Goal: Task Accomplishment & Management: Use online tool/utility

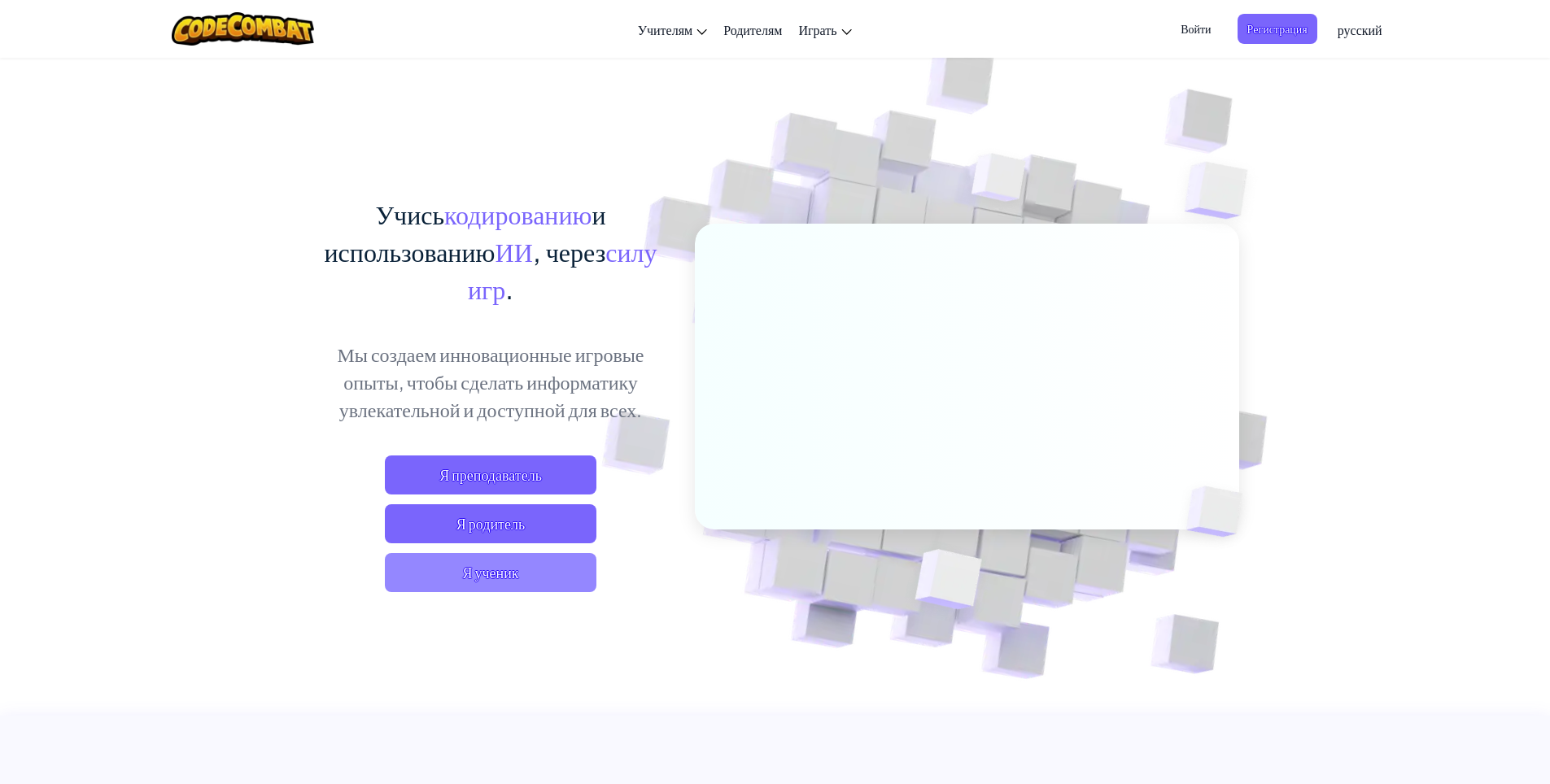
click at [473, 563] on span "Я ученик" at bounding box center [490, 572] width 212 height 39
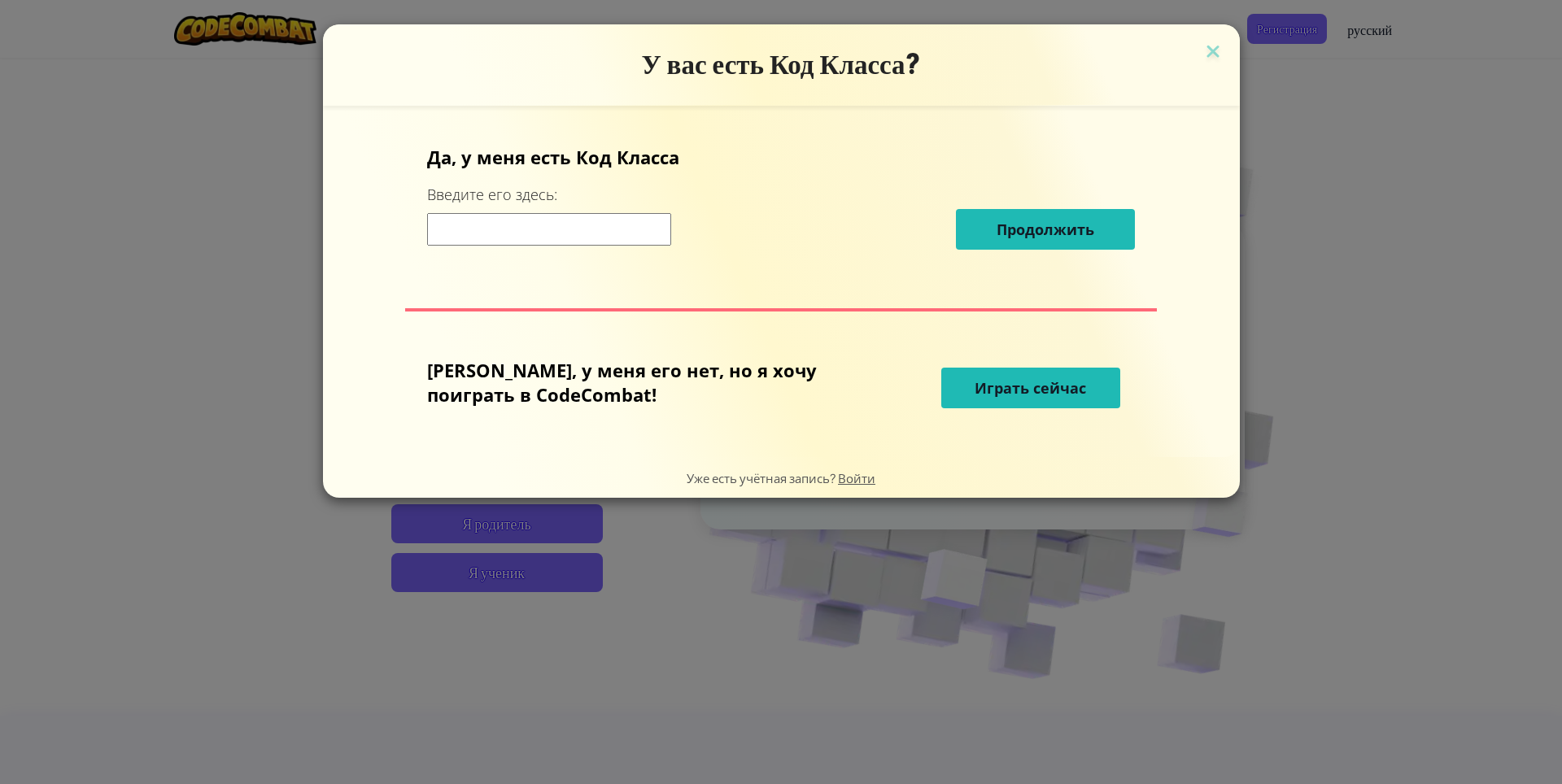
click at [987, 394] on span "Играть сейчас" at bounding box center [1031, 388] width 112 height 19
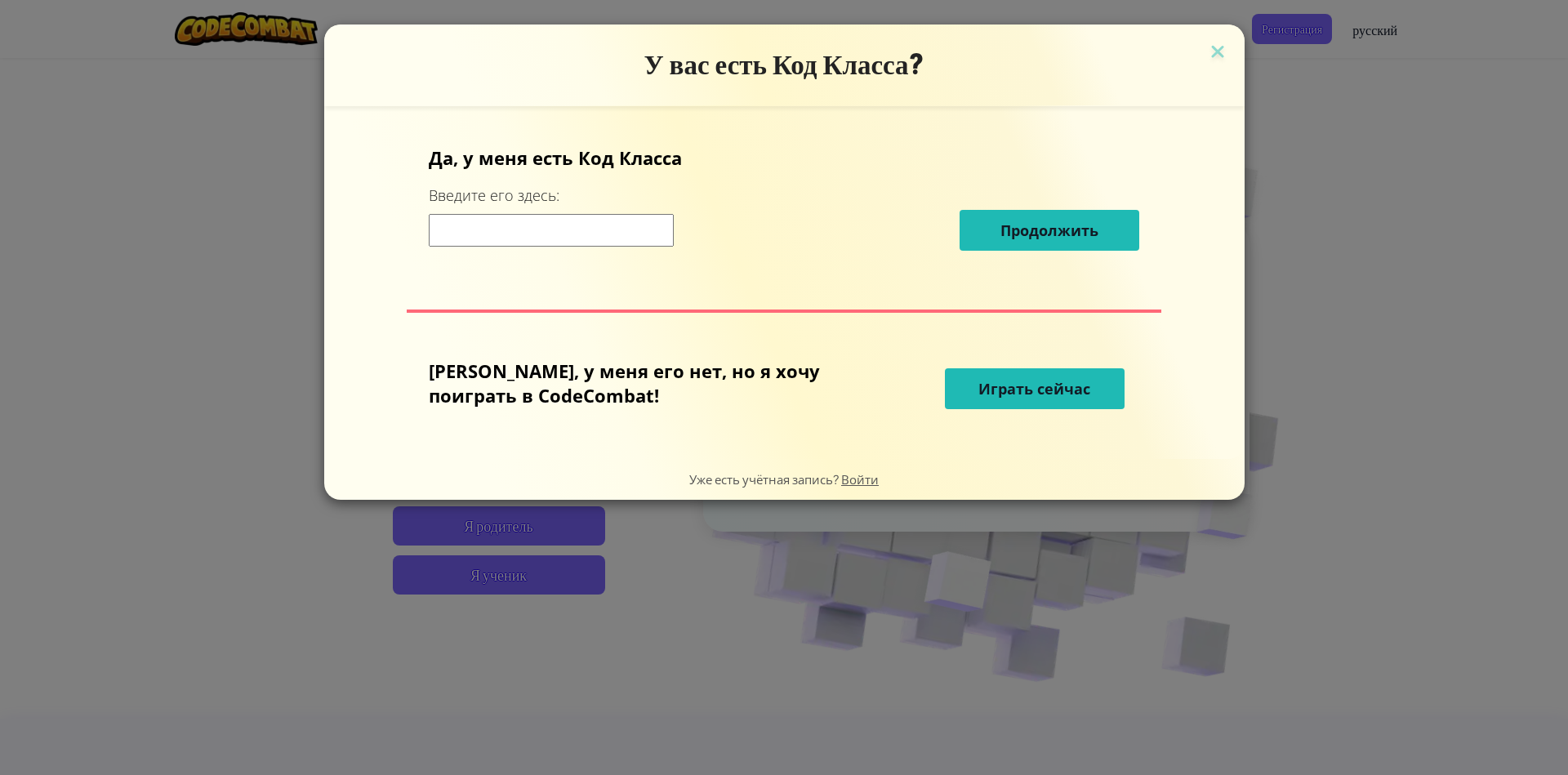
select select "ru"
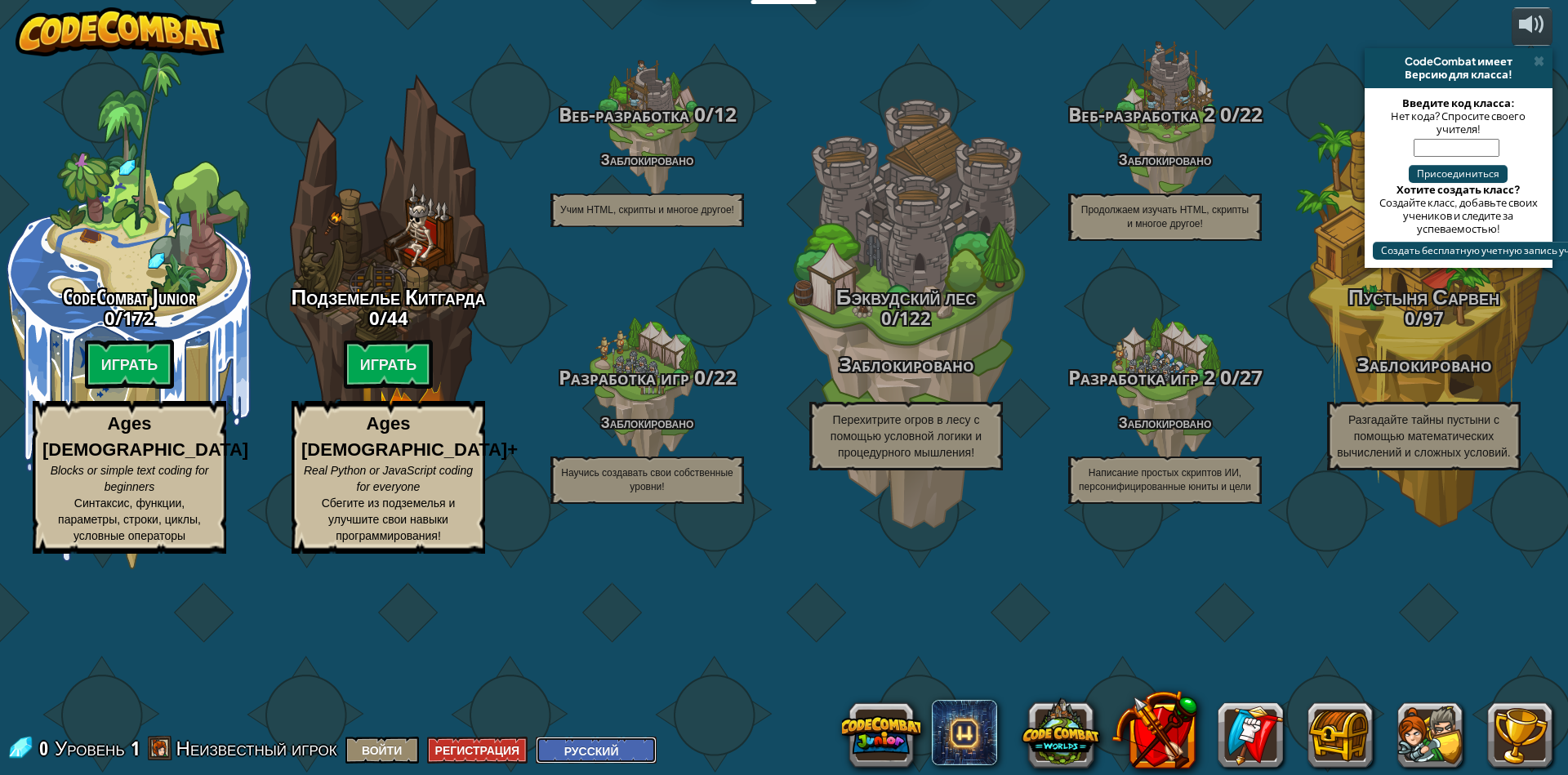
click at [637, 747] on select "English (US) English (UK) 简体中文 繁體中文 русский español (ES) español (América Latin…" at bounding box center [596, 750] width 121 height 27
click at [637, 748] on select "English (US) English (UK) 简体中文 繁體中文 русский español (ES) español (América Latin…" at bounding box center [596, 750] width 121 height 27
click at [885, 738] on button at bounding box center [881, 735] width 78 height 78
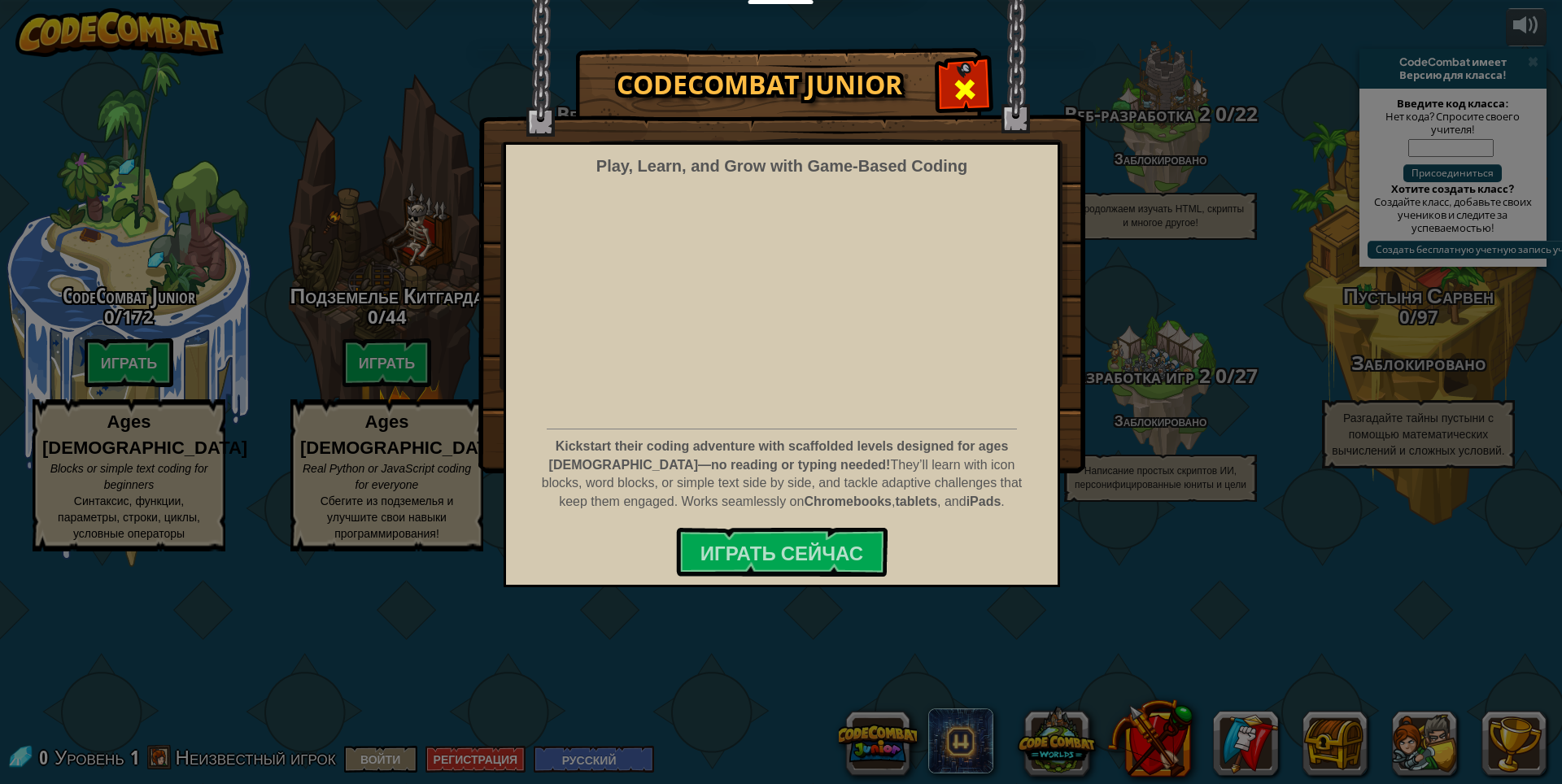
click at [972, 88] on span at bounding box center [965, 89] width 26 height 26
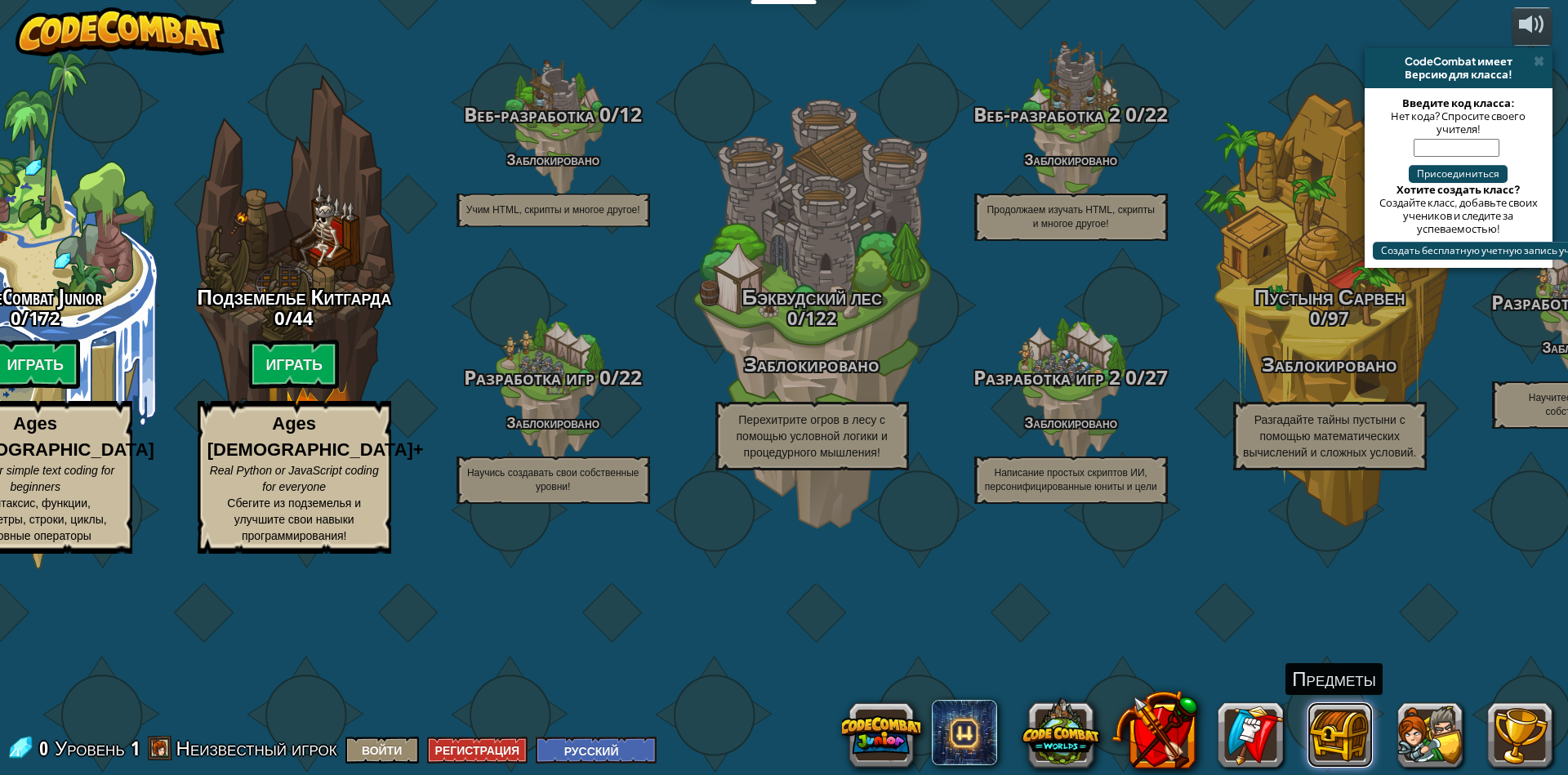
click at [1333, 729] on button at bounding box center [1340, 735] width 65 height 66
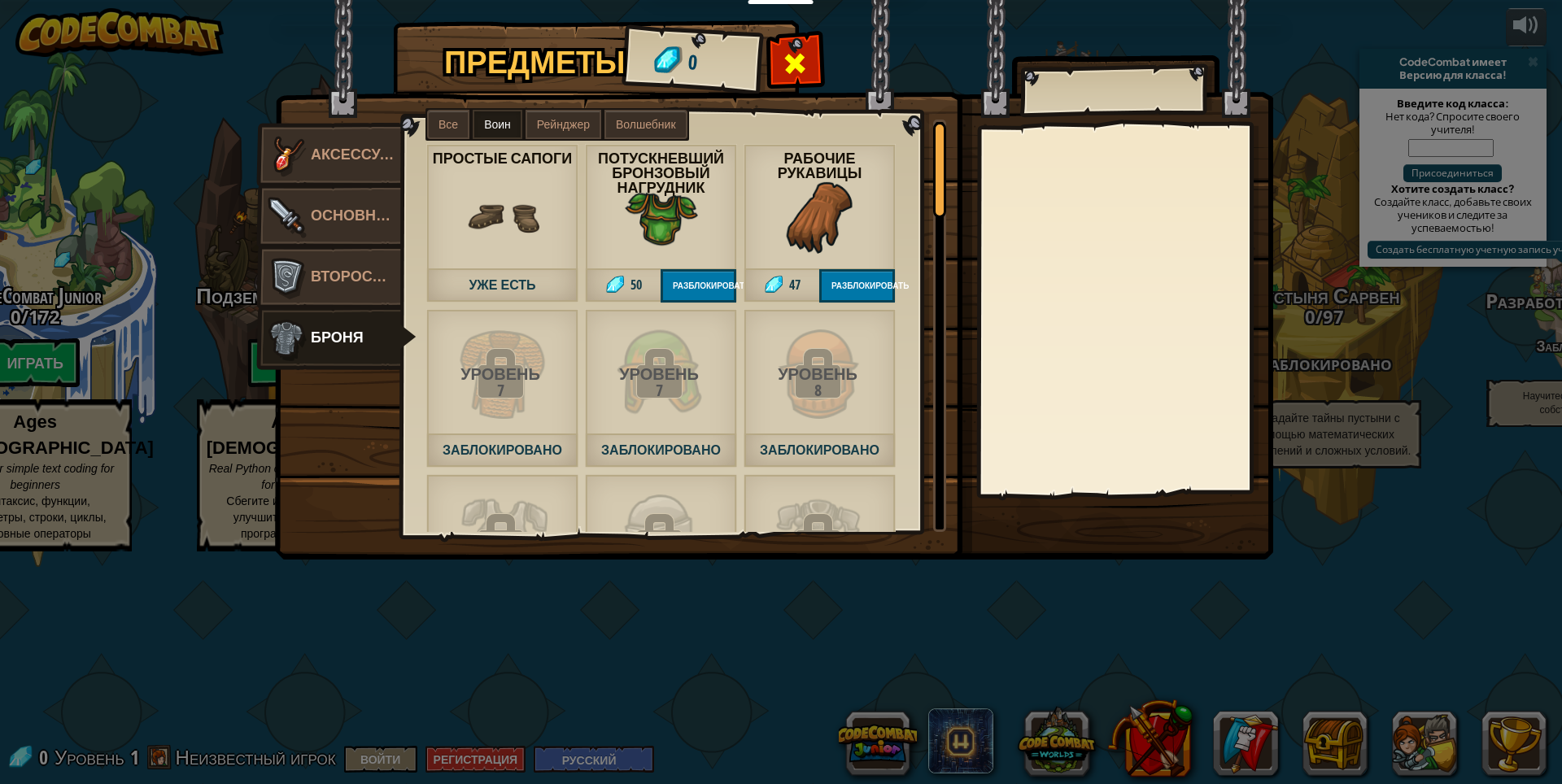
click at [809, 61] on div at bounding box center [795, 68] width 52 height 52
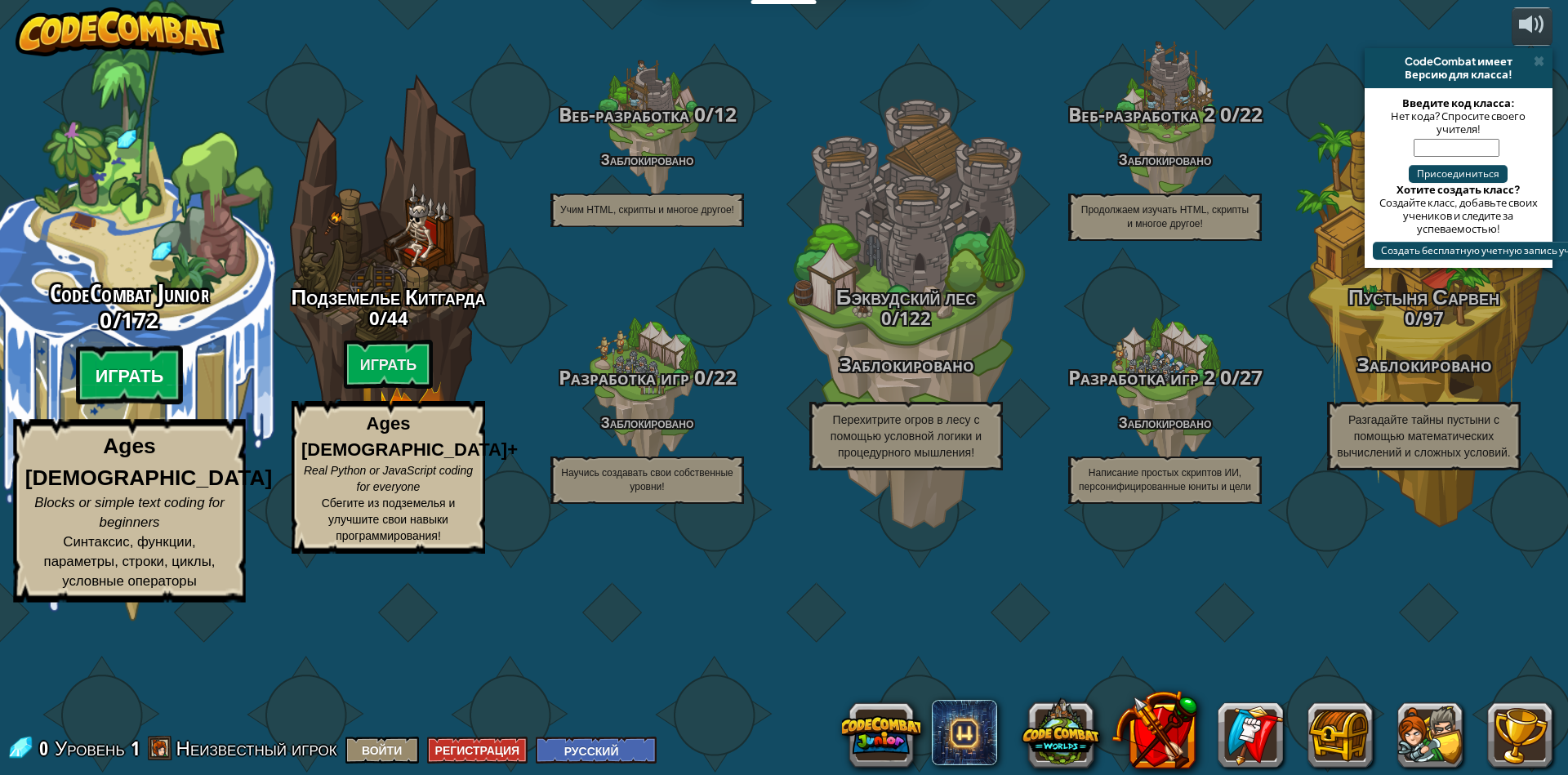
click at [135, 405] on btn "Играть" at bounding box center [129, 375] width 108 height 59
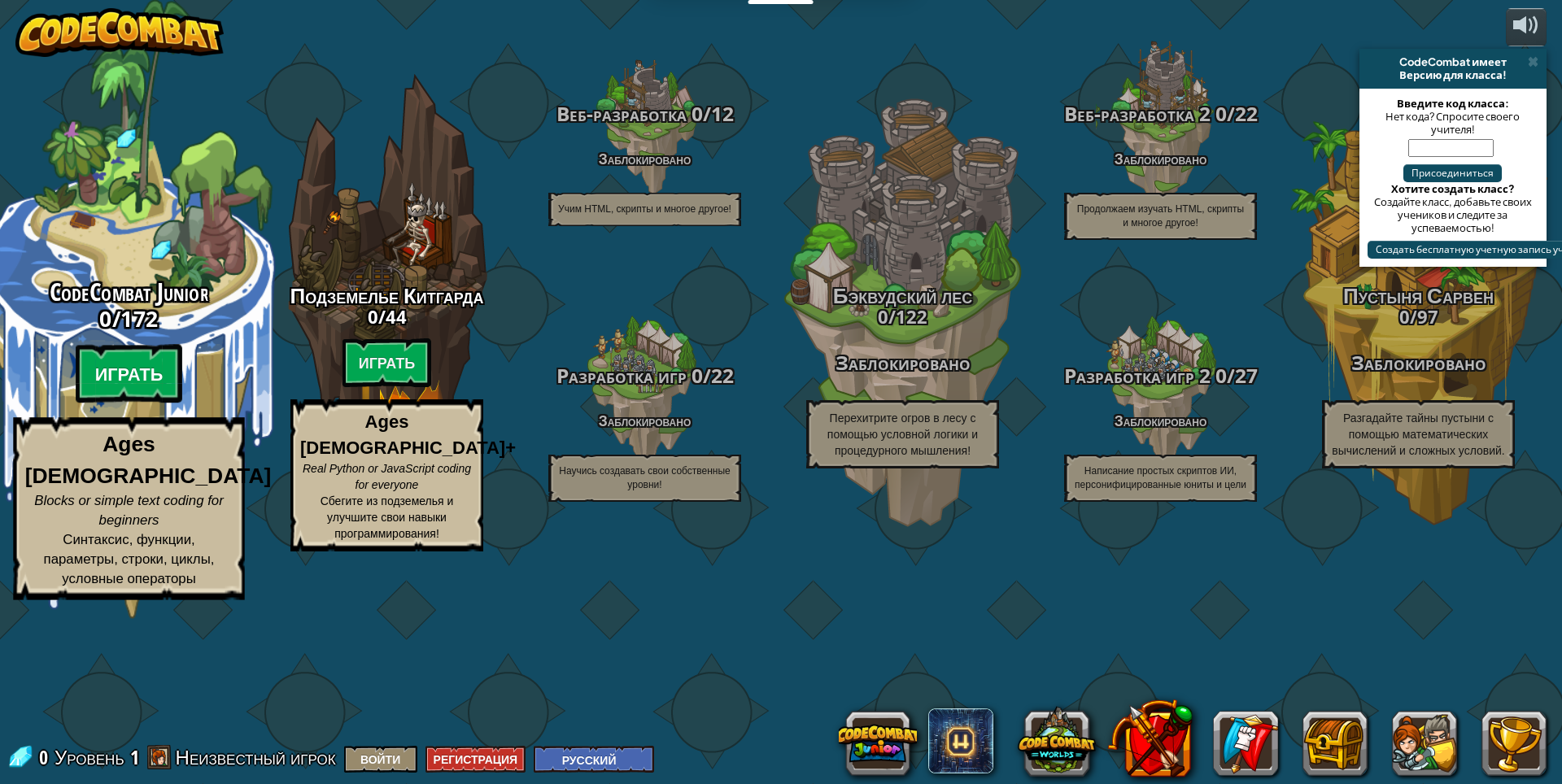
select select "ru"
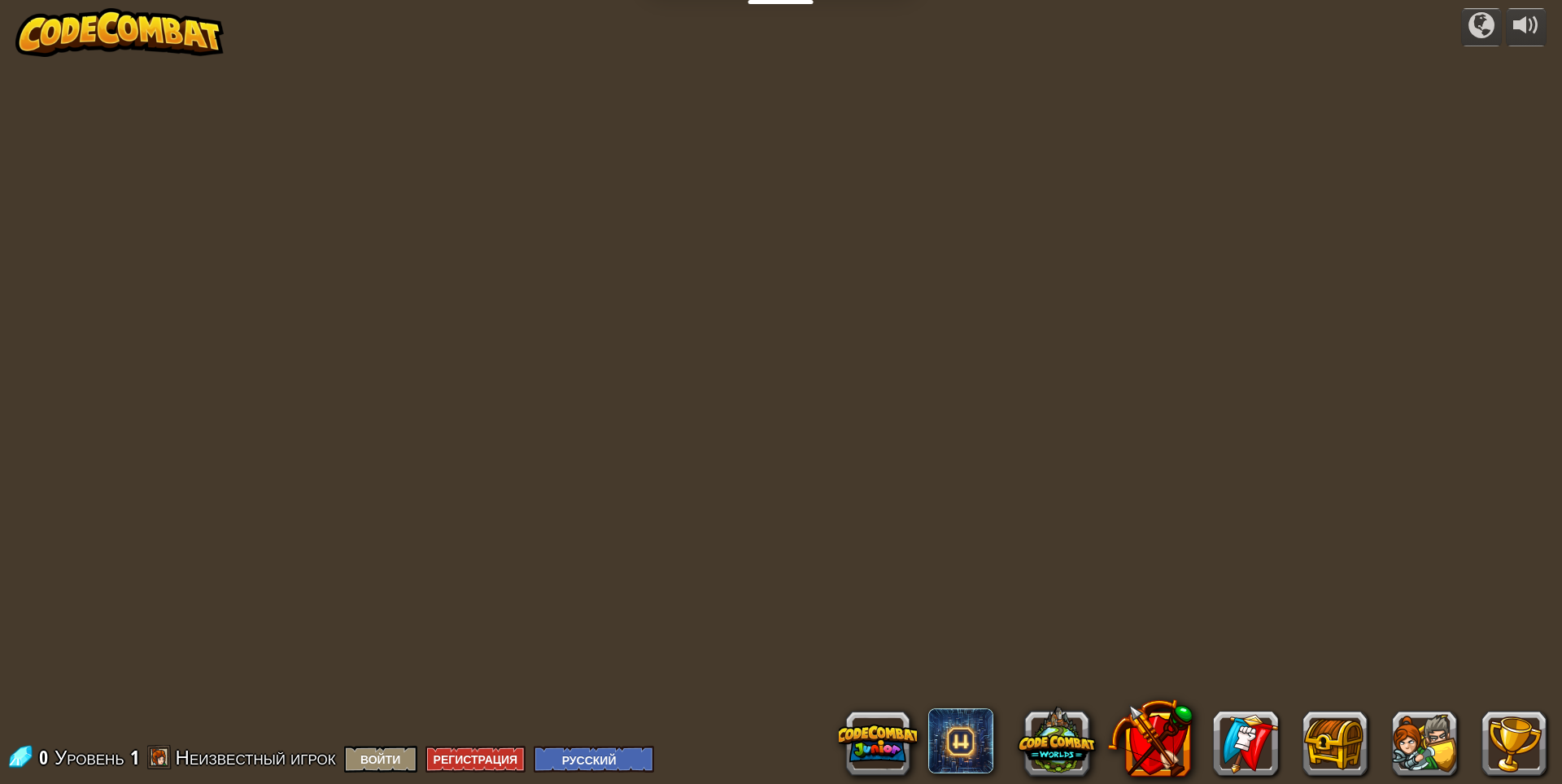
select select "ru"
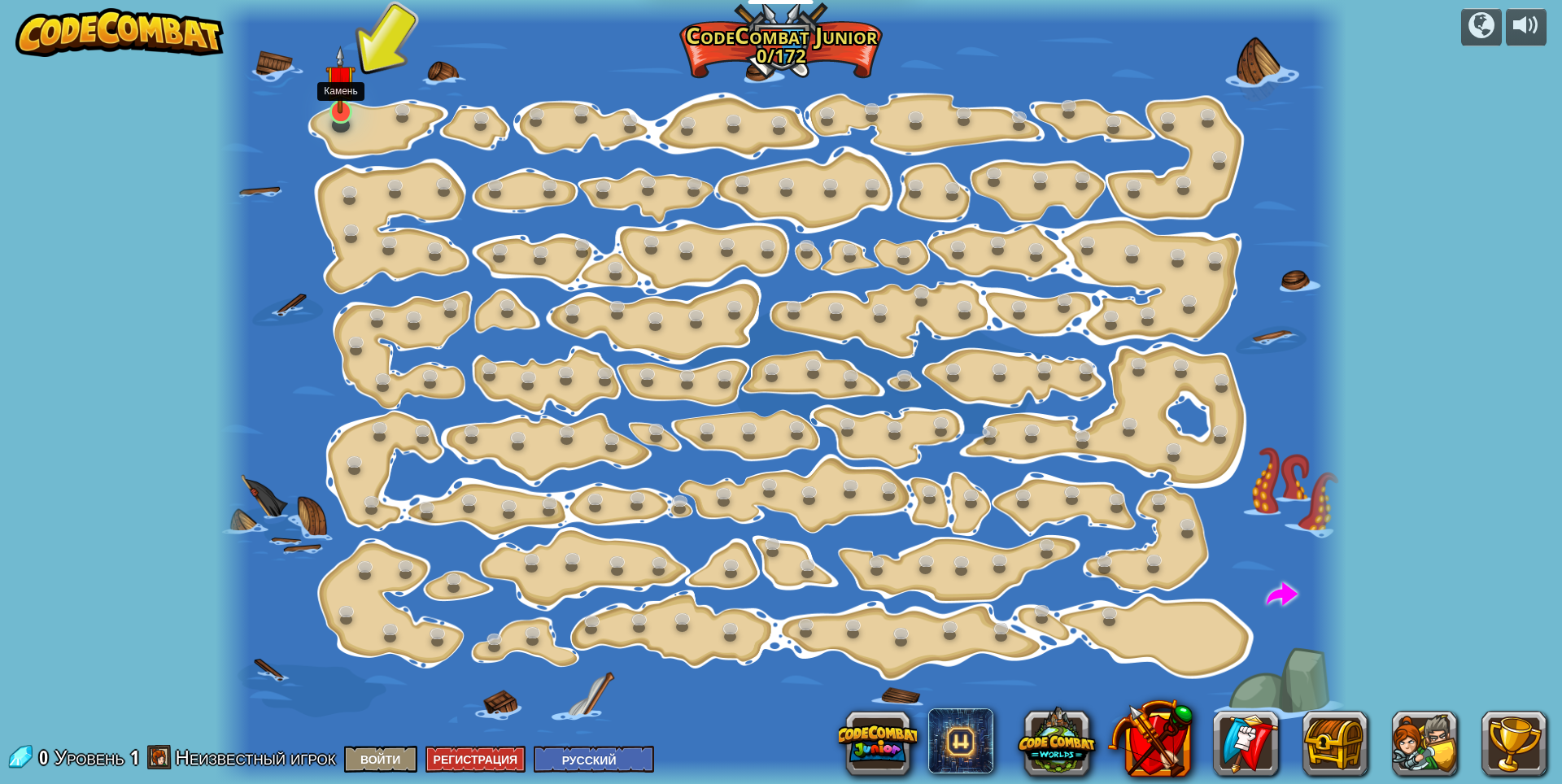
click at [345, 113] on div at bounding box center [341, 112] width 23 height 24
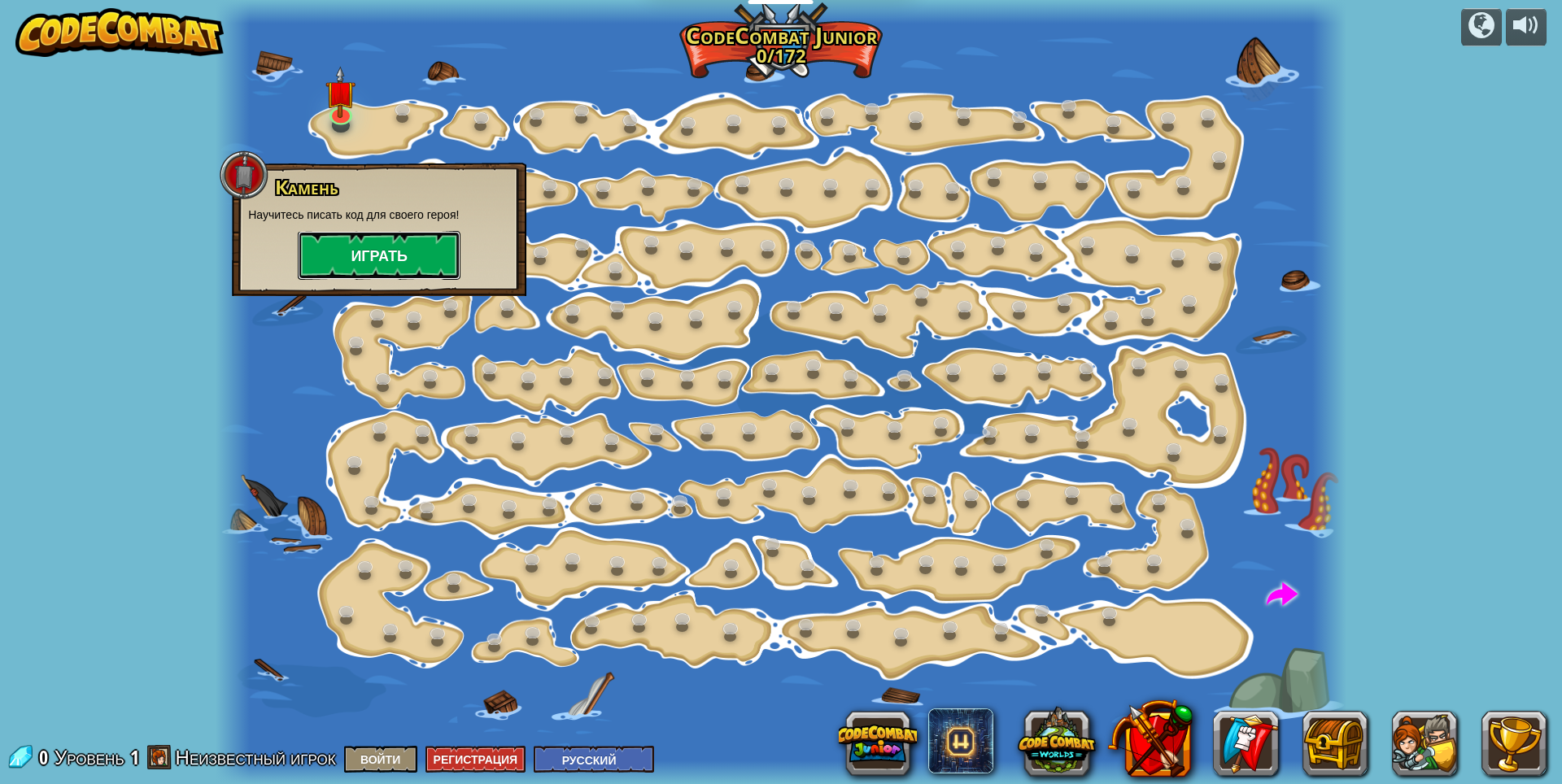
click at [416, 256] on button "Играть" at bounding box center [379, 256] width 163 height 49
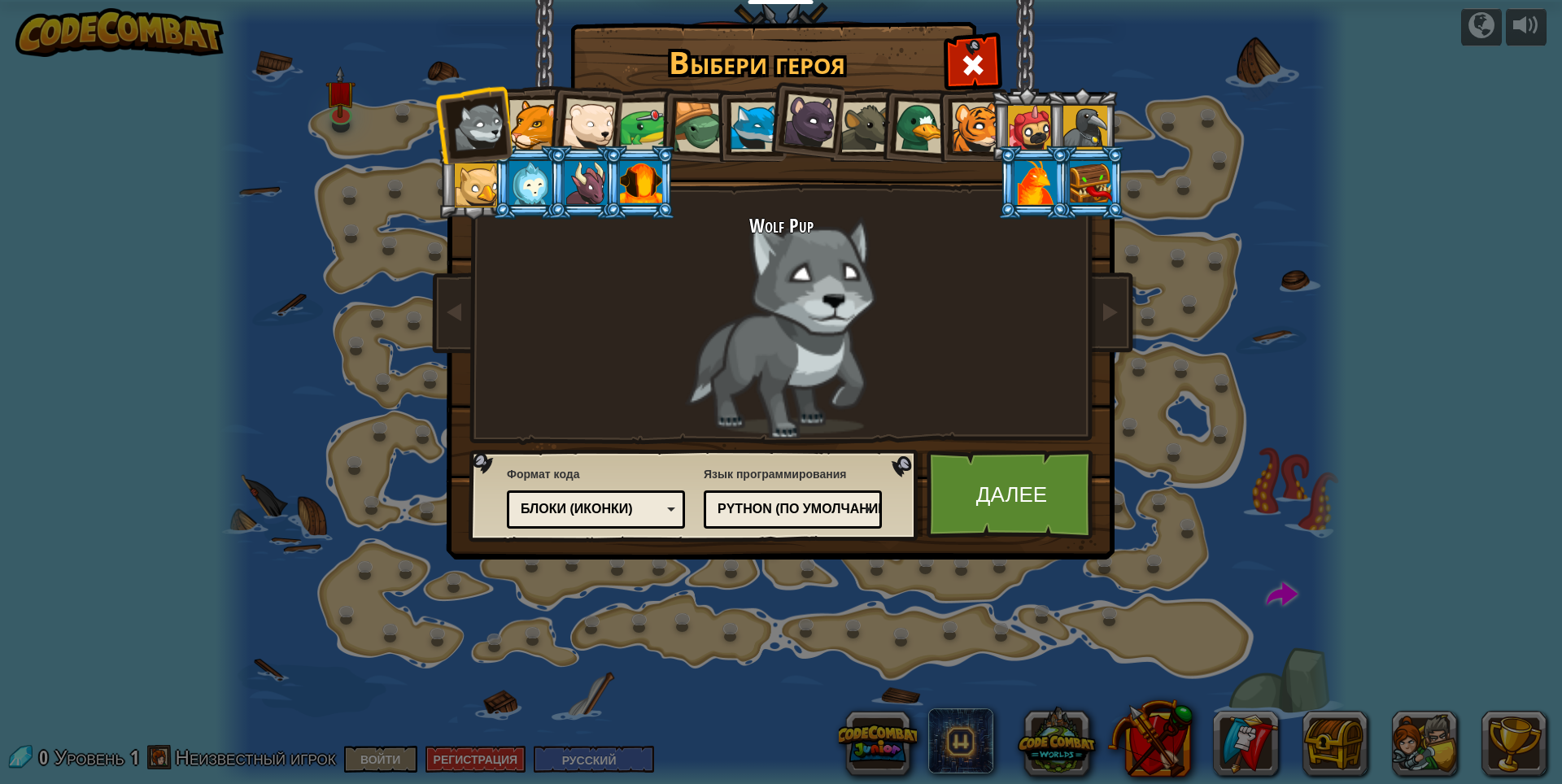
click at [534, 182] on div at bounding box center [530, 183] width 42 height 44
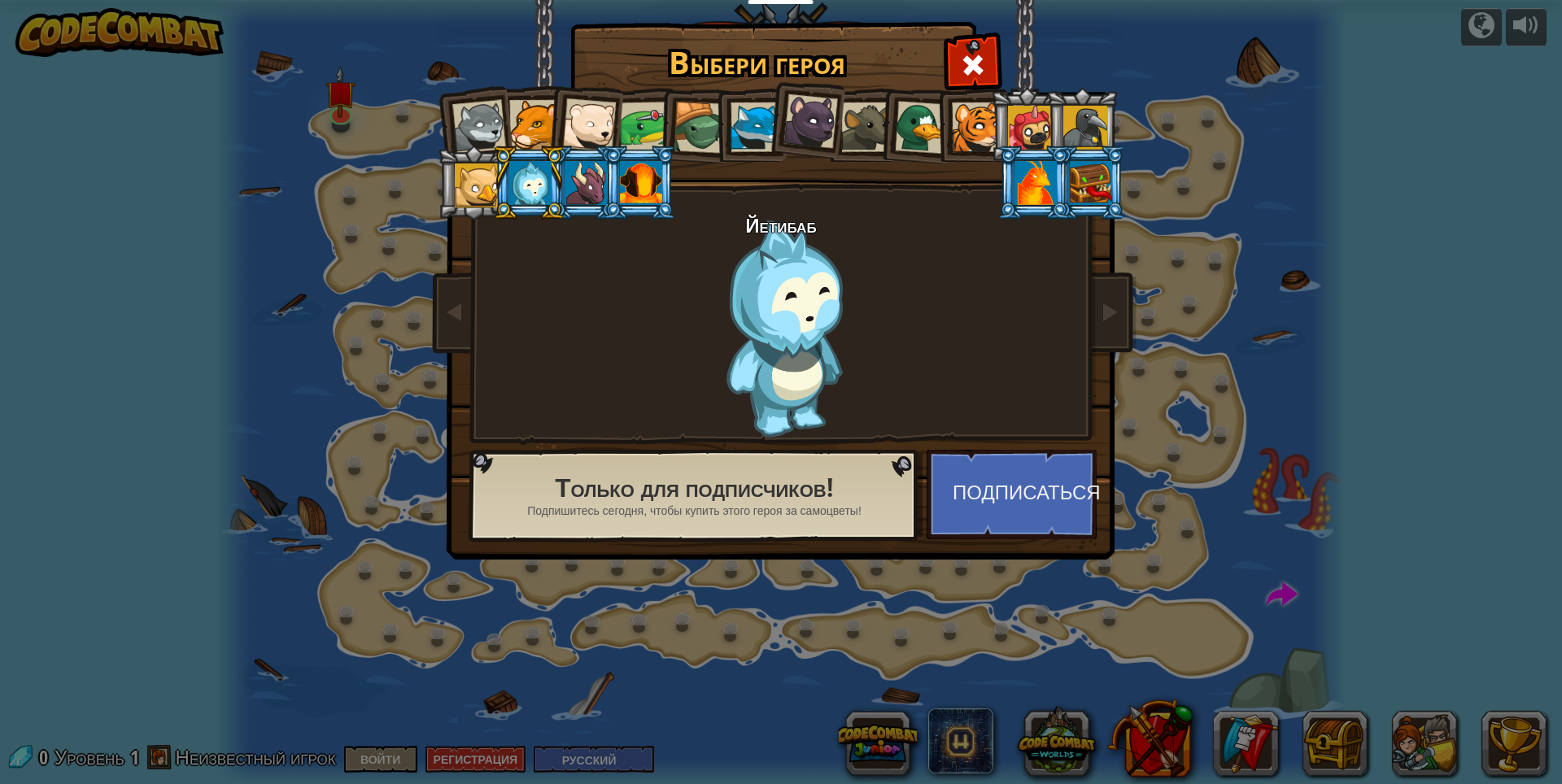
click at [479, 185] on div at bounding box center [477, 185] width 44 height 44
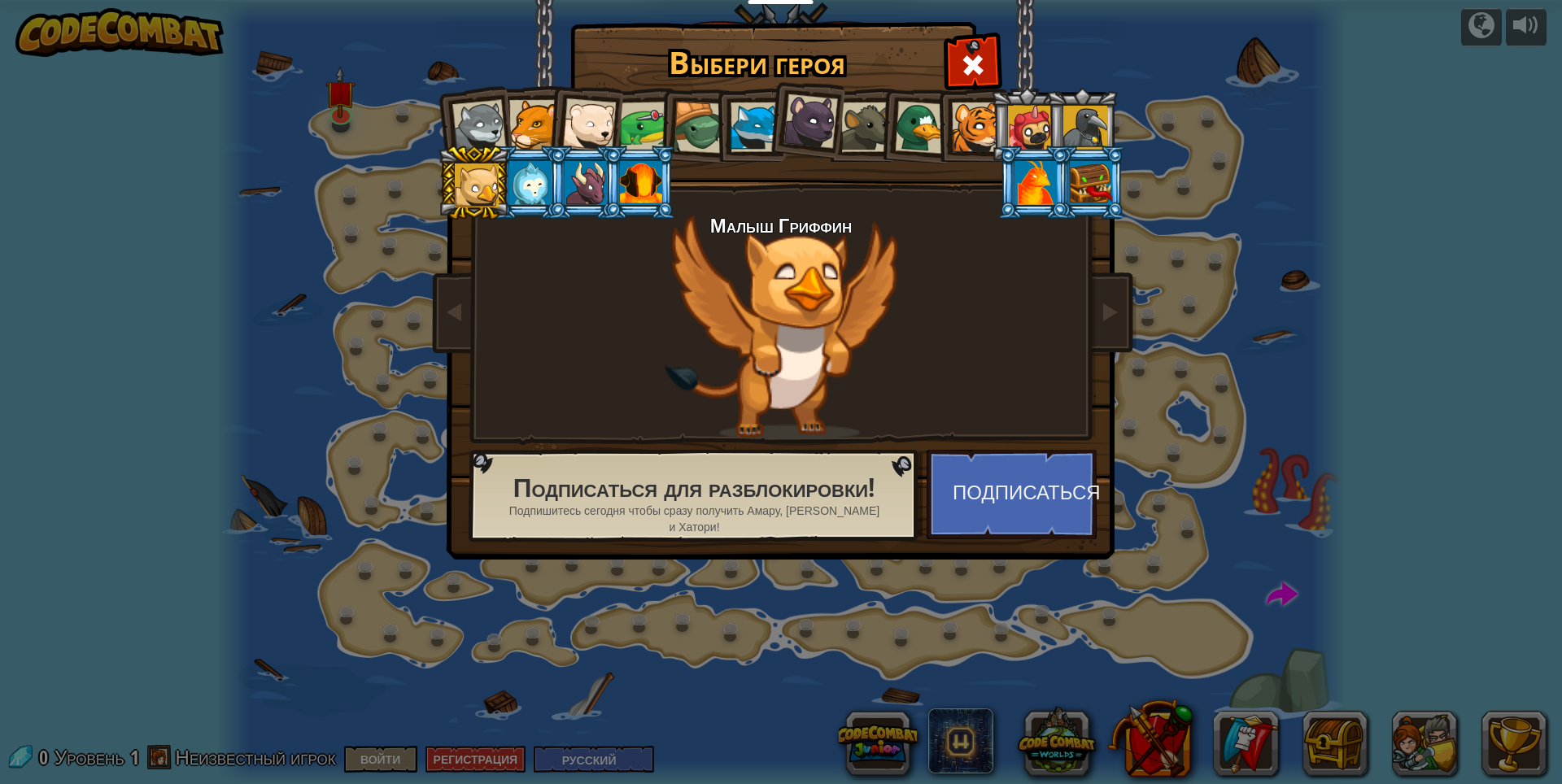
click at [486, 119] on div at bounding box center [479, 126] width 53 height 53
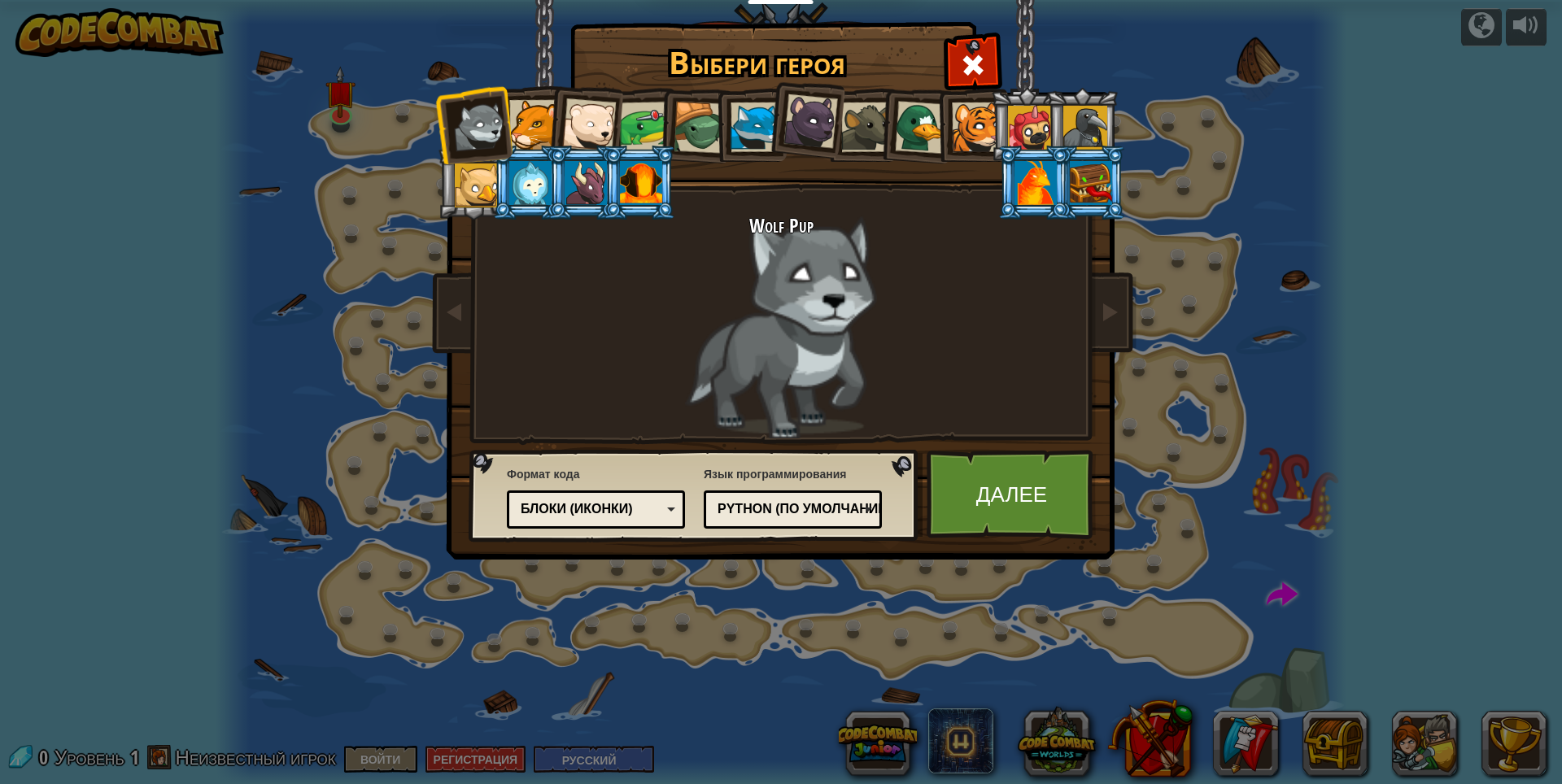
click at [530, 127] on div at bounding box center [534, 124] width 50 height 50
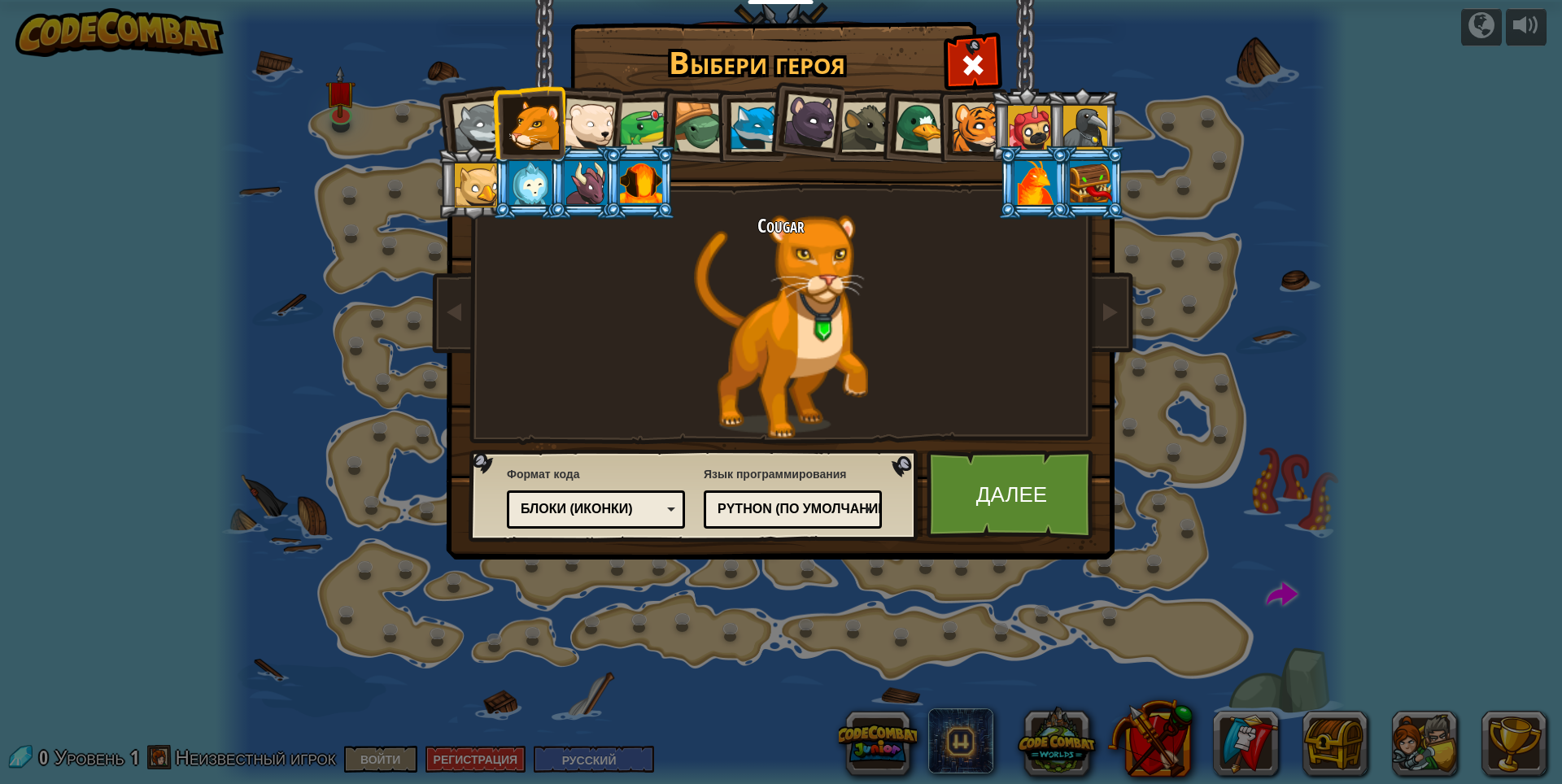
click at [824, 134] on div at bounding box center [811, 121] width 54 height 54
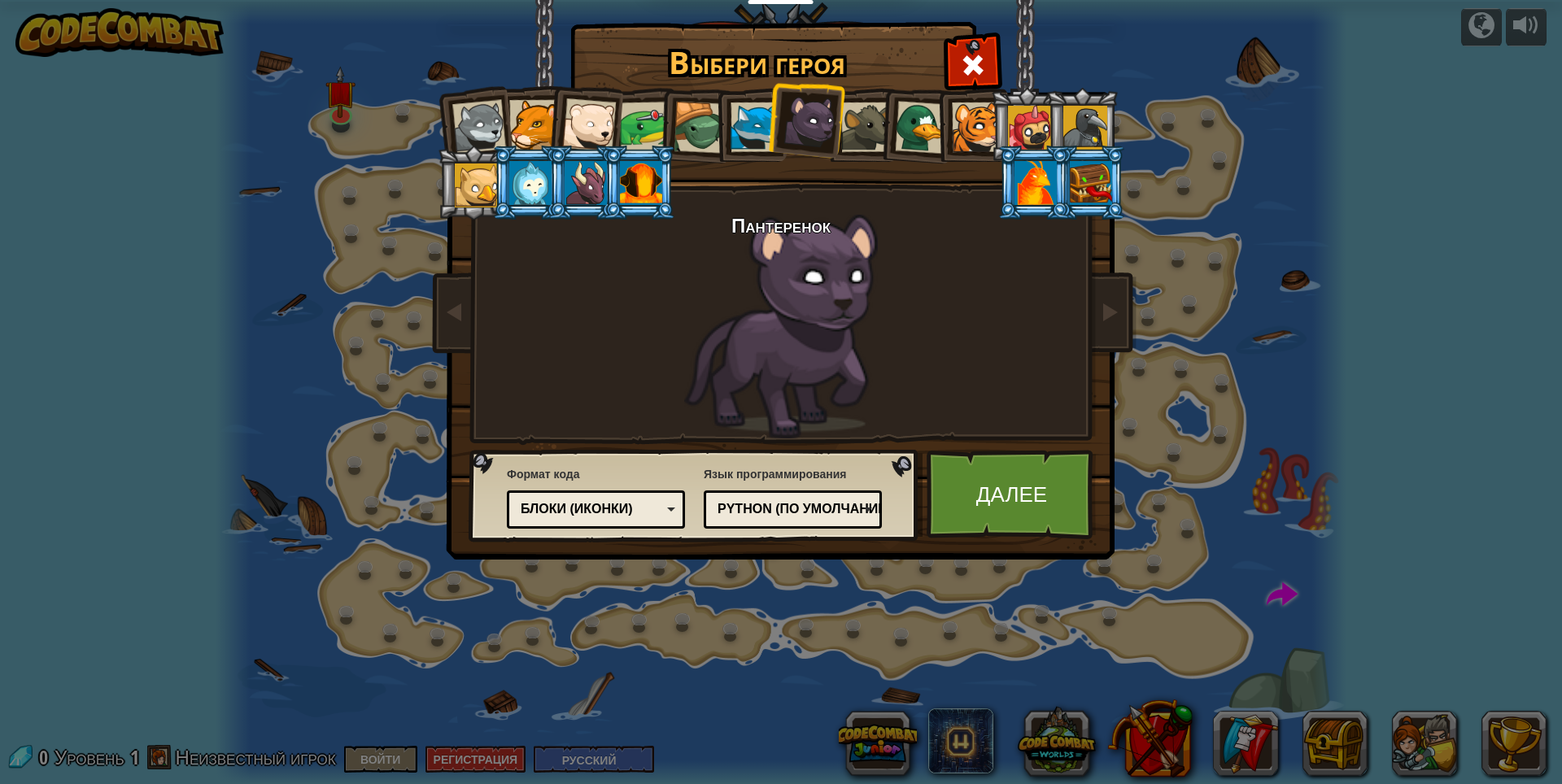
click at [962, 130] on div at bounding box center [977, 127] width 50 height 50
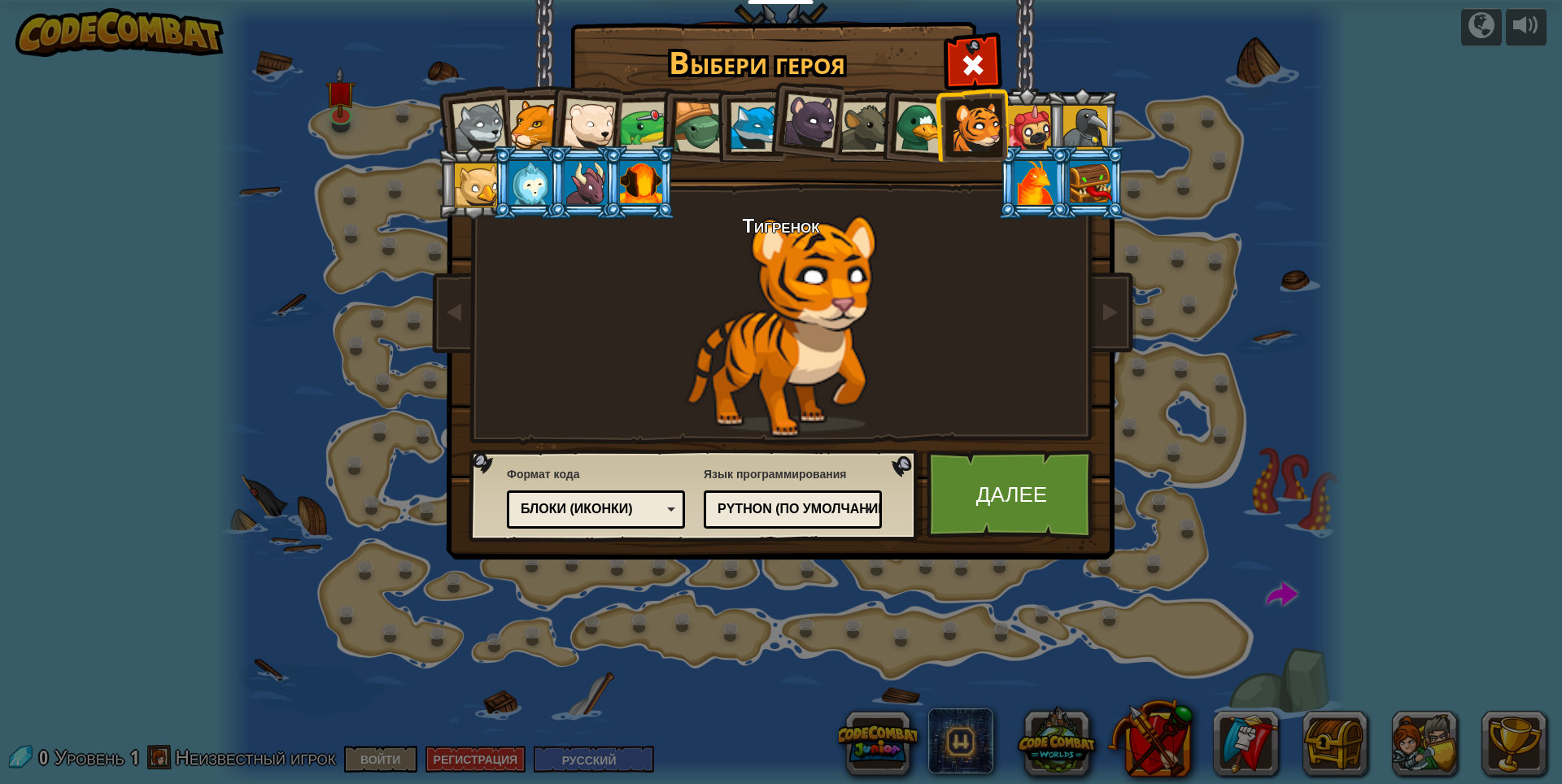
click at [872, 131] on div at bounding box center [866, 127] width 50 height 50
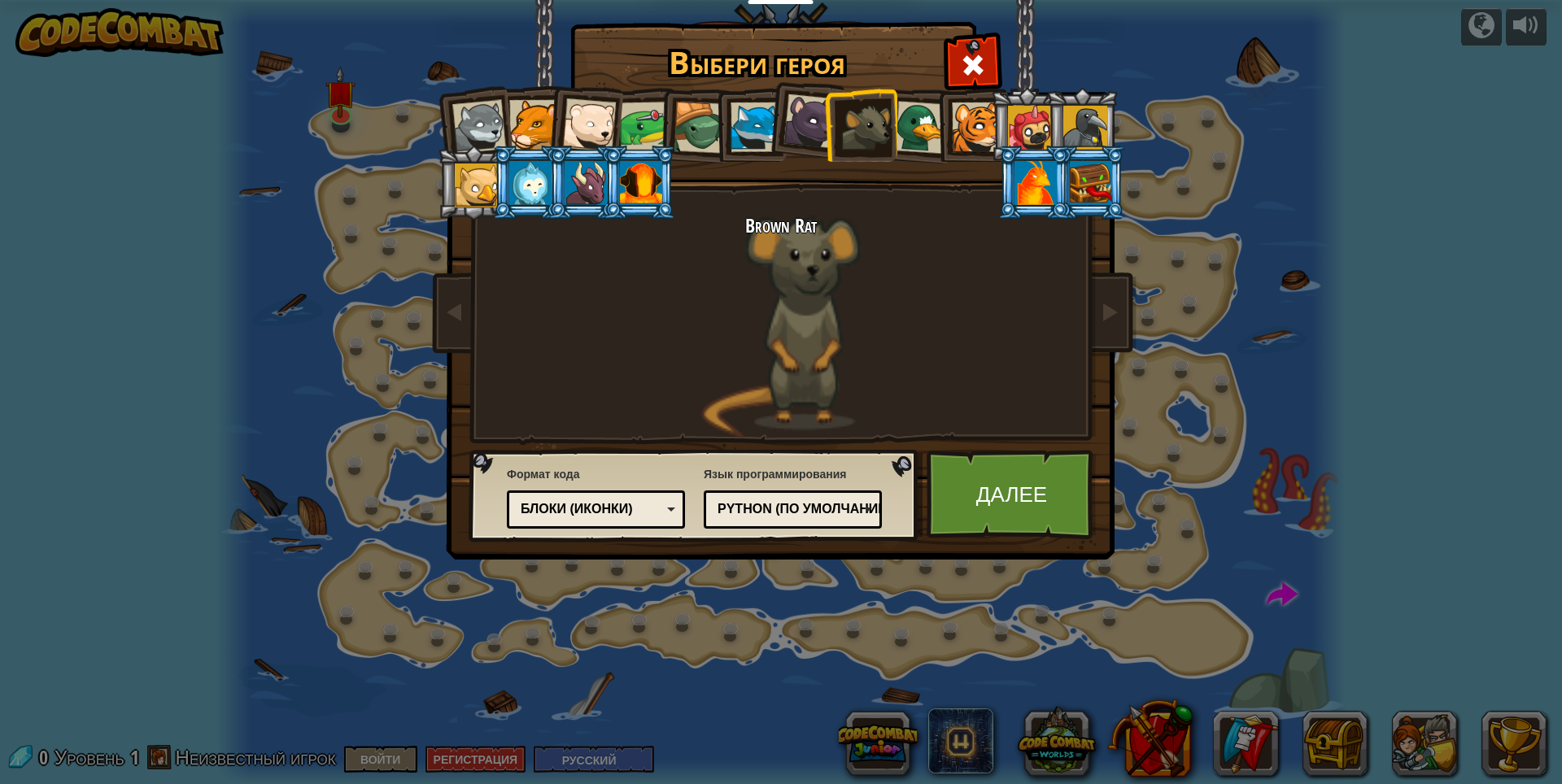
click at [650, 130] on div at bounding box center [645, 127] width 51 height 51
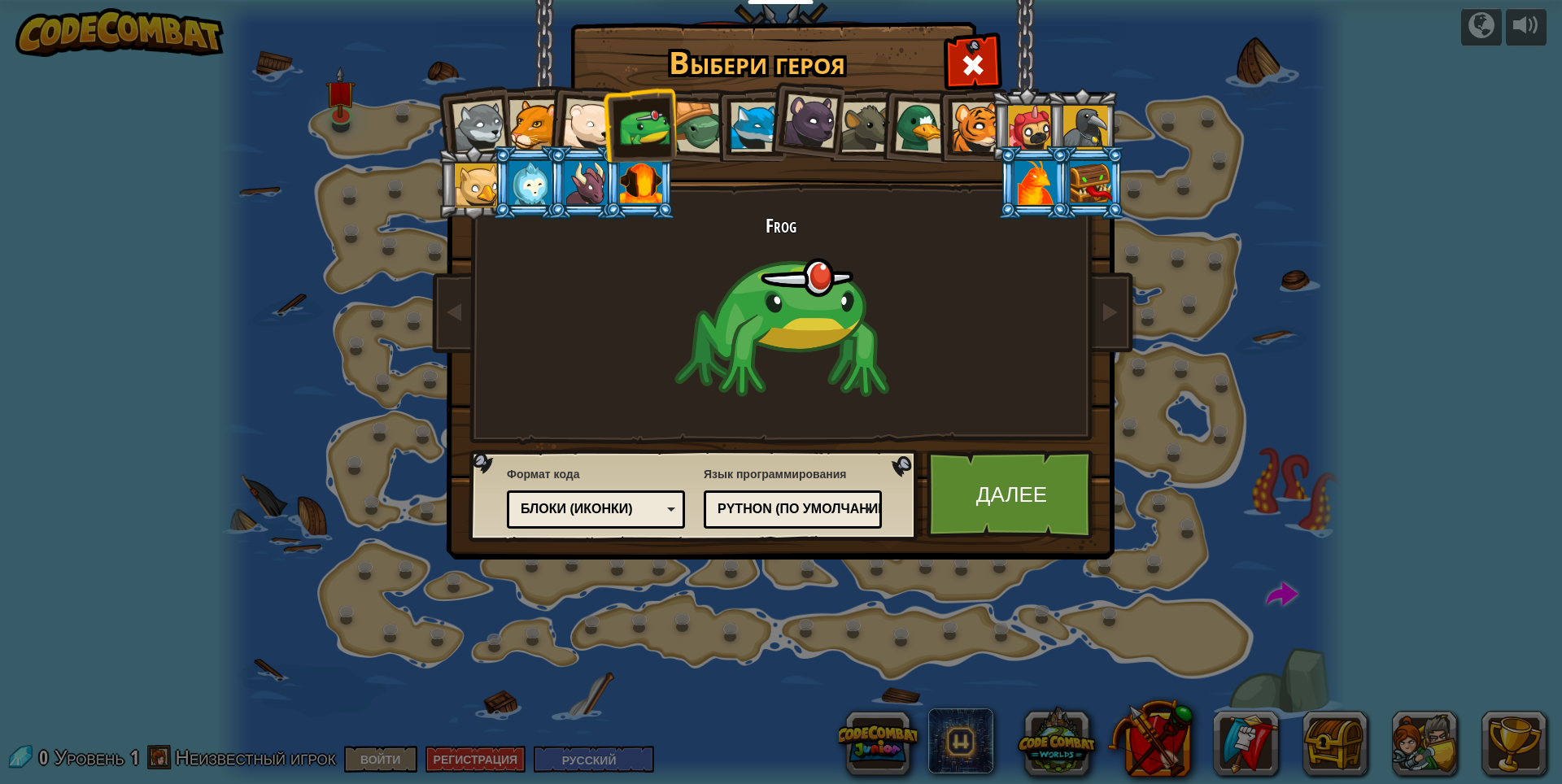
click at [572, 114] on div at bounding box center [589, 124] width 53 height 53
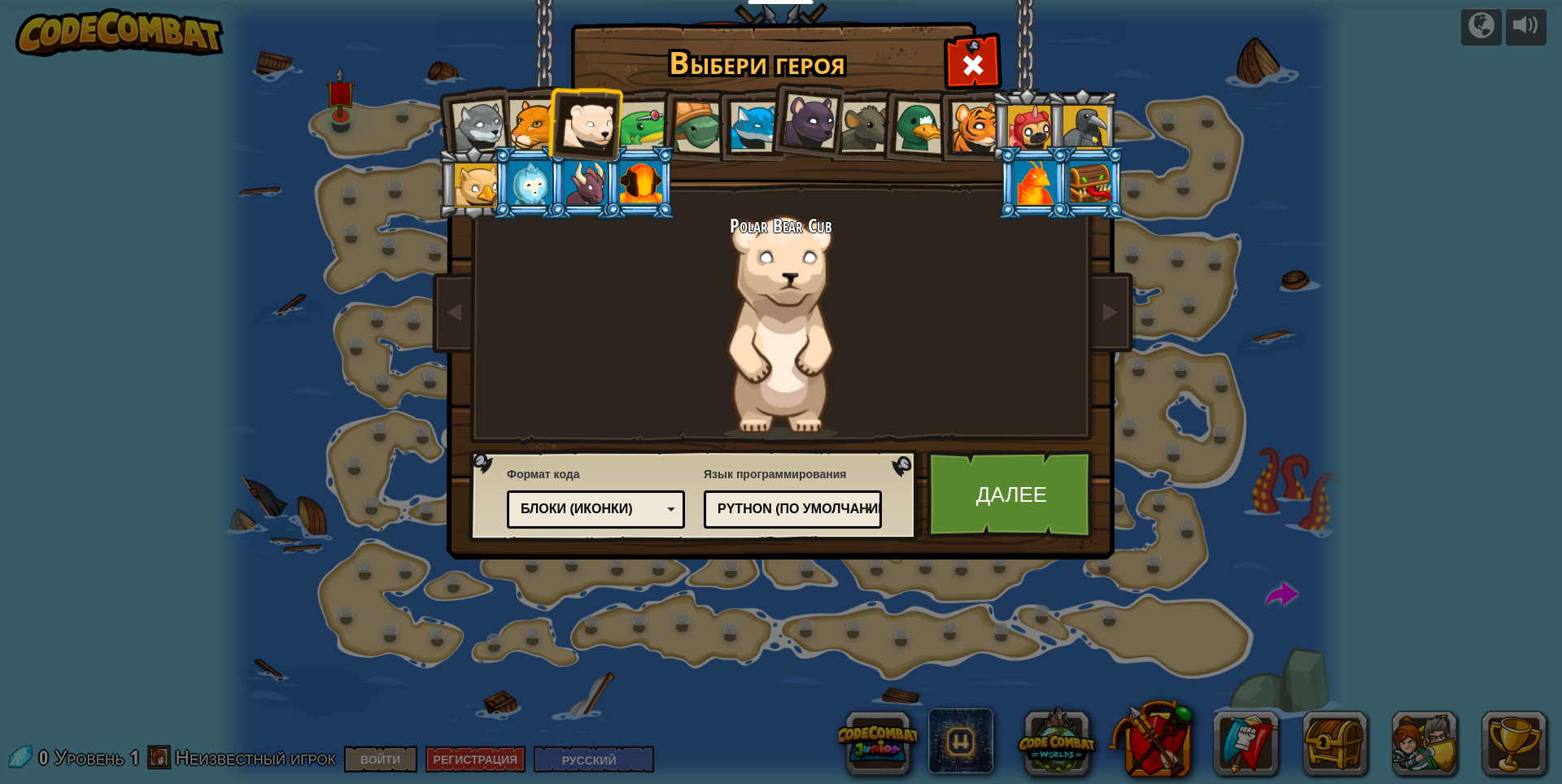
click at [855, 119] on div at bounding box center [866, 127] width 50 height 50
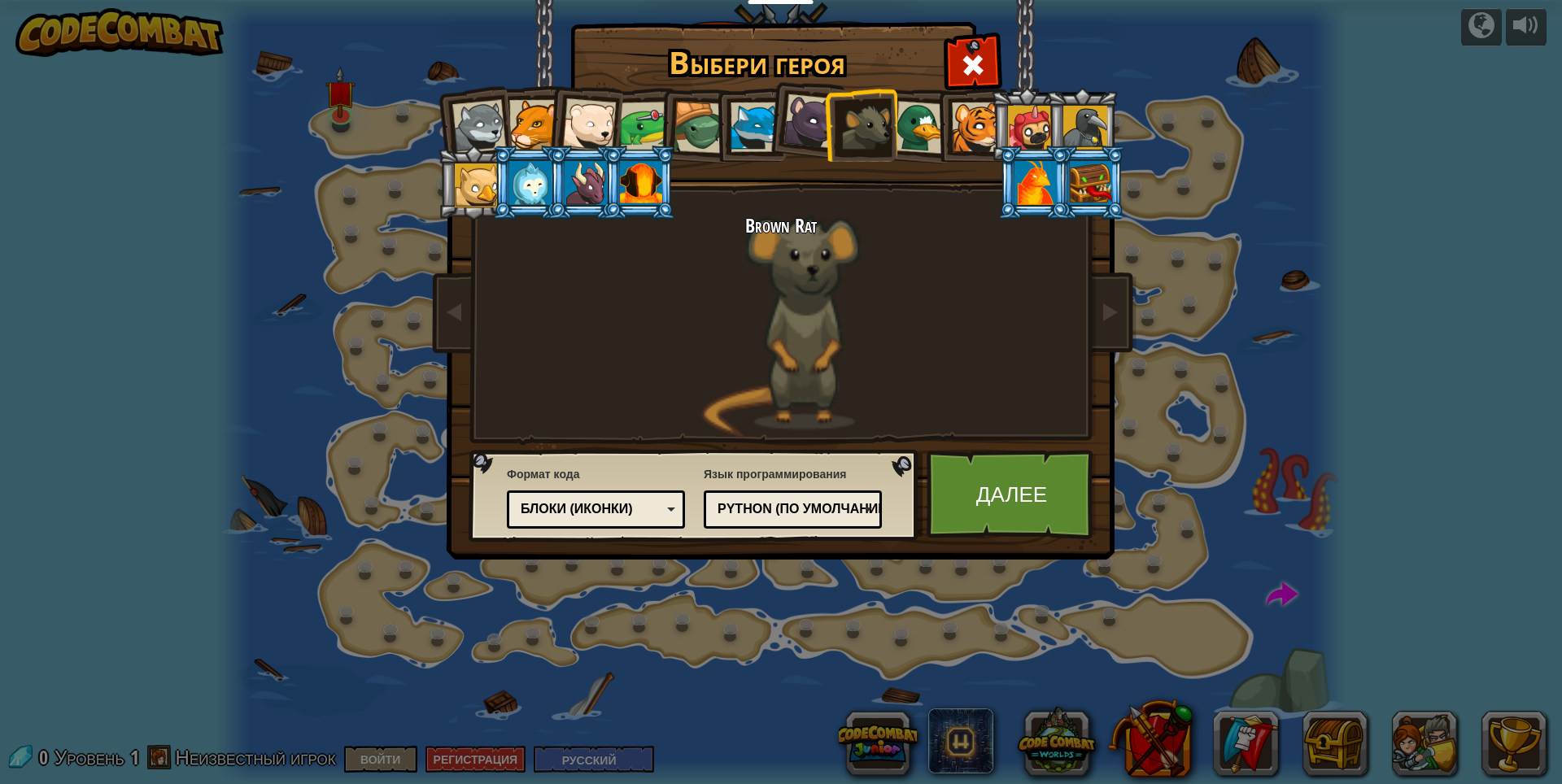
click at [791, 123] on div at bounding box center [811, 121] width 54 height 54
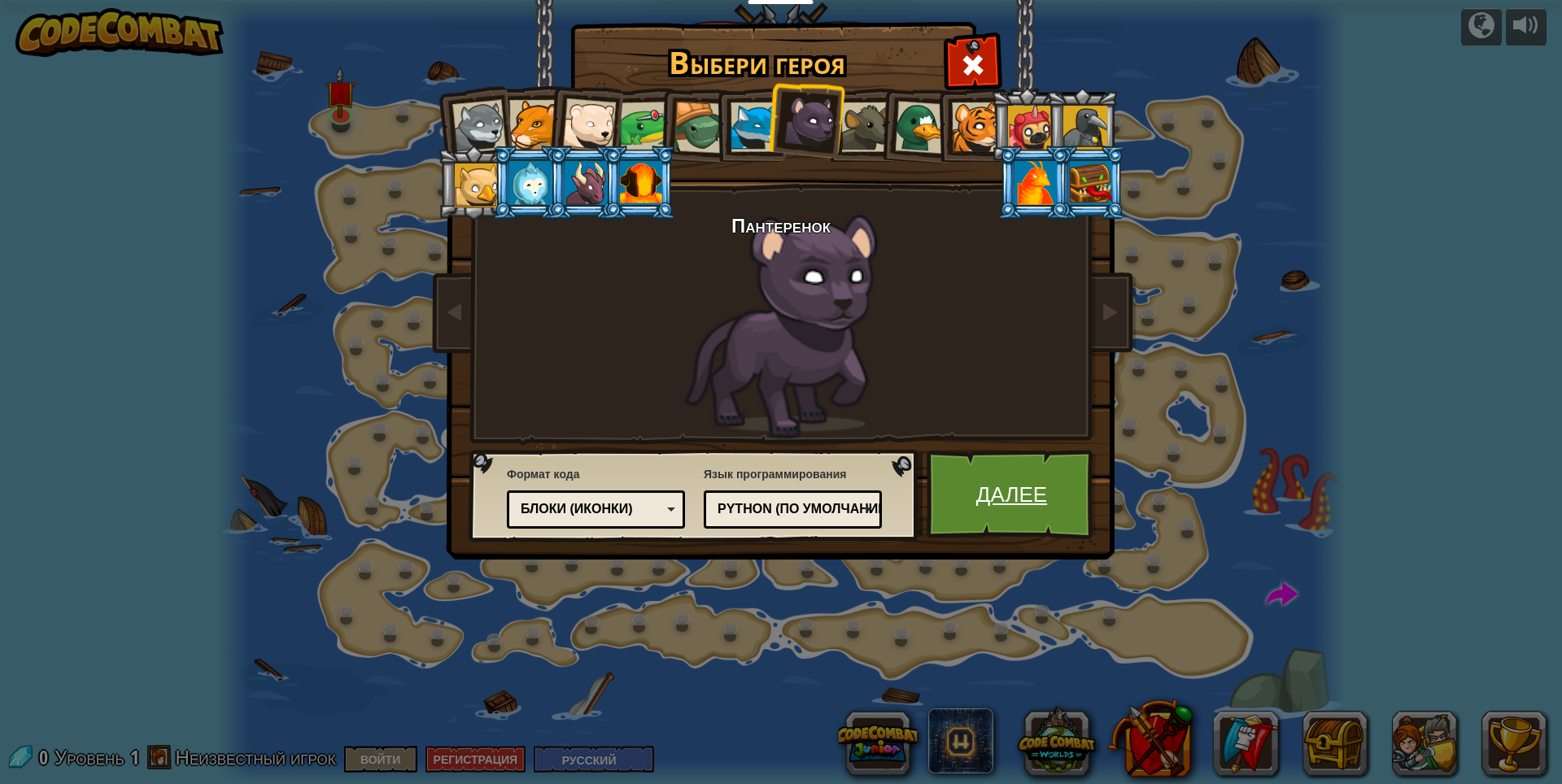
click at [1017, 494] on link "Далее" at bounding box center [1011, 494] width 170 height 90
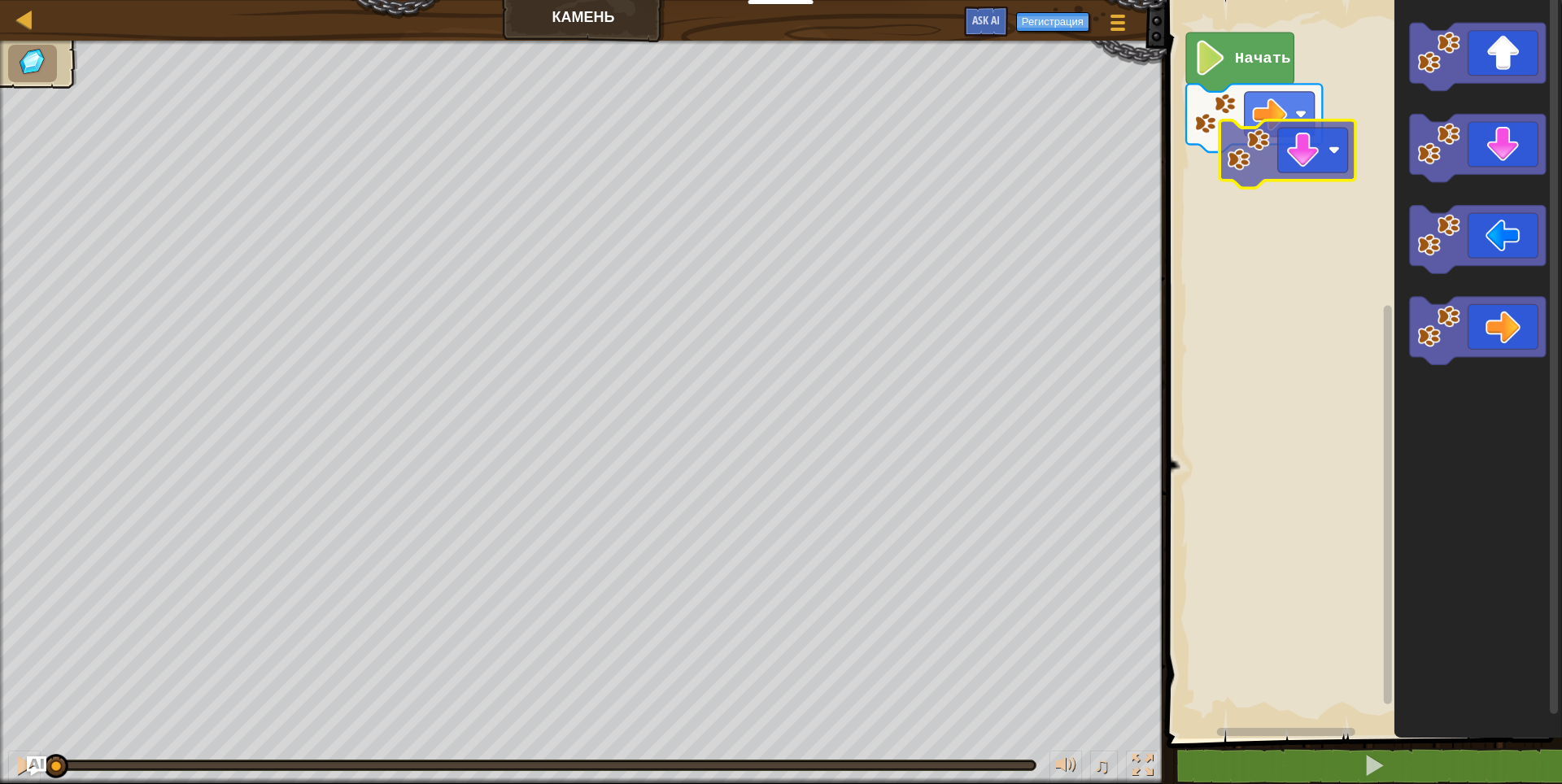
click at [1280, 144] on div "Начать" at bounding box center [1361, 365] width 401 height 747
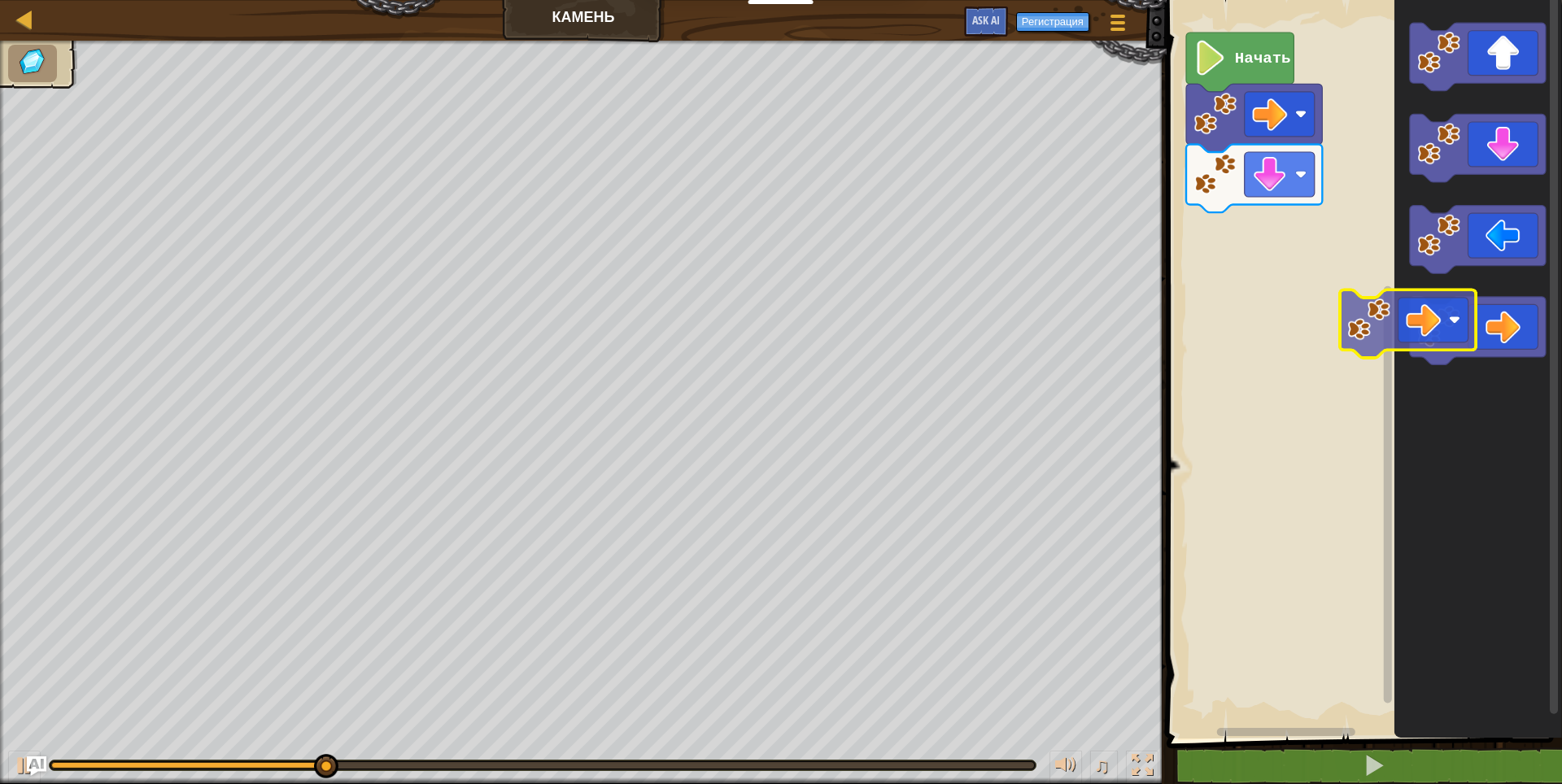
click at [1256, 299] on div "Начать" at bounding box center [1361, 365] width 401 height 747
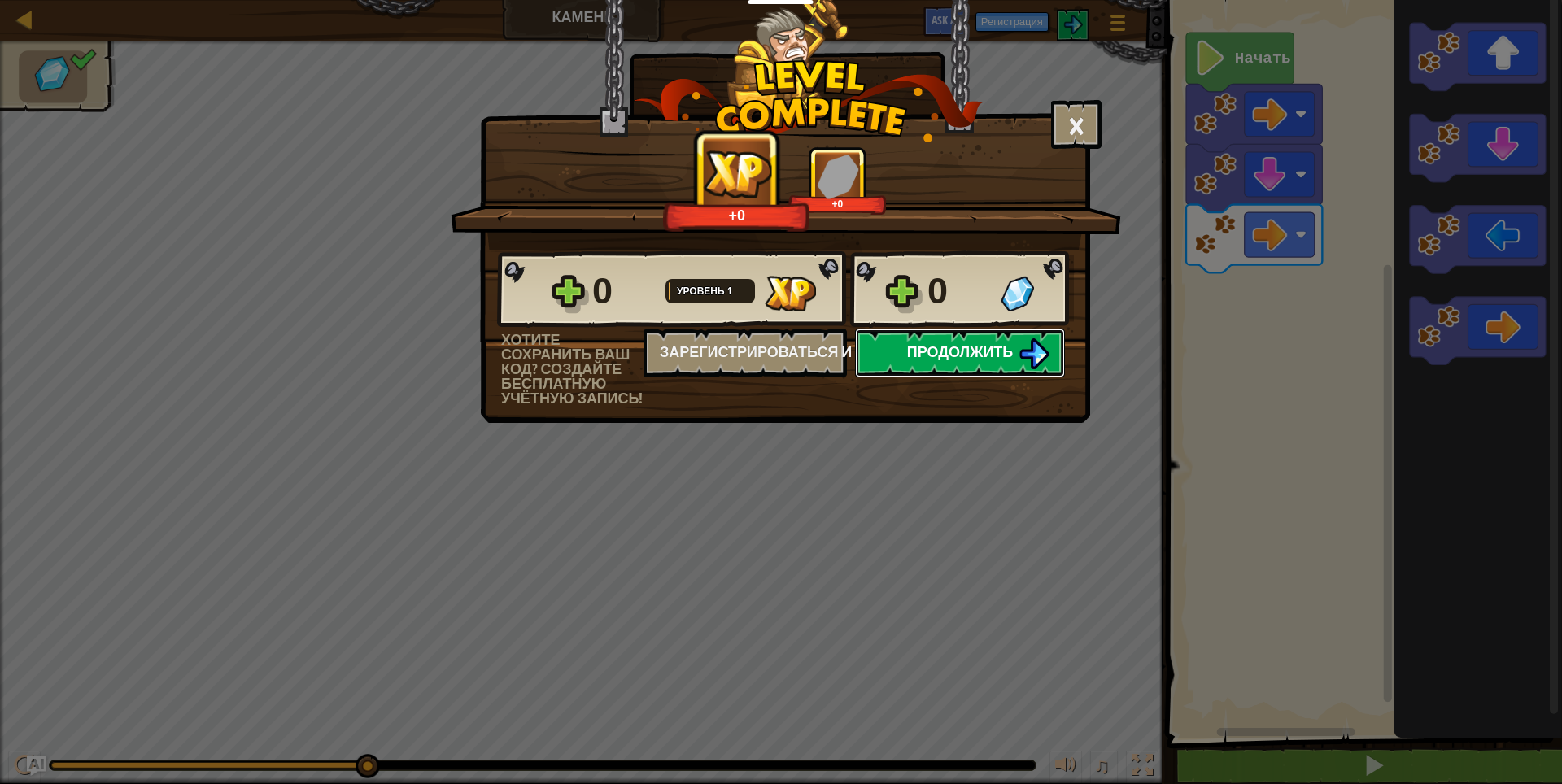
click at [959, 356] on span "Продолжить" at bounding box center [961, 351] width 107 height 20
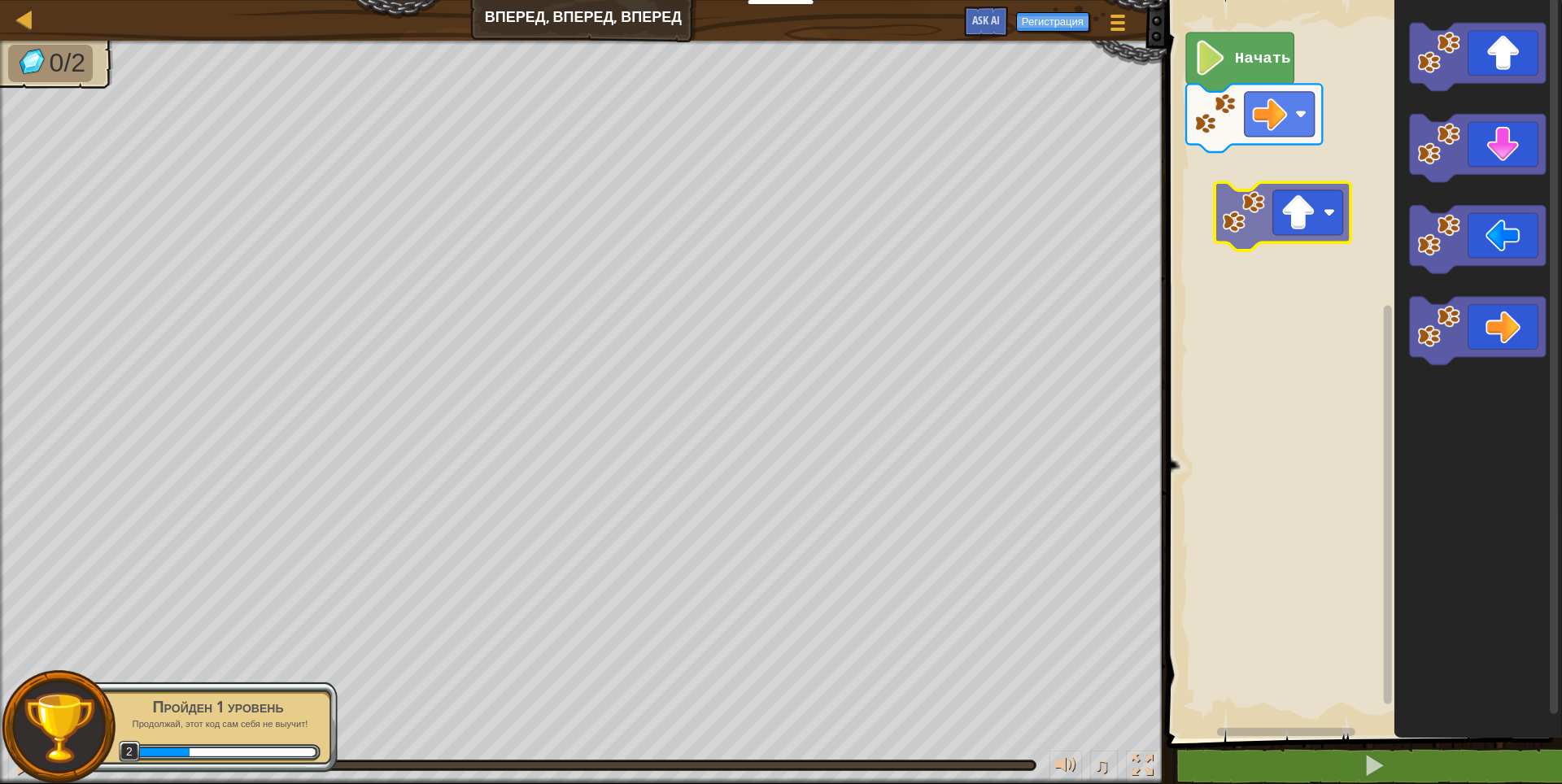
click at [1258, 217] on div "Начать" at bounding box center [1361, 365] width 401 height 747
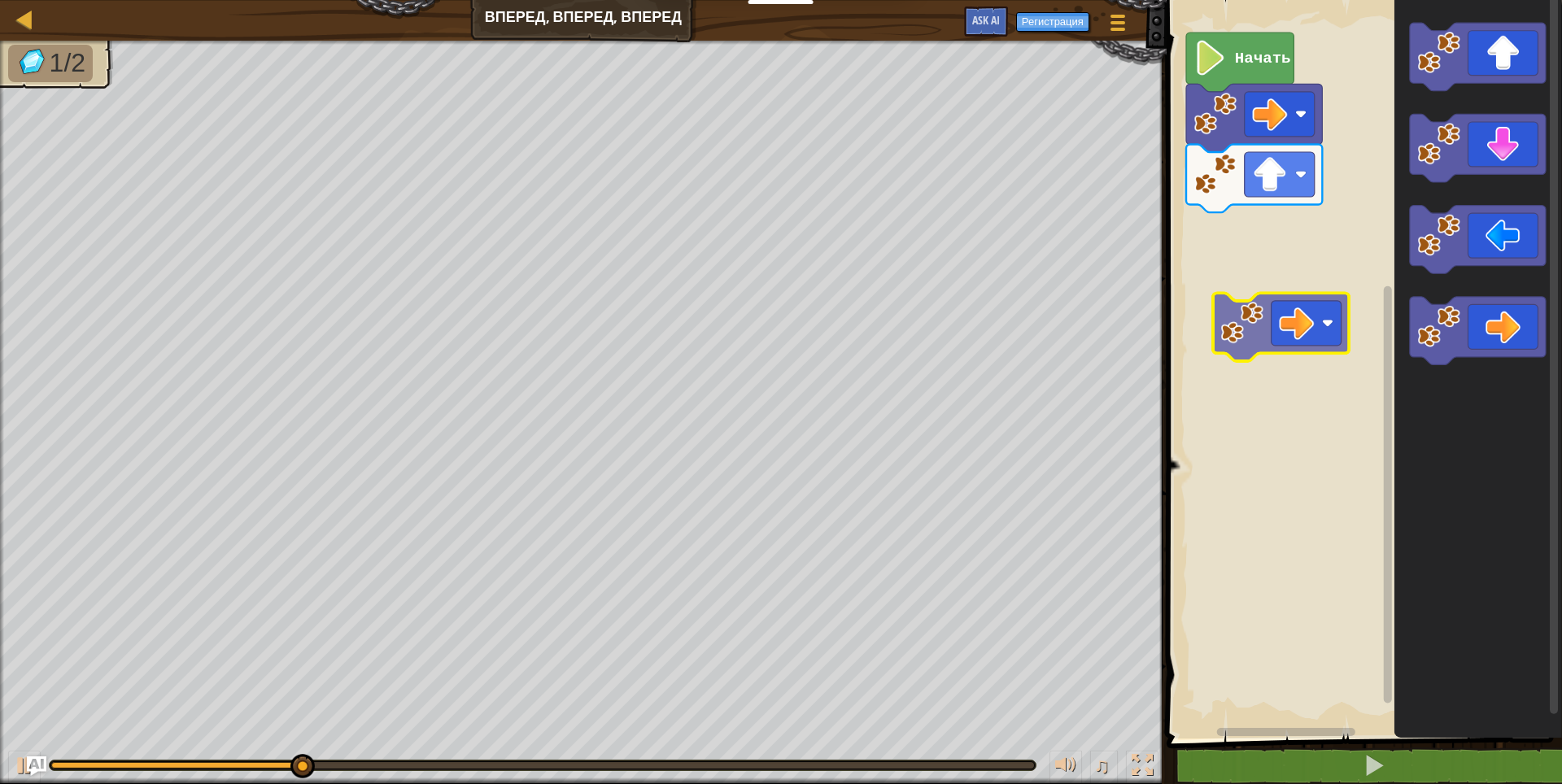
click at [1249, 312] on div "Начать" at bounding box center [1361, 365] width 401 height 747
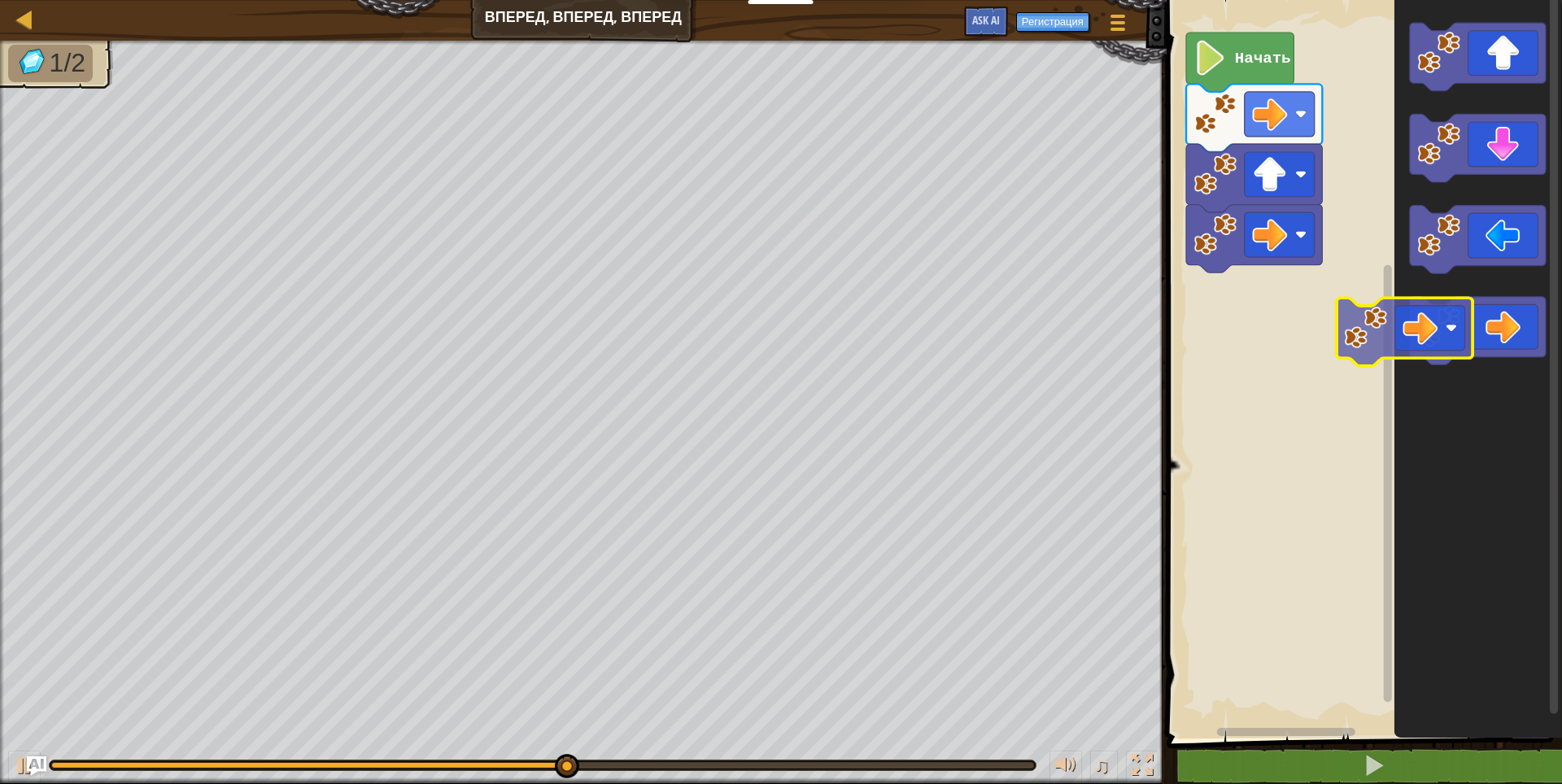
click at [1224, 335] on div "Начать" at bounding box center [1361, 365] width 401 height 747
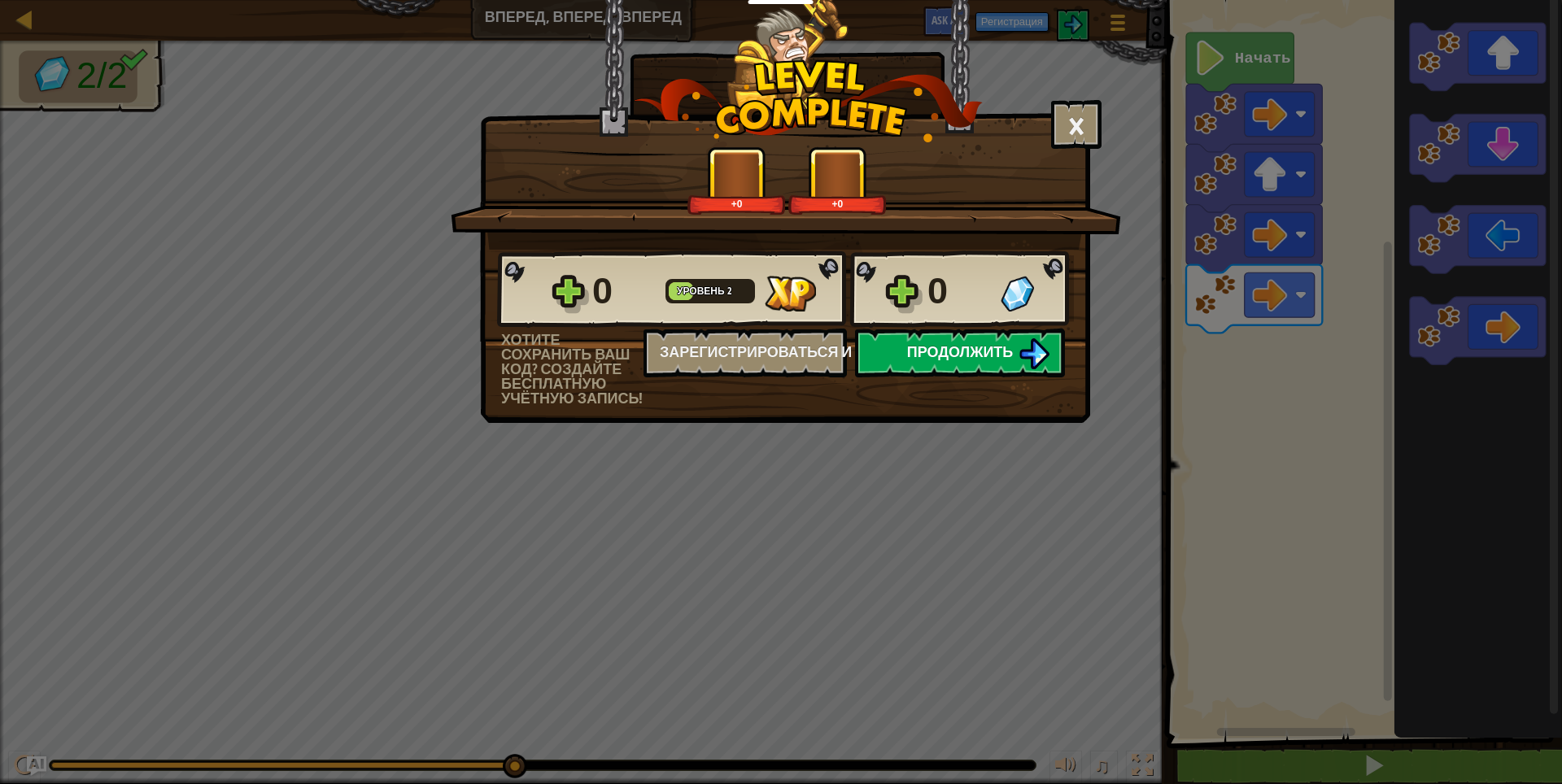
click at [972, 350] on span "Продолжить" at bounding box center [961, 351] width 107 height 20
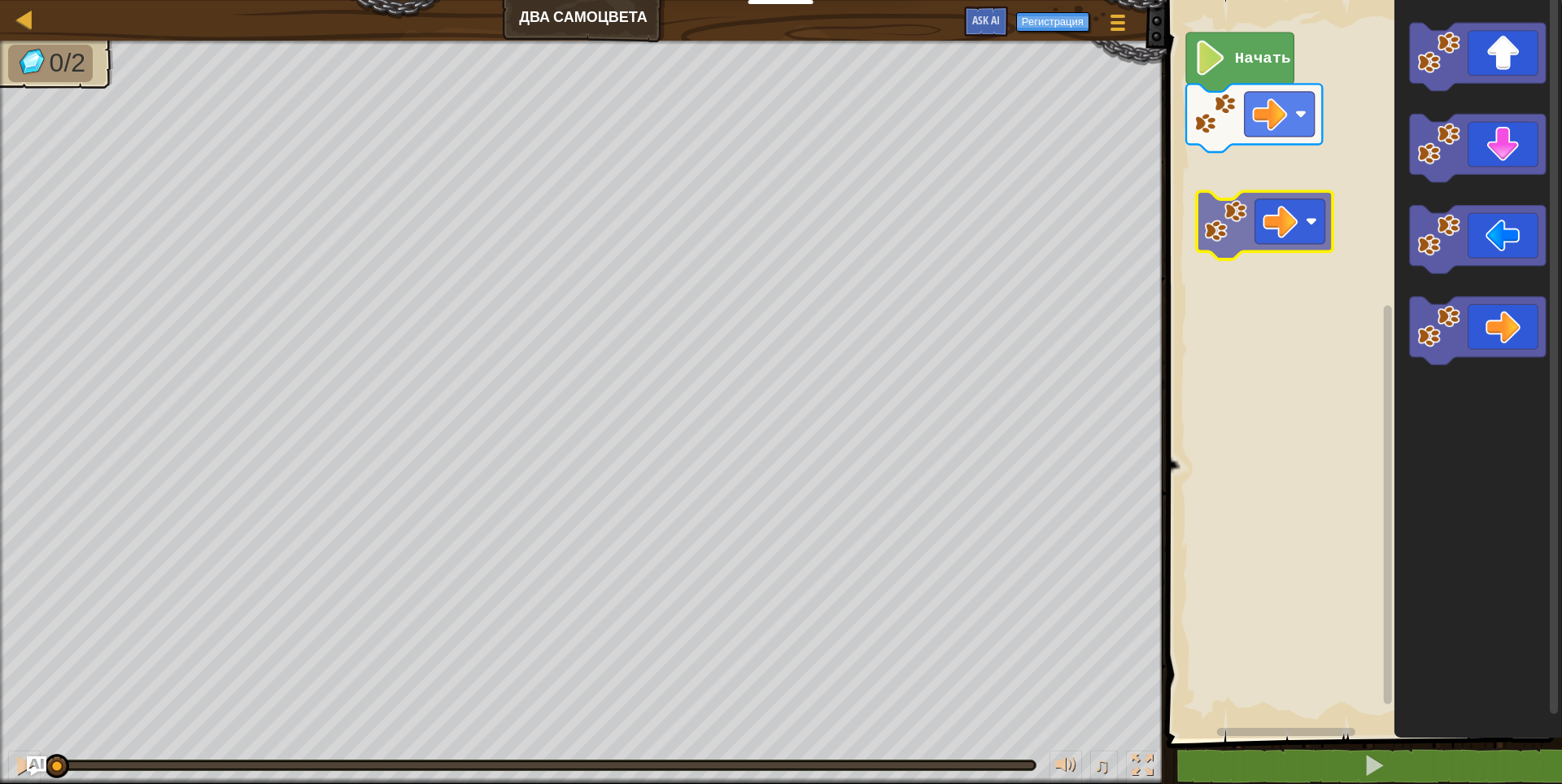
click at [1273, 218] on div "Начать" at bounding box center [1361, 365] width 401 height 747
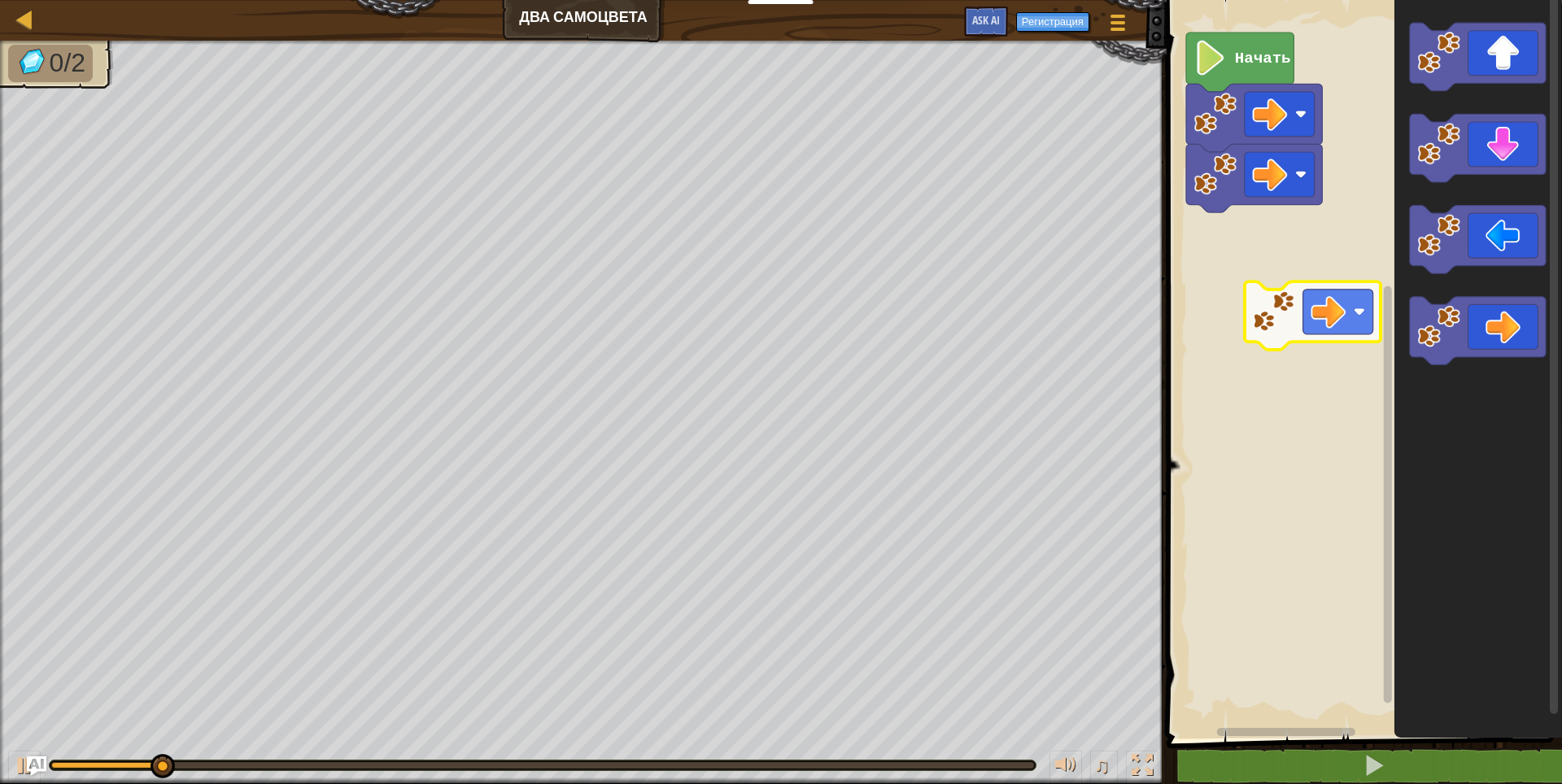
click at [1288, 300] on div "Начать" at bounding box center [1361, 365] width 401 height 747
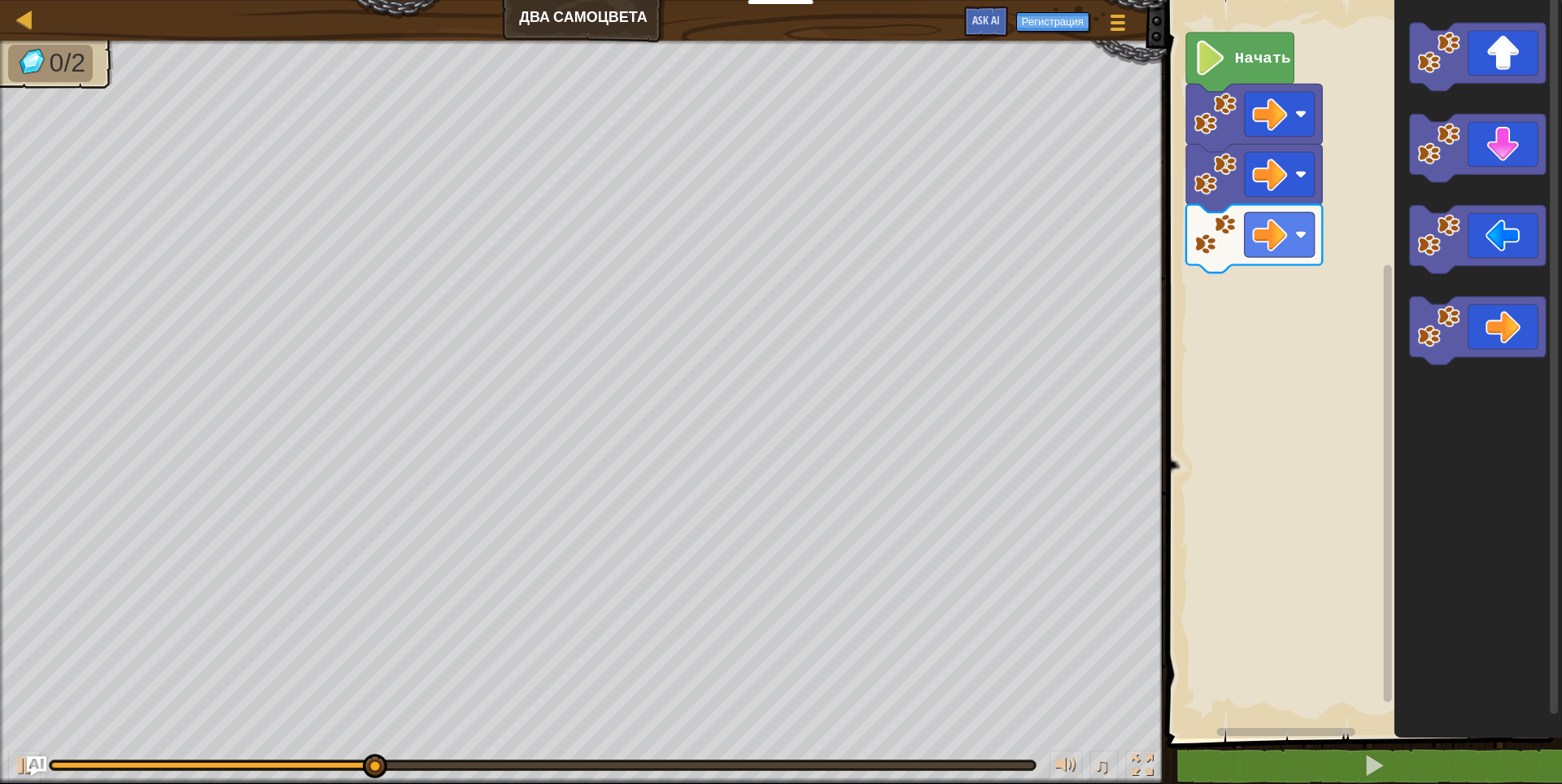
click at [1299, 305] on div "Начать" at bounding box center [1361, 365] width 401 height 747
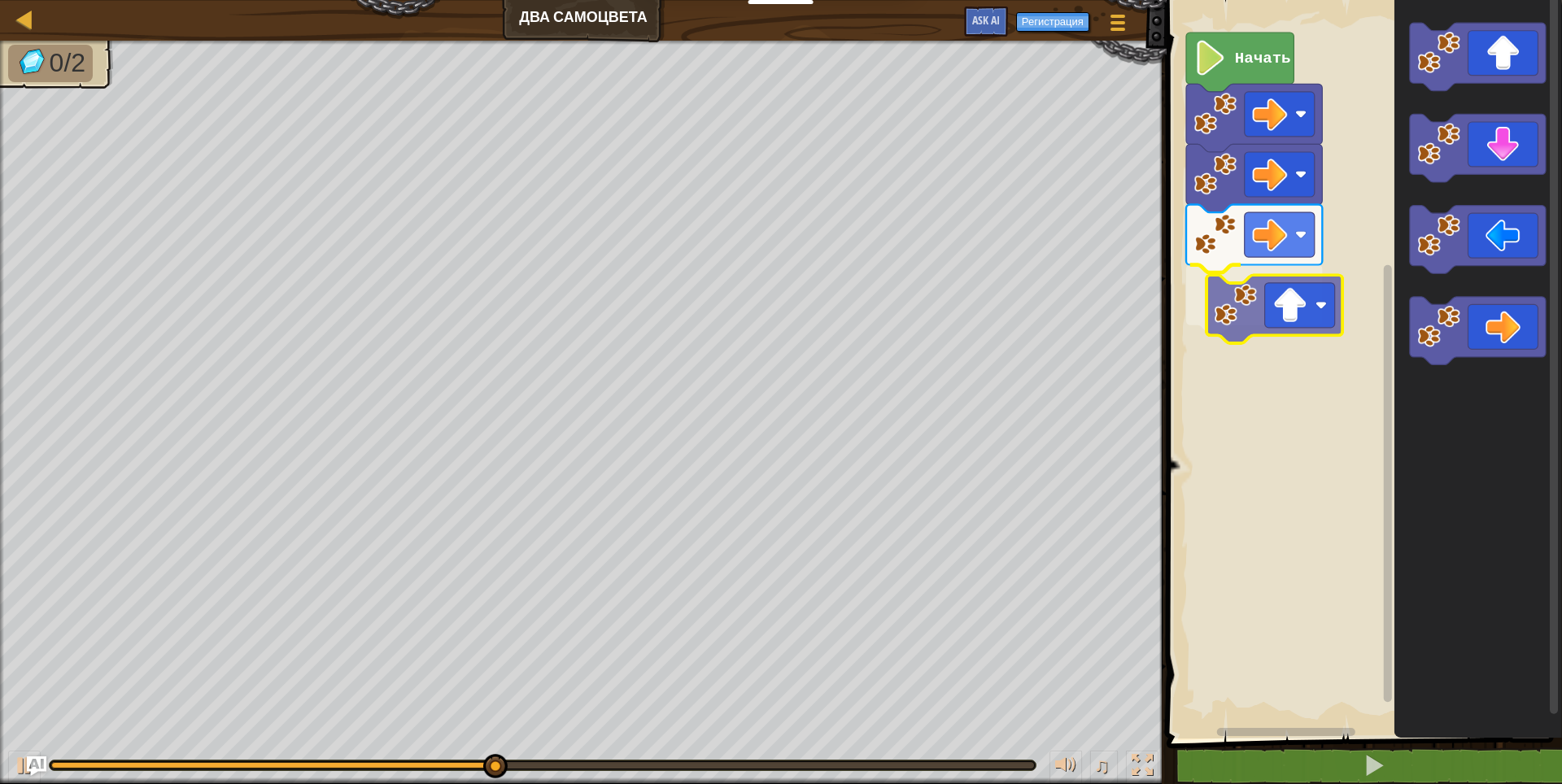
click at [1290, 321] on div "Начать" at bounding box center [1361, 365] width 401 height 747
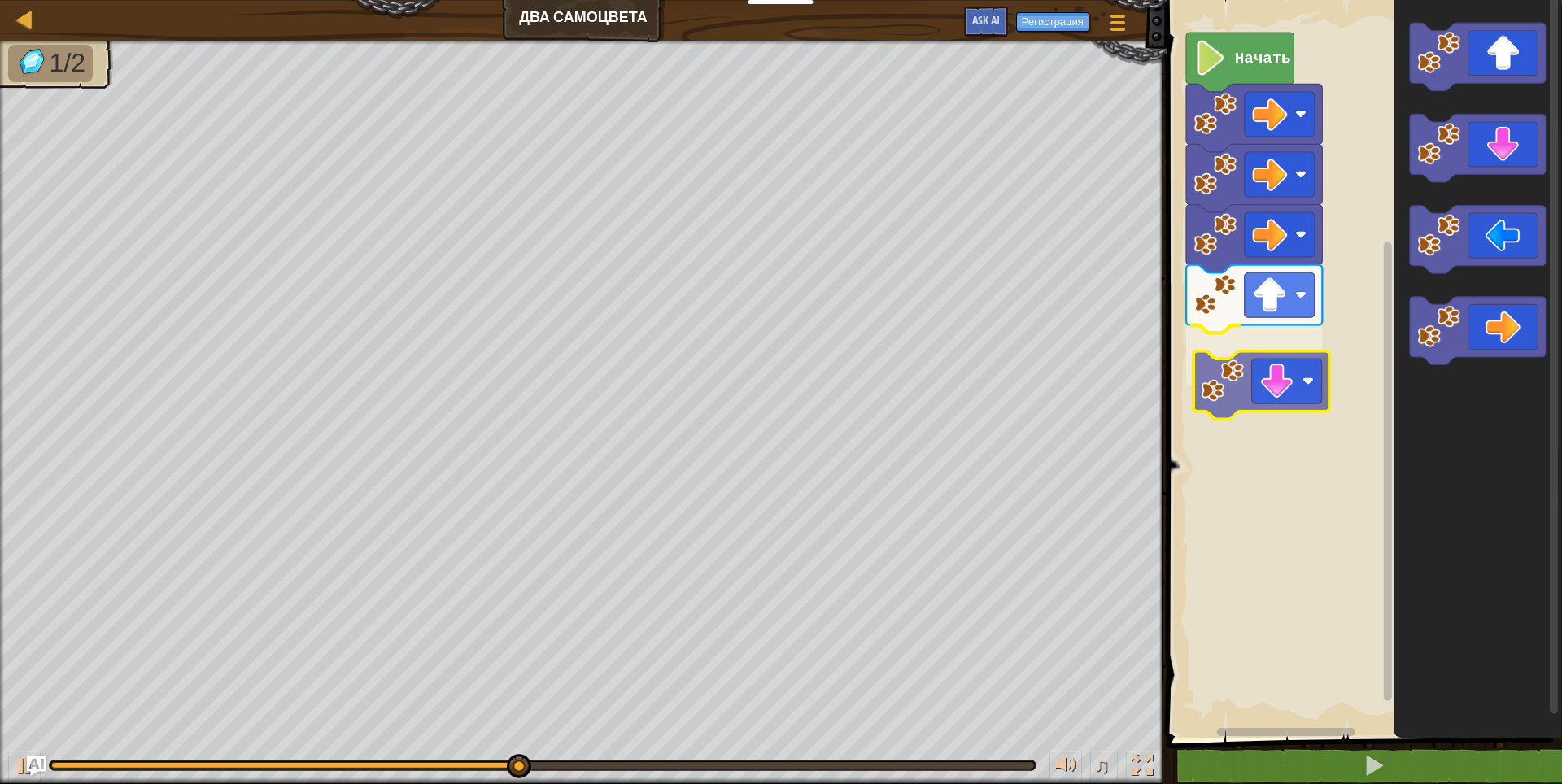
click at [1284, 380] on div "Начать" at bounding box center [1361, 365] width 401 height 747
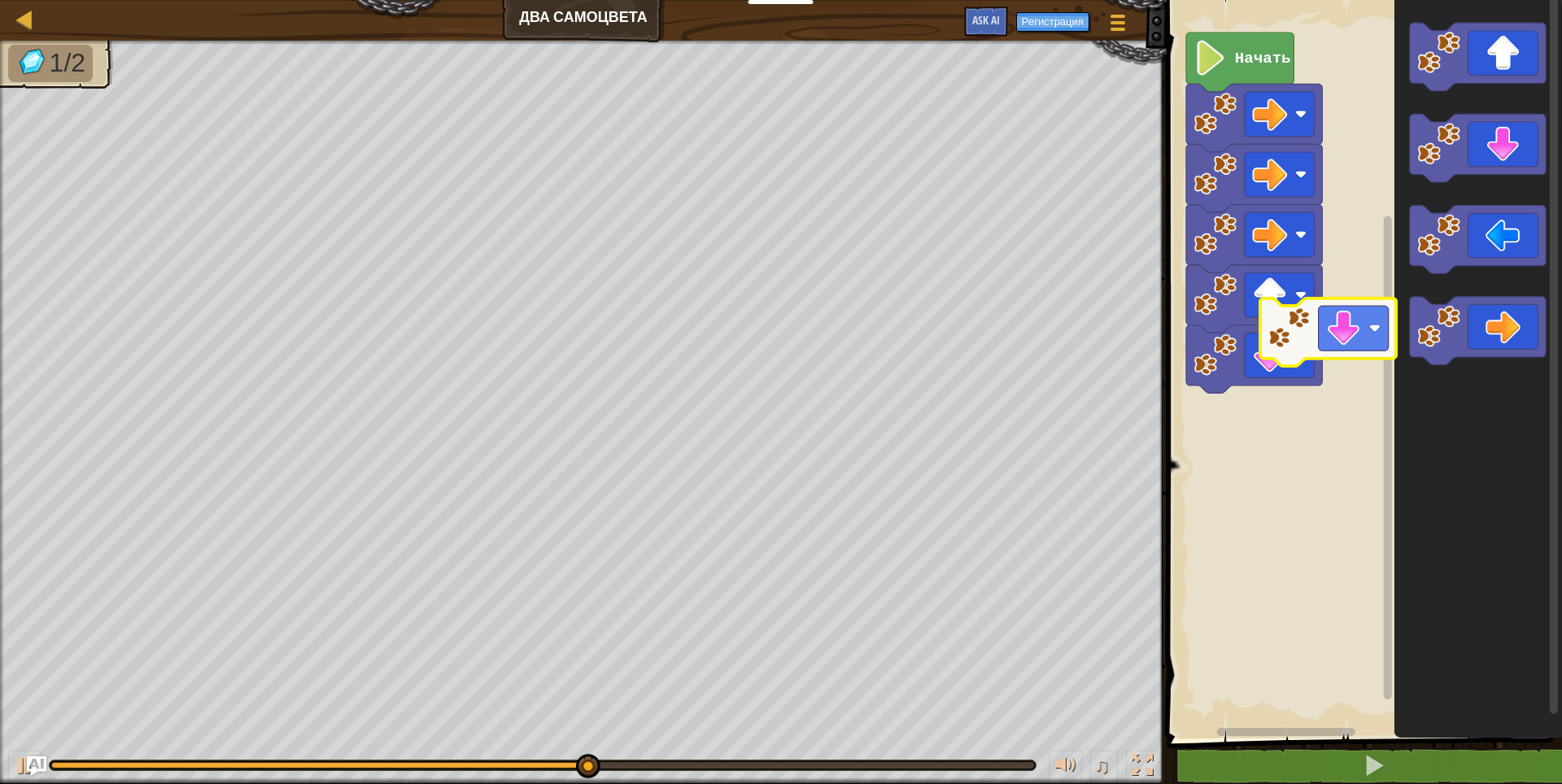
click at [1313, 411] on div "Начать" at bounding box center [1361, 365] width 401 height 747
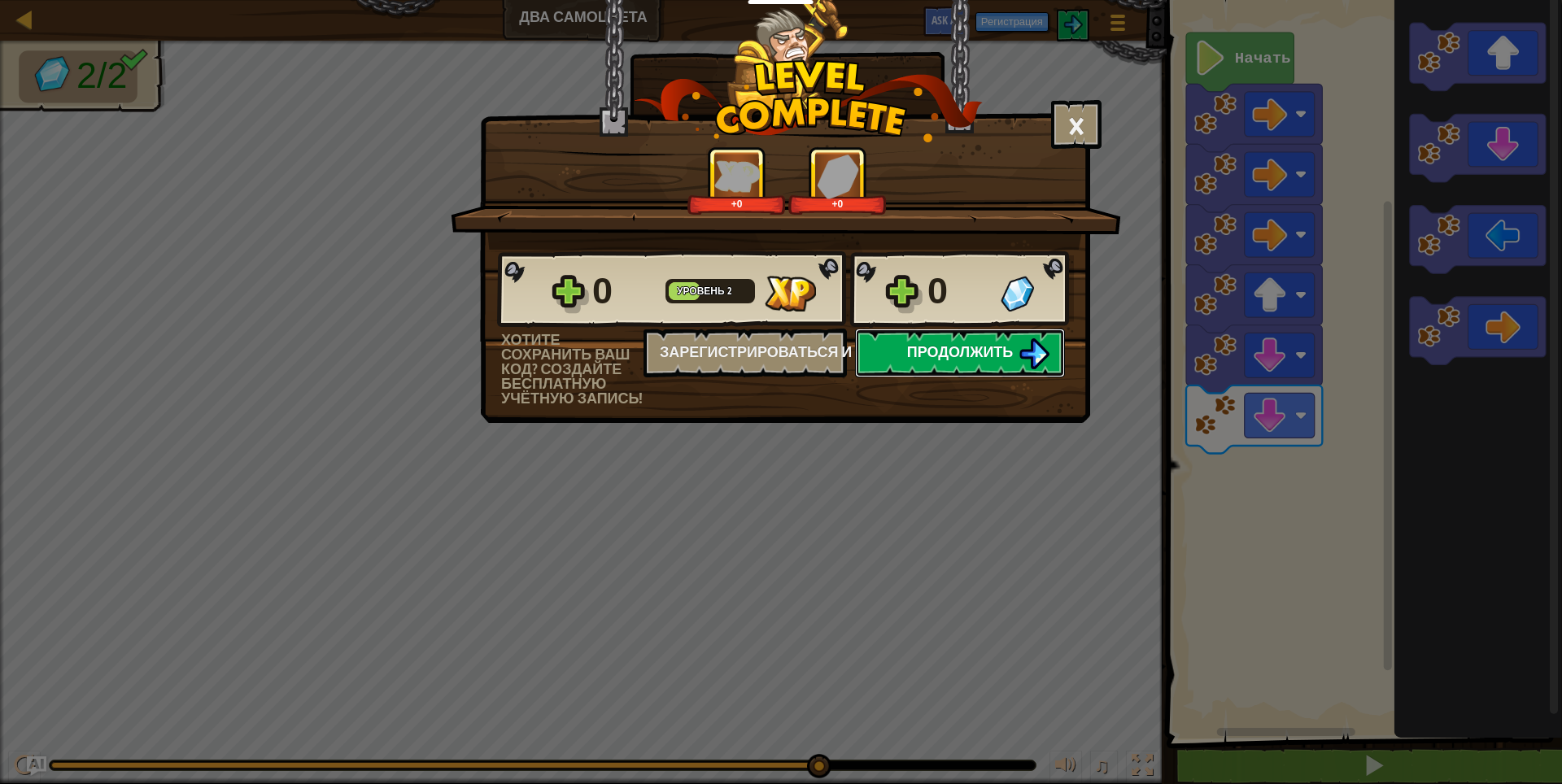
click at [922, 351] on span "Продолжить" at bounding box center [961, 351] width 107 height 20
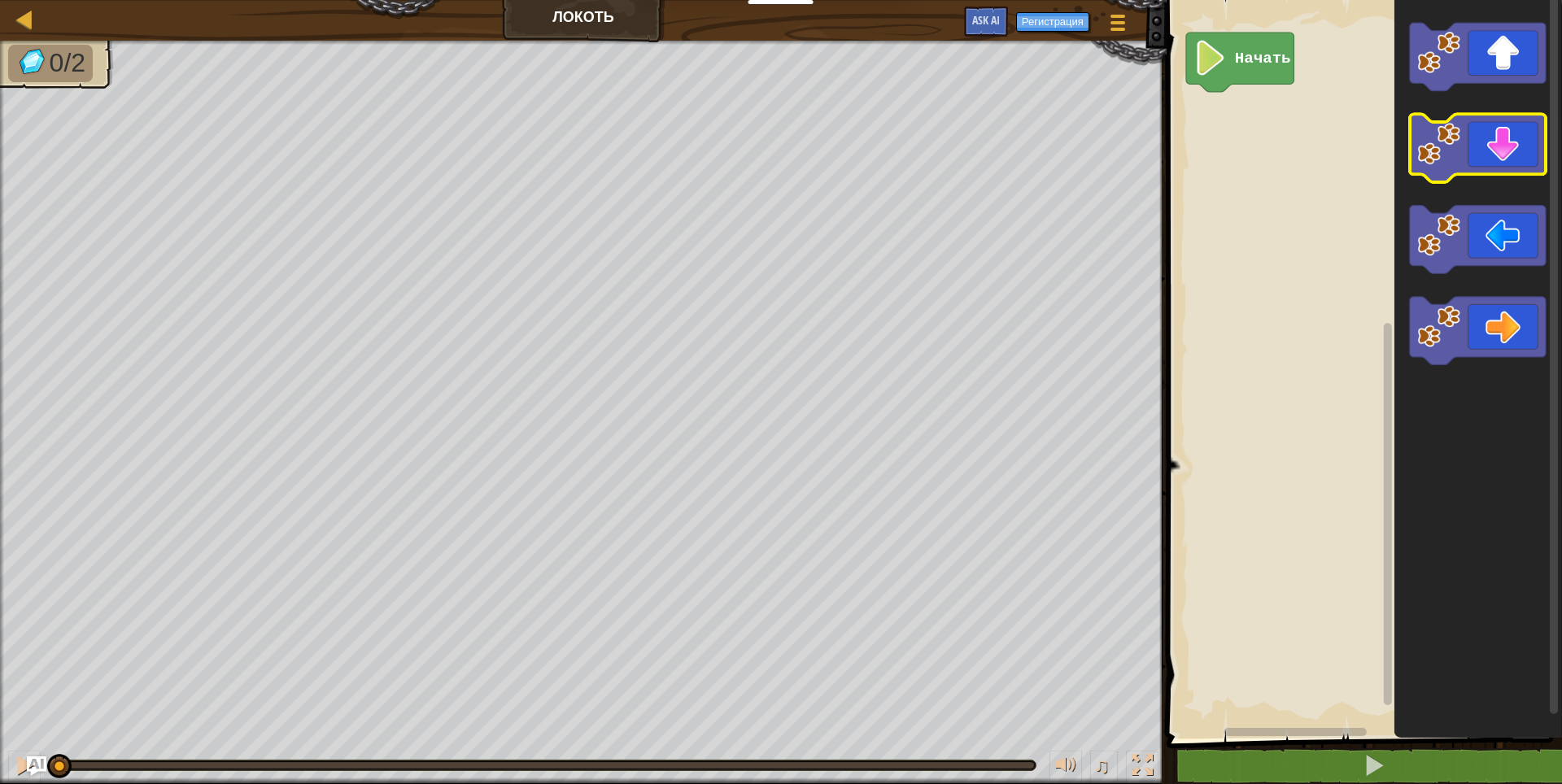
click at [1269, 230] on div "Начать" at bounding box center [1361, 365] width 401 height 747
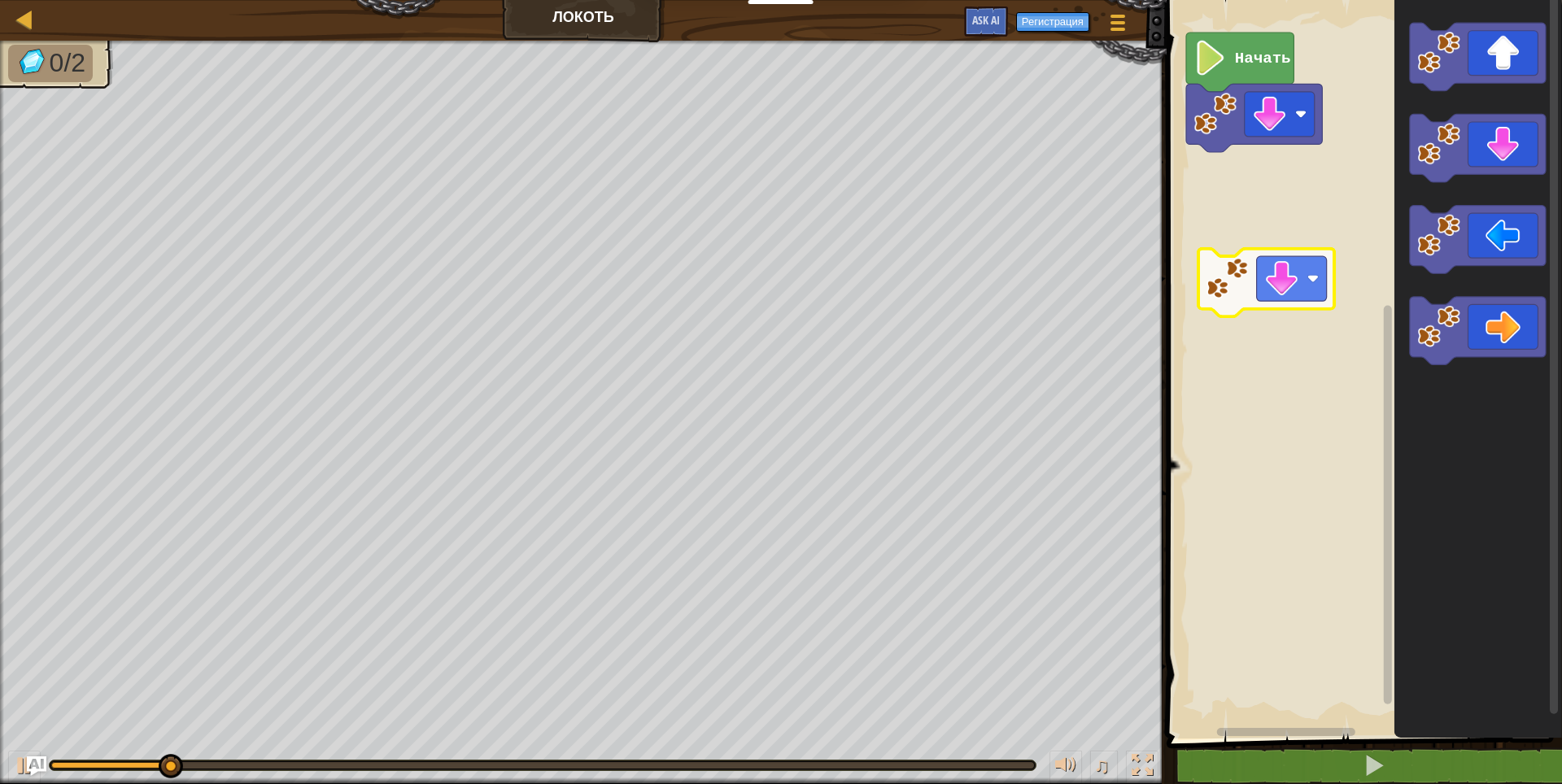
click at [1258, 298] on div "Начать" at bounding box center [1361, 365] width 401 height 747
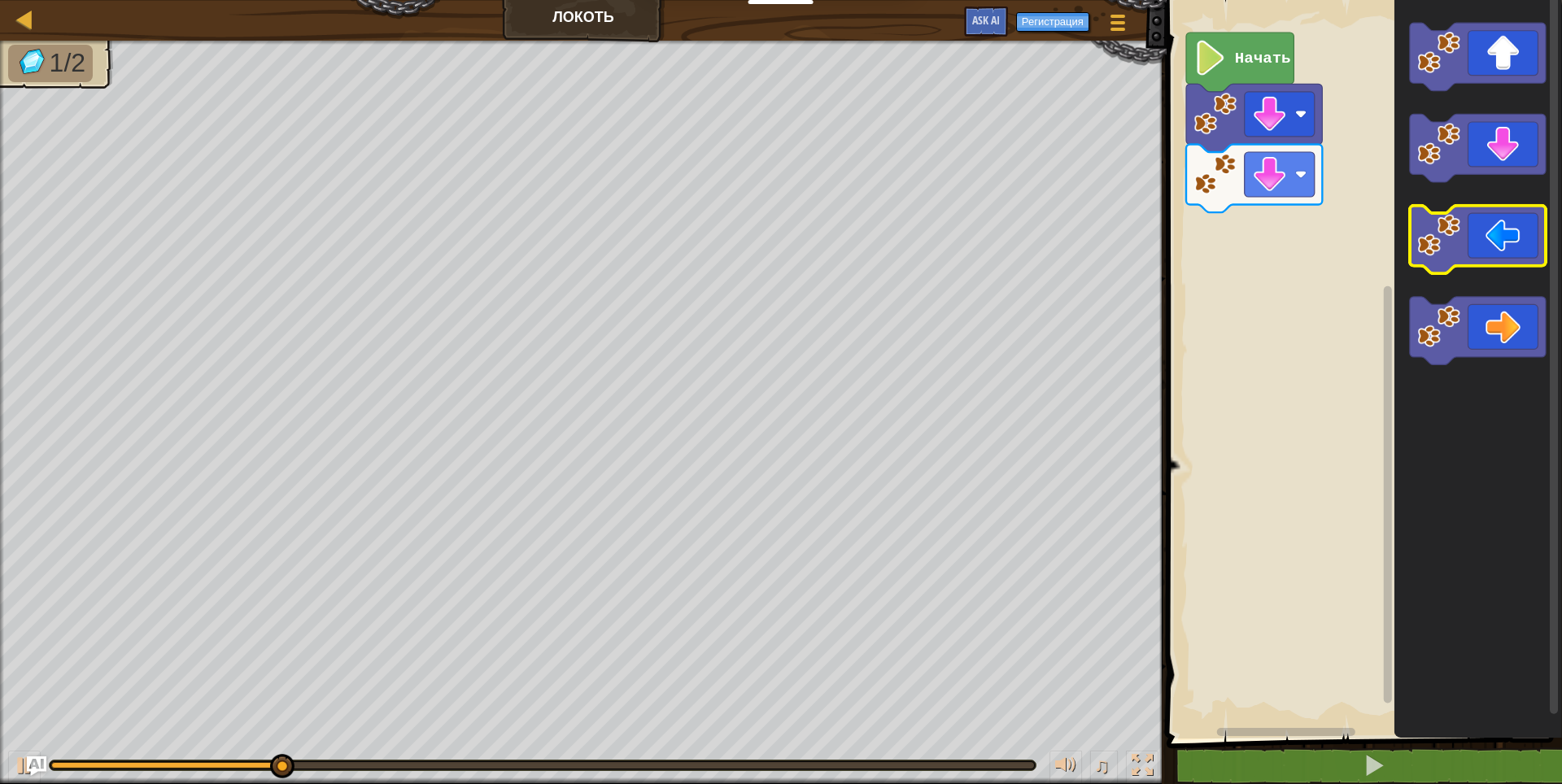
click at [1258, 358] on div "Начать" at bounding box center [1361, 365] width 401 height 747
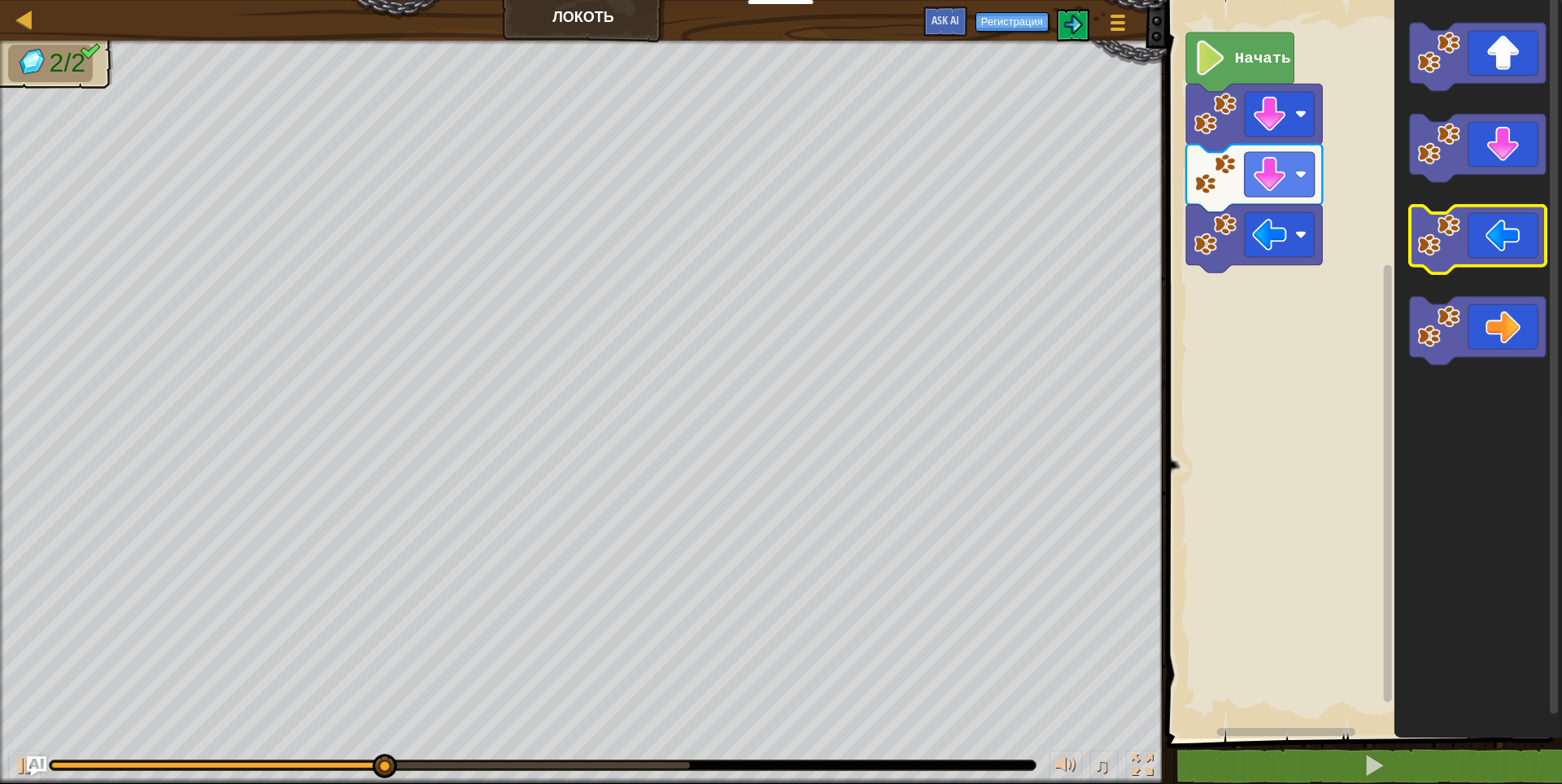
click at [1227, 388] on div "Начать" at bounding box center [1361, 365] width 401 height 747
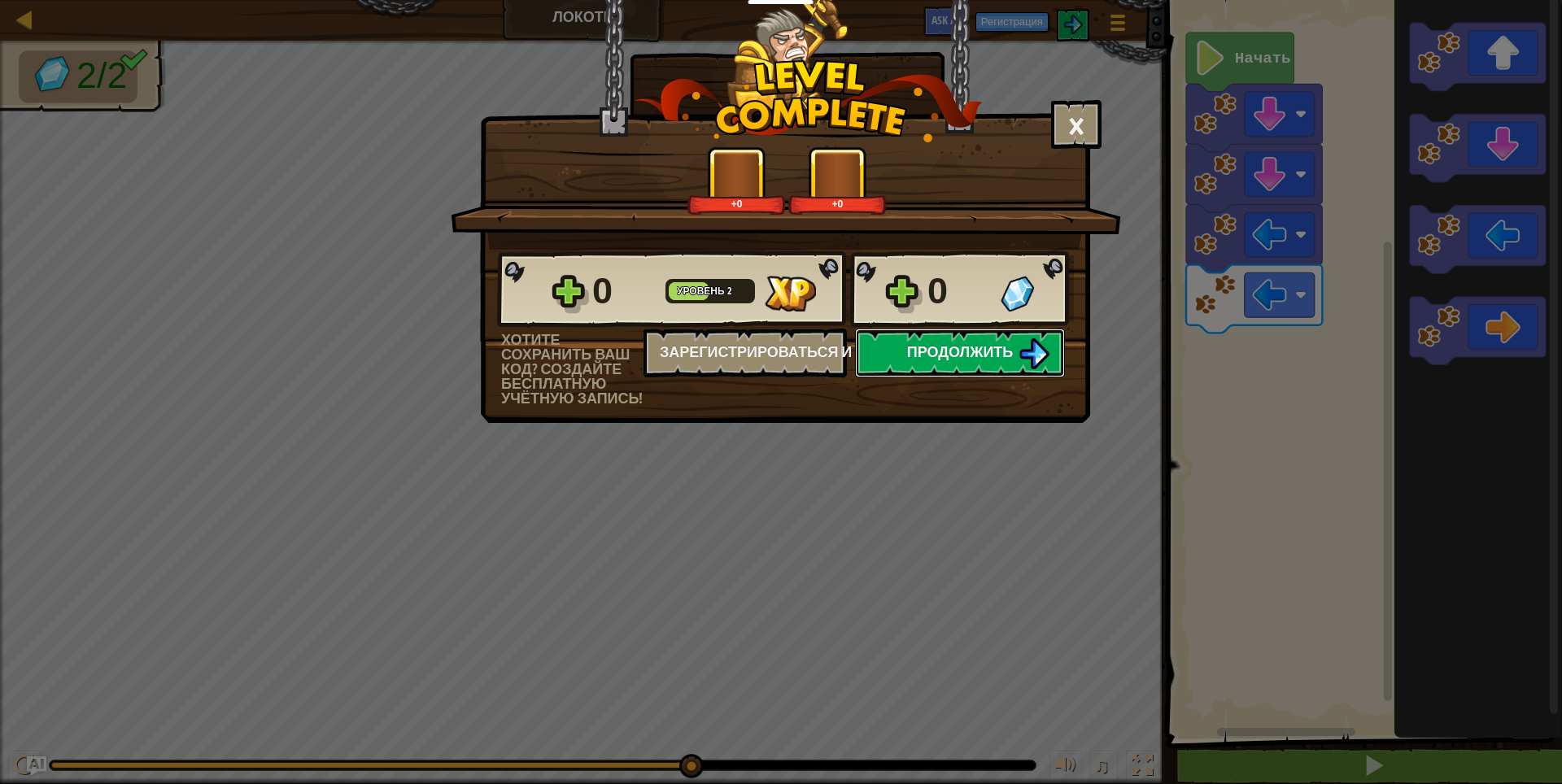
click at [974, 355] on span "Продолжить" at bounding box center [961, 351] width 107 height 20
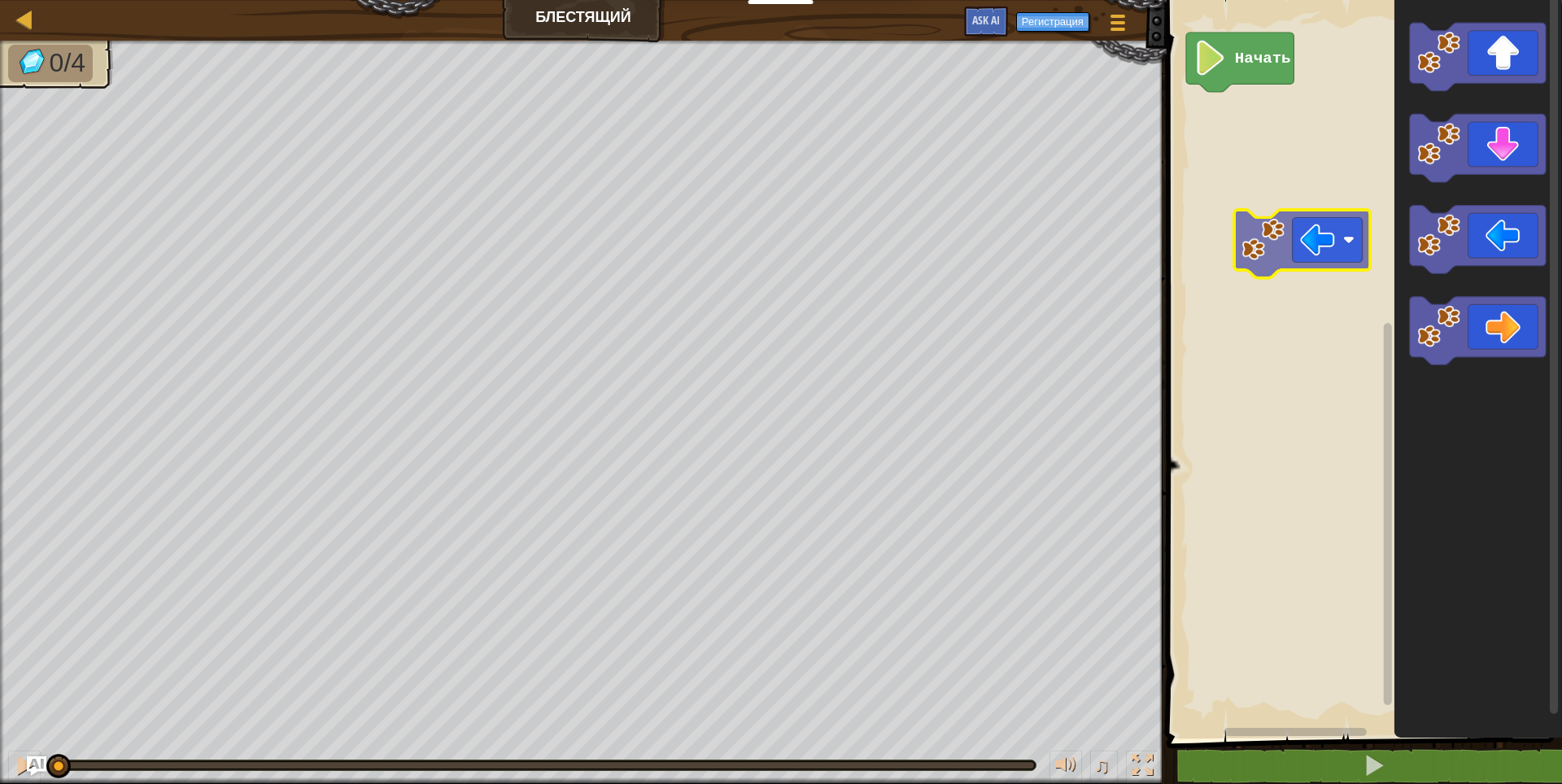
click at [1303, 245] on div "Начать" at bounding box center [1361, 365] width 401 height 747
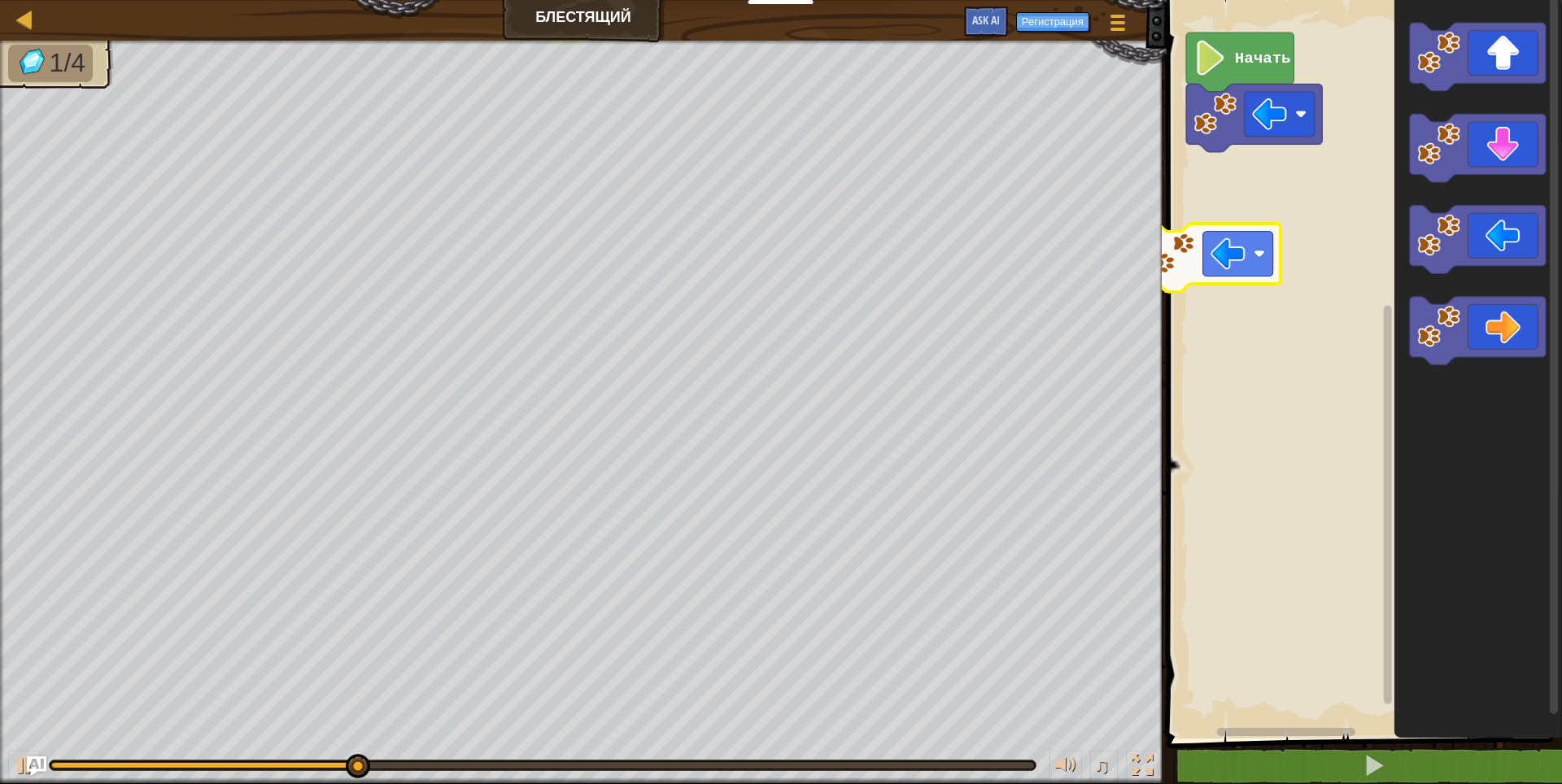
click at [1233, 260] on div "Начать" at bounding box center [1361, 365] width 401 height 747
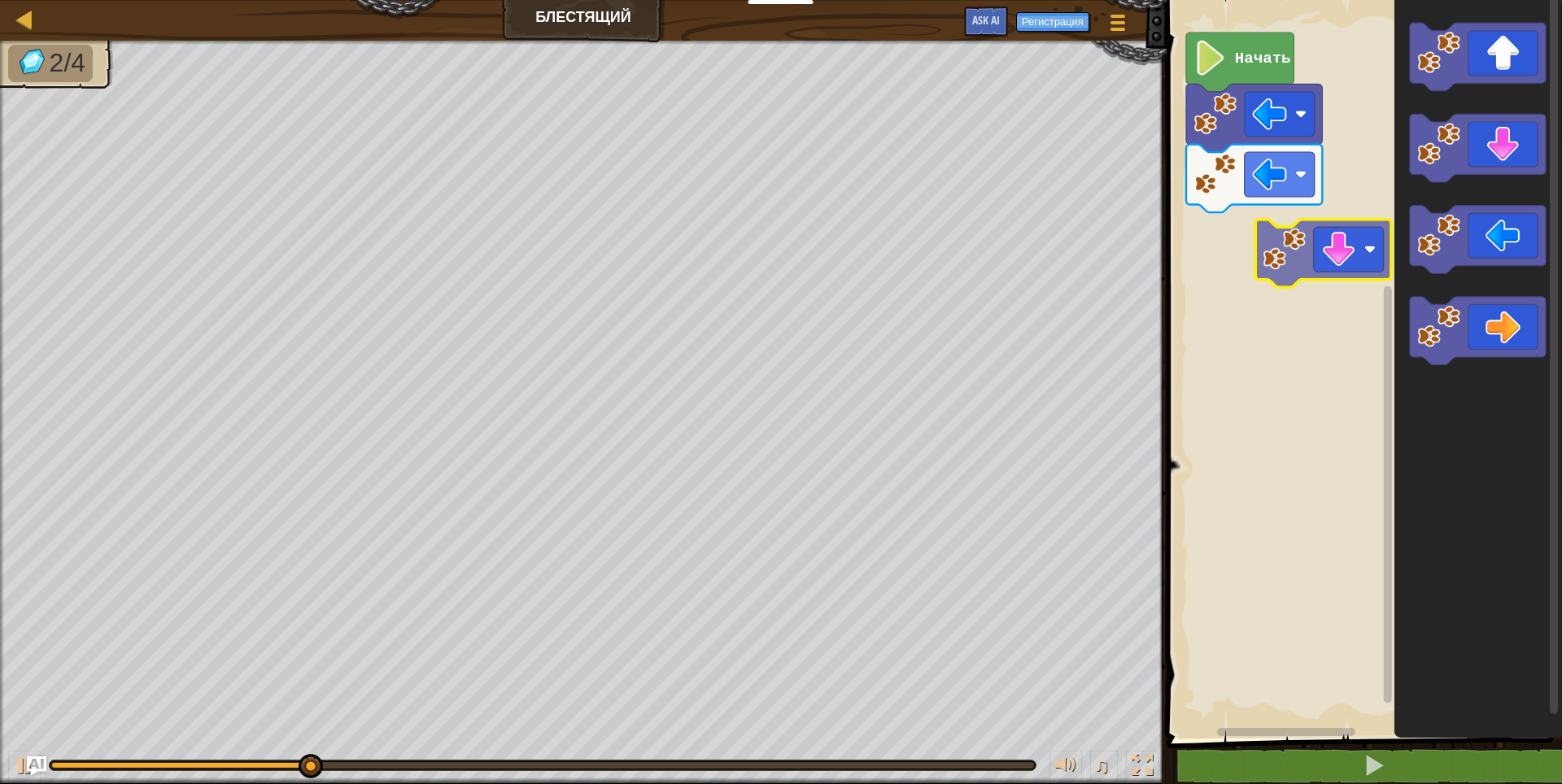
click at [1320, 270] on div "Начать" at bounding box center [1361, 365] width 401 height 747
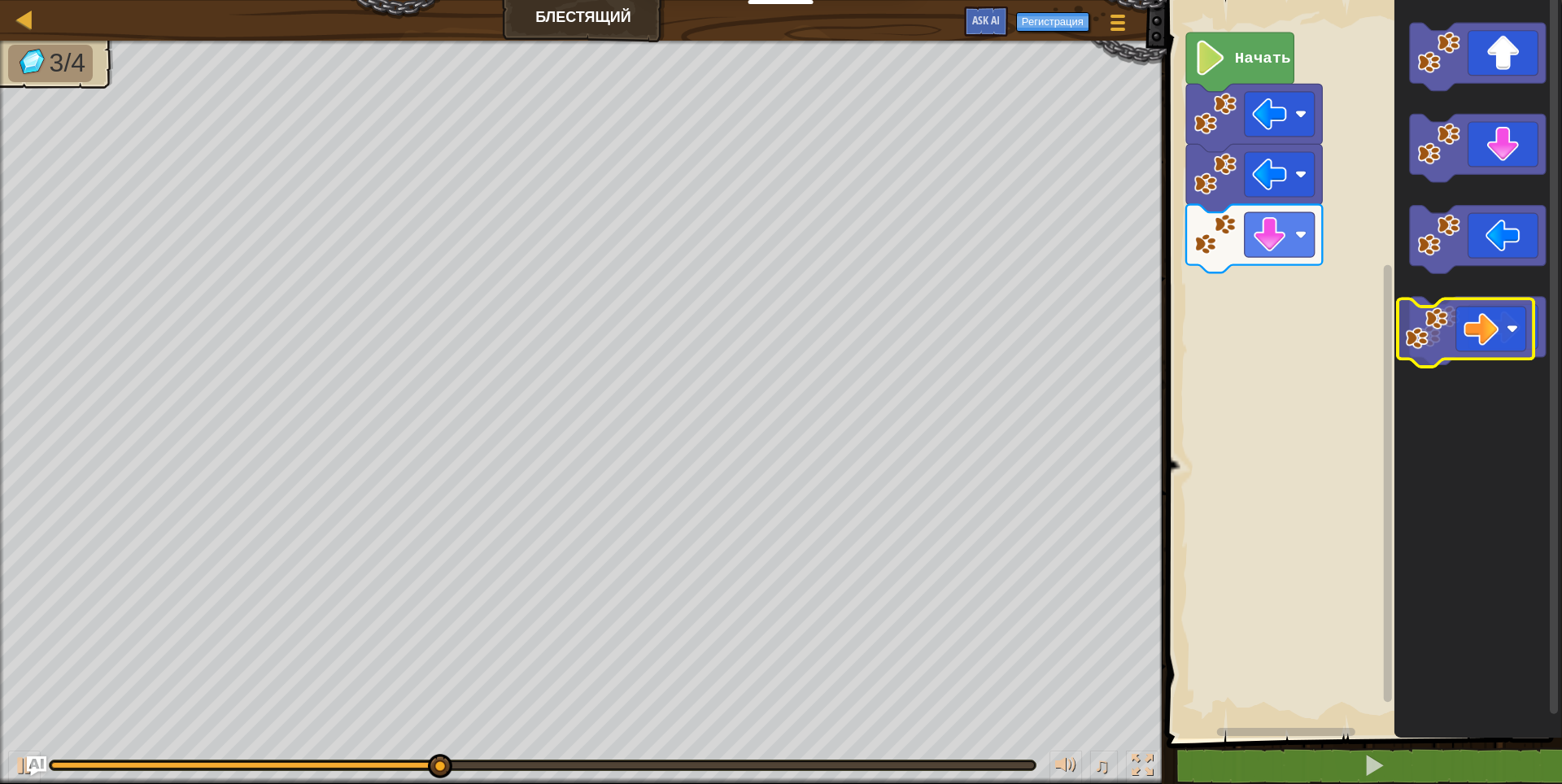
click at [1232, 348] on div "Начать" at bounding box center [1361, 365] width 401 height 747
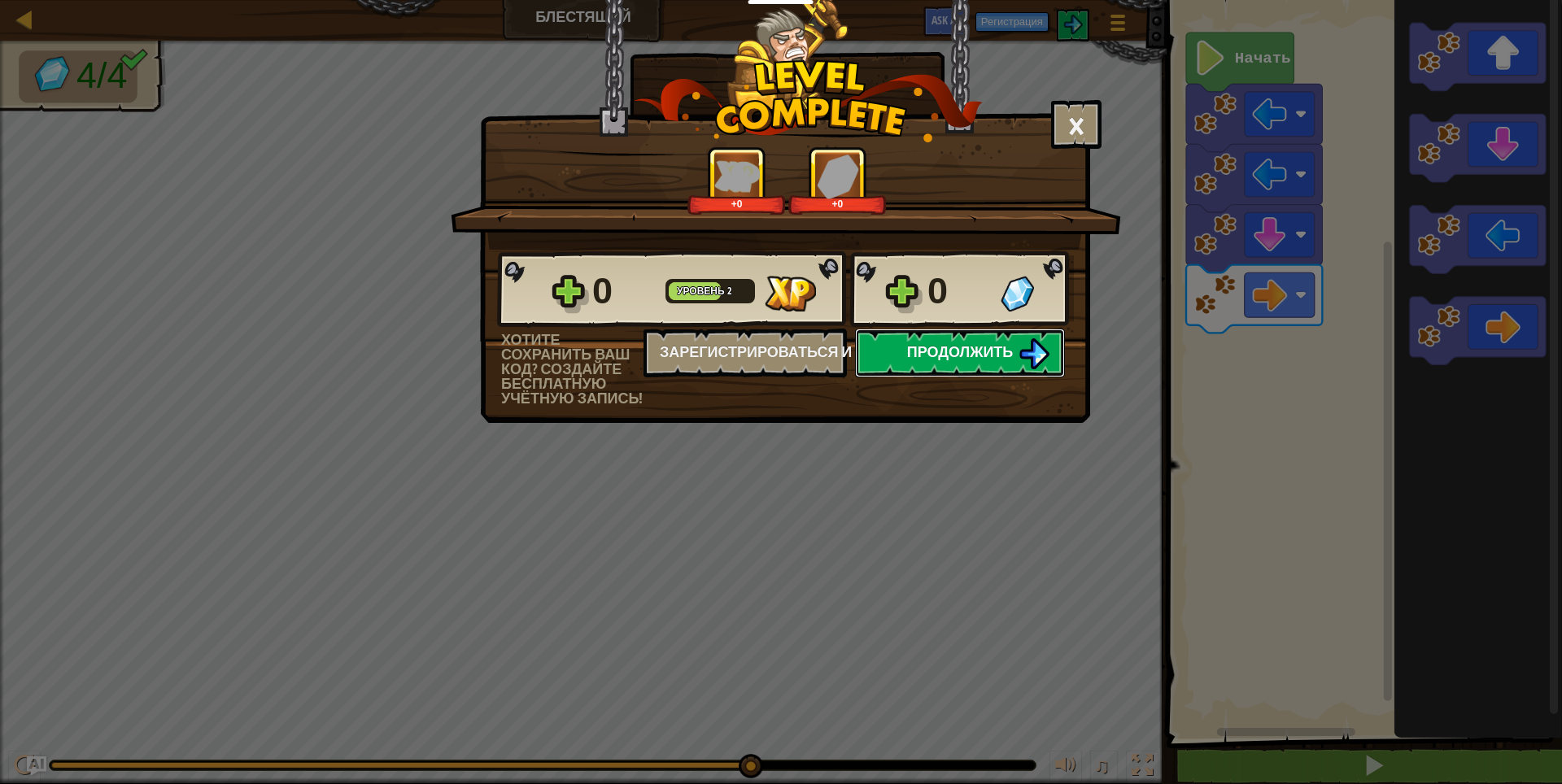
click at [932, 352] on span "Продолжить" at bounding box center [961, 351] width 107 height 20
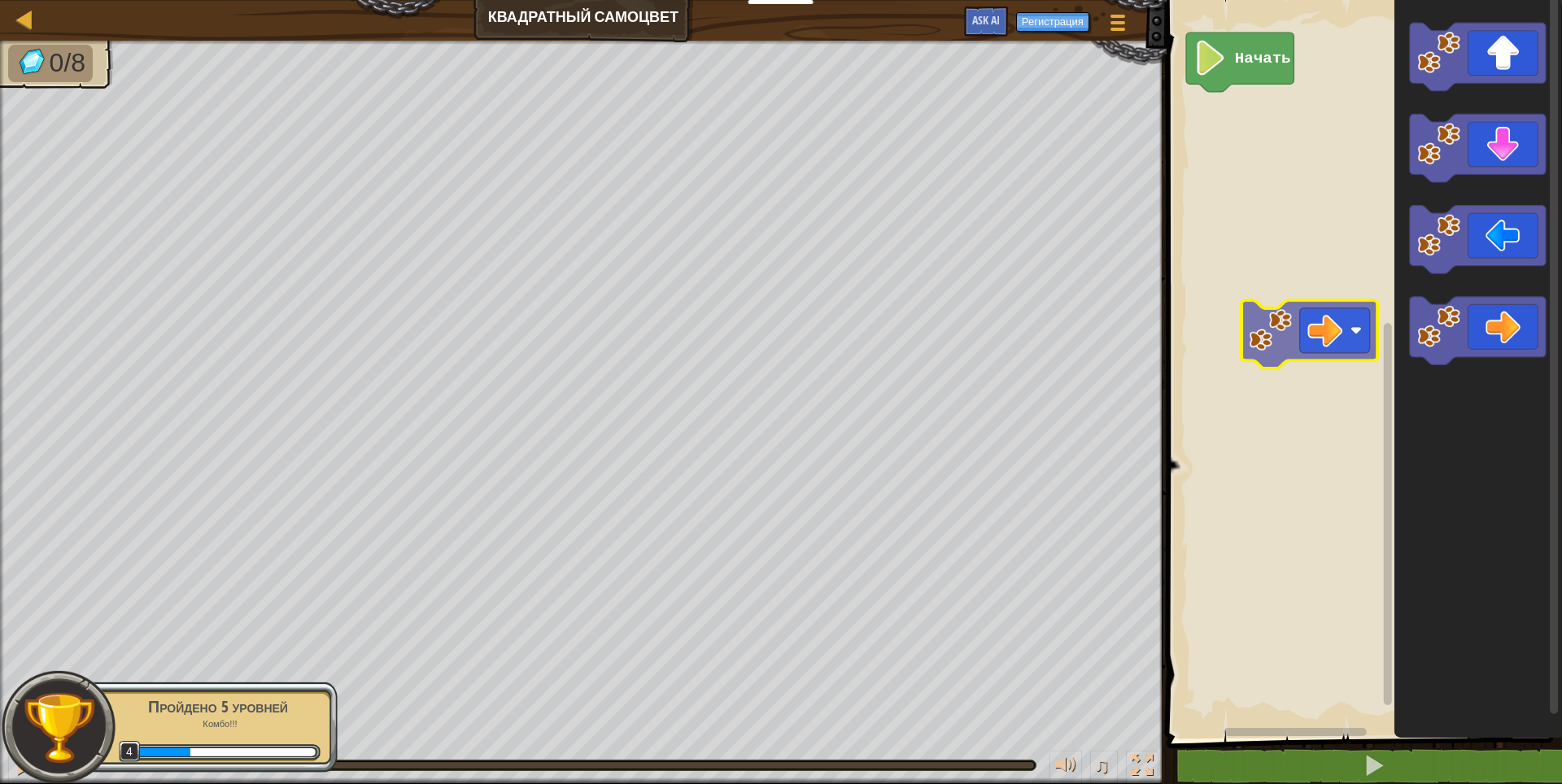
click at [1327, 312] on div "Начать" at bounding box center [1361, 365] width 401 height 747
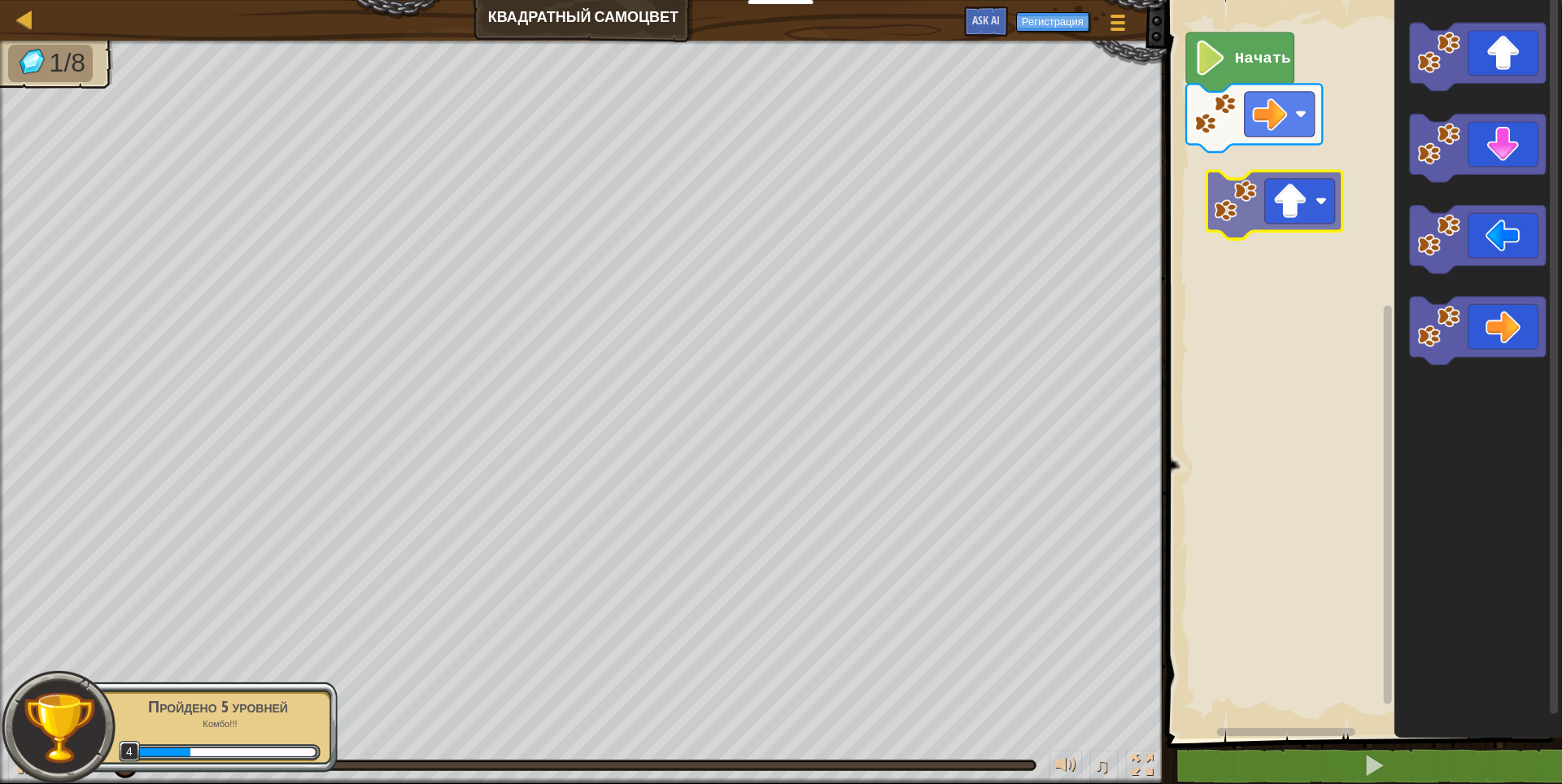
click at [1312, 216] on div "Начать" at bounding box center [1361, 365] width 401 height 747
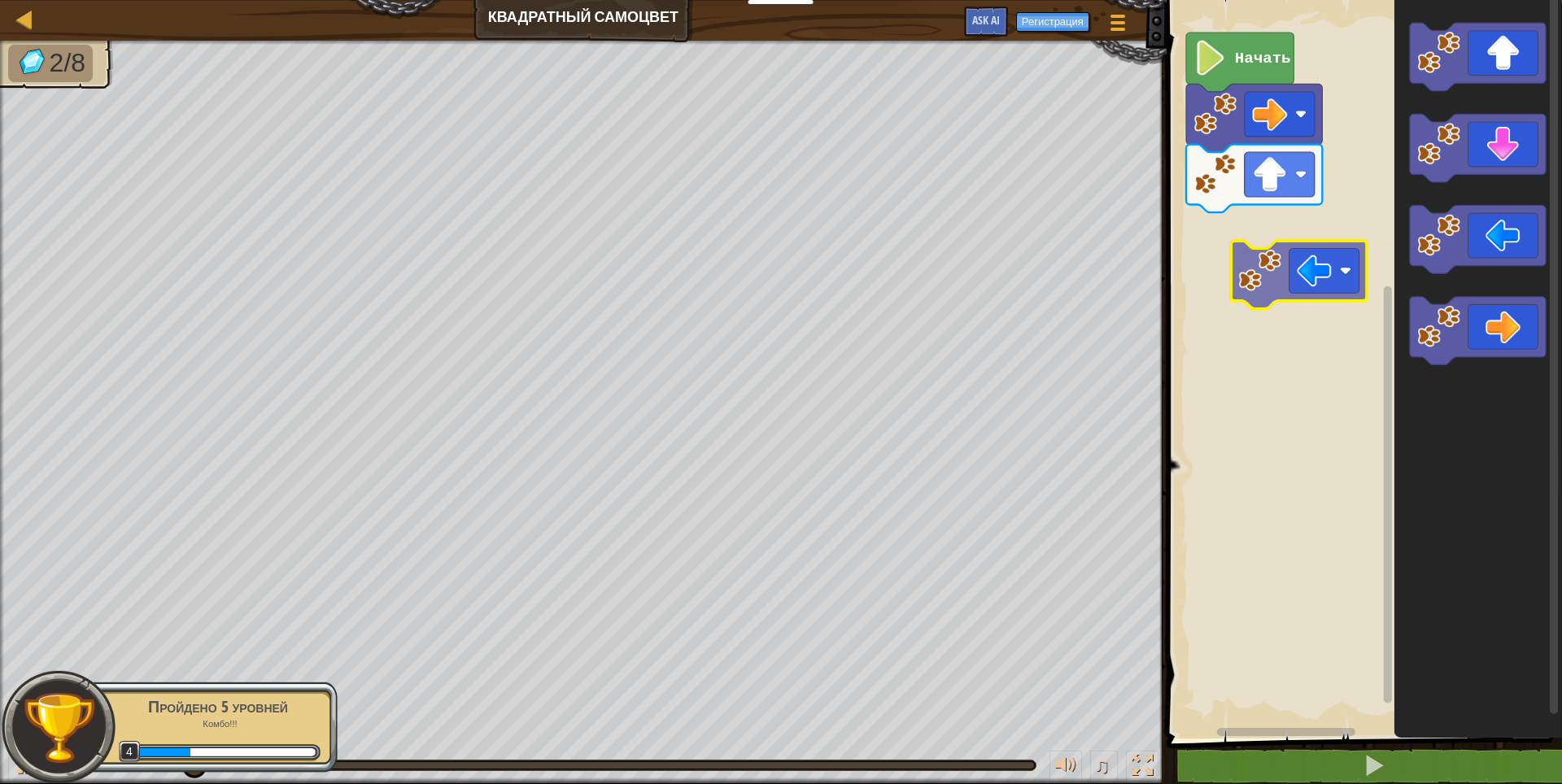
click at [1276, 277] on div "Начать" at bounding box center [1361, 365] width 401 height 747
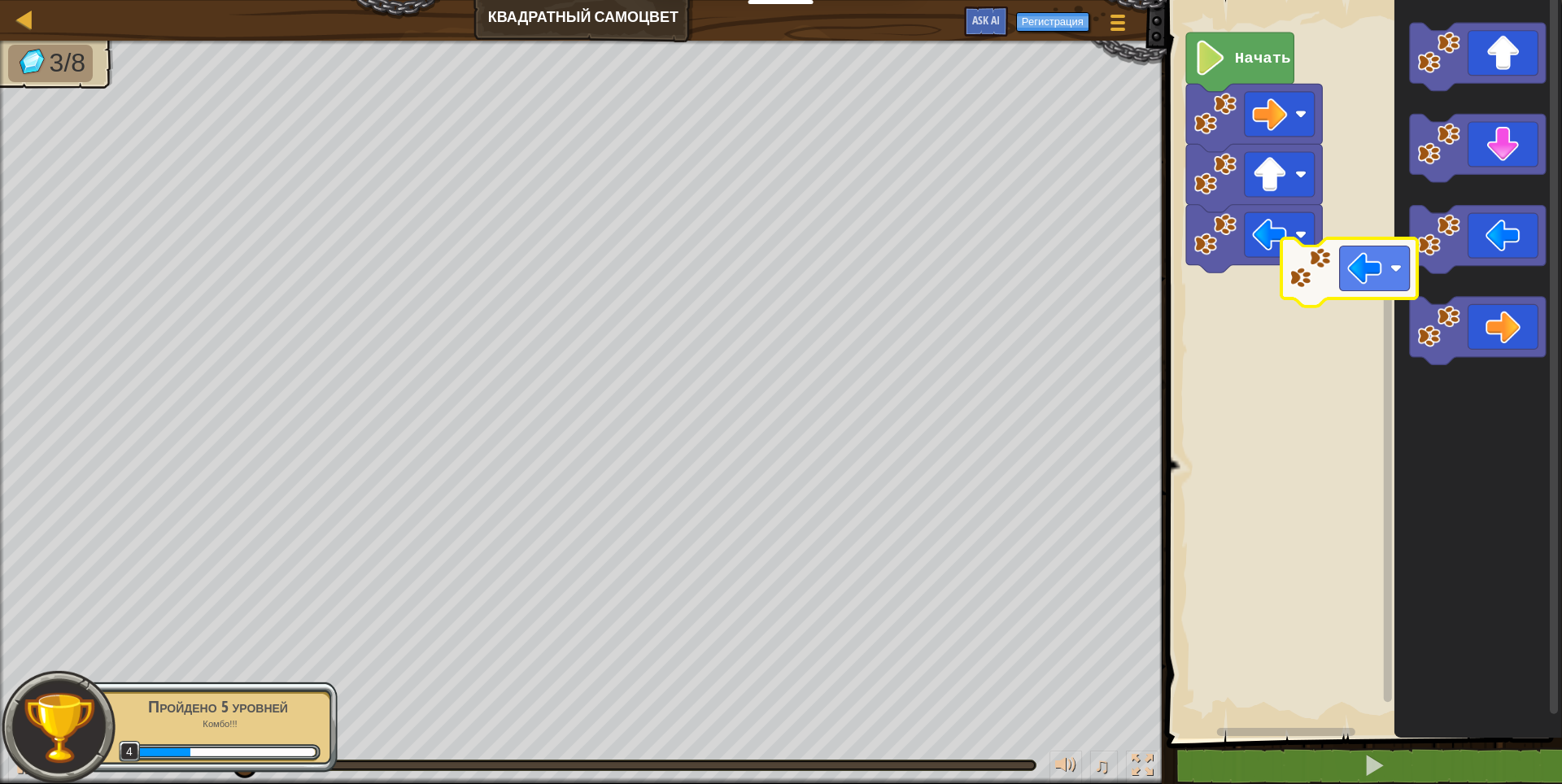
click at [1255, 321] on div "Начать" at bounding box center [1361, 365] width 401 height 747
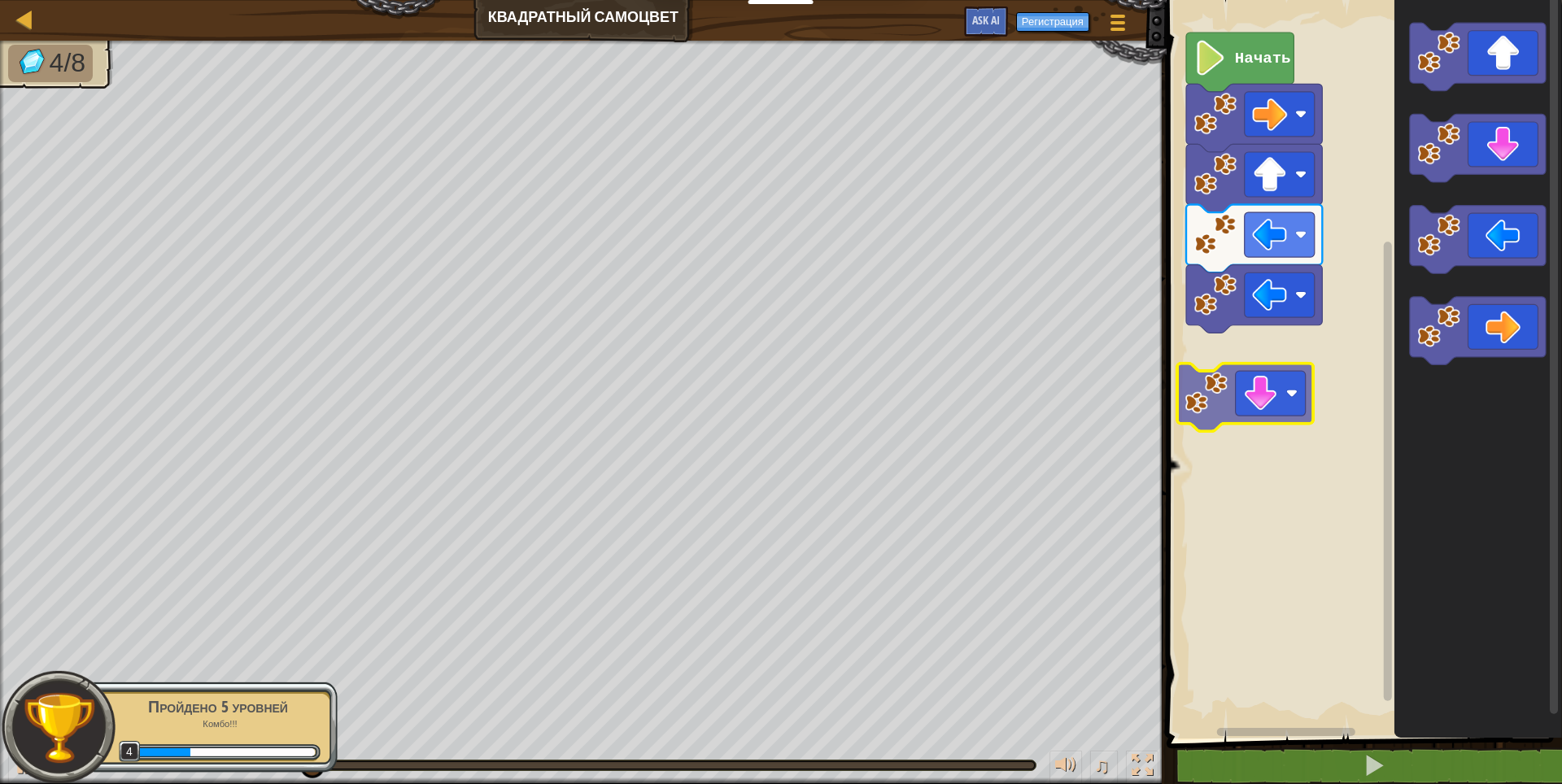
click at [1283, 394] on div "Начать" at bounding box center [1361, 365] width 401 height 747
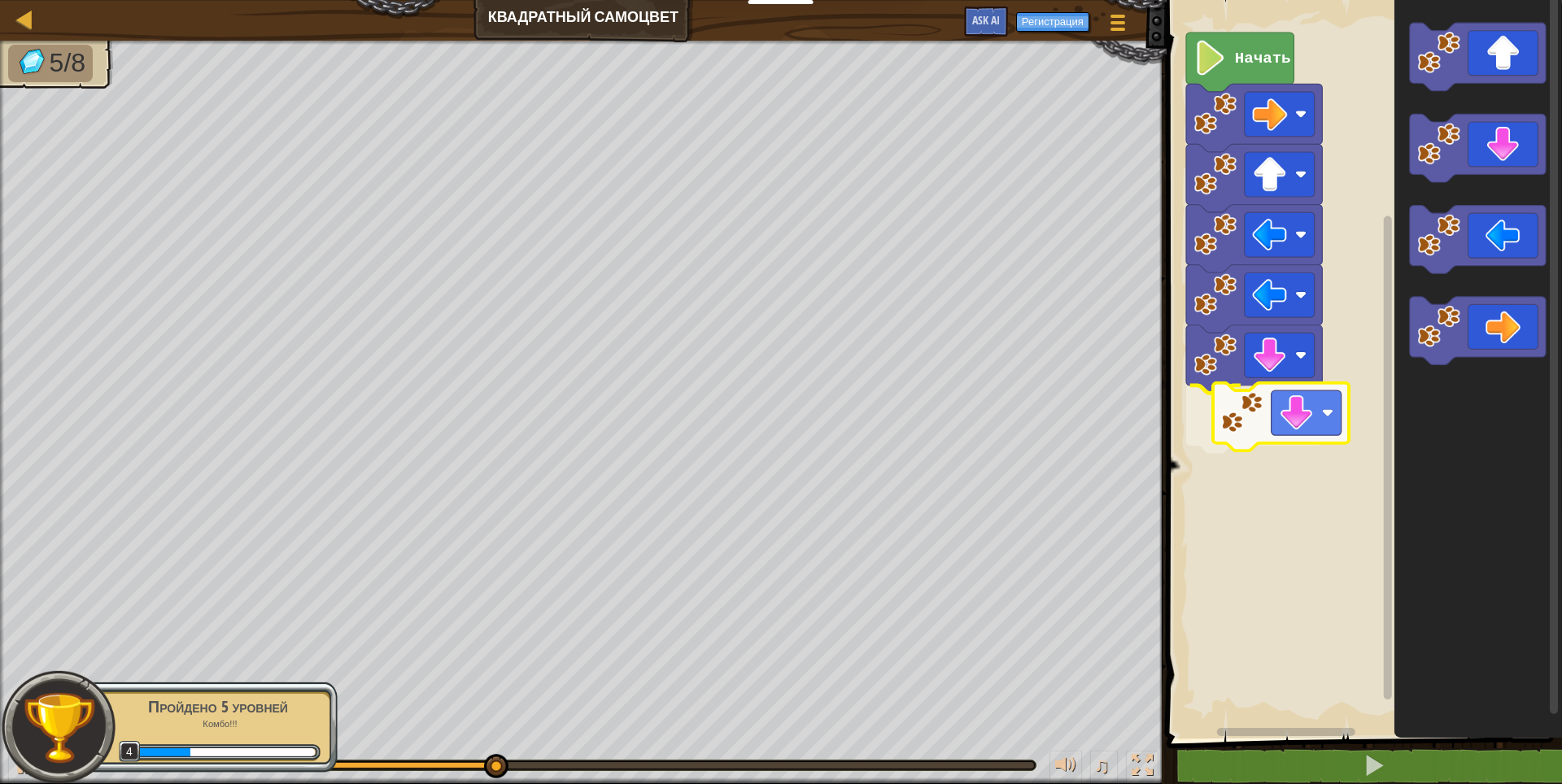
click at [1304, 449] on div "Начать" at bounding box center [1361, 365] width 401 height 747
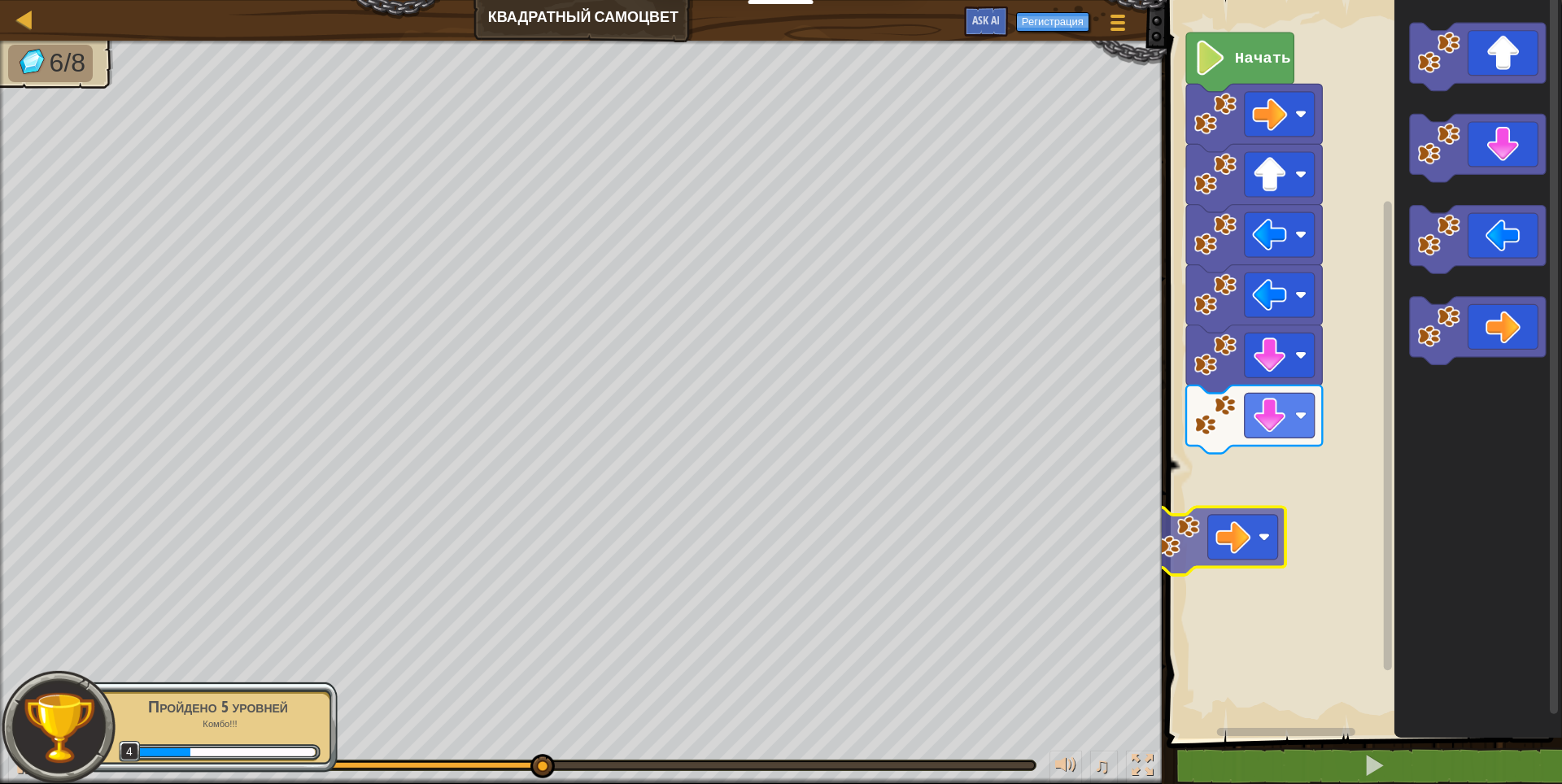
click at [1246, 566] on div "Начать" at bounding box center [1361, 365] width 401 height 747
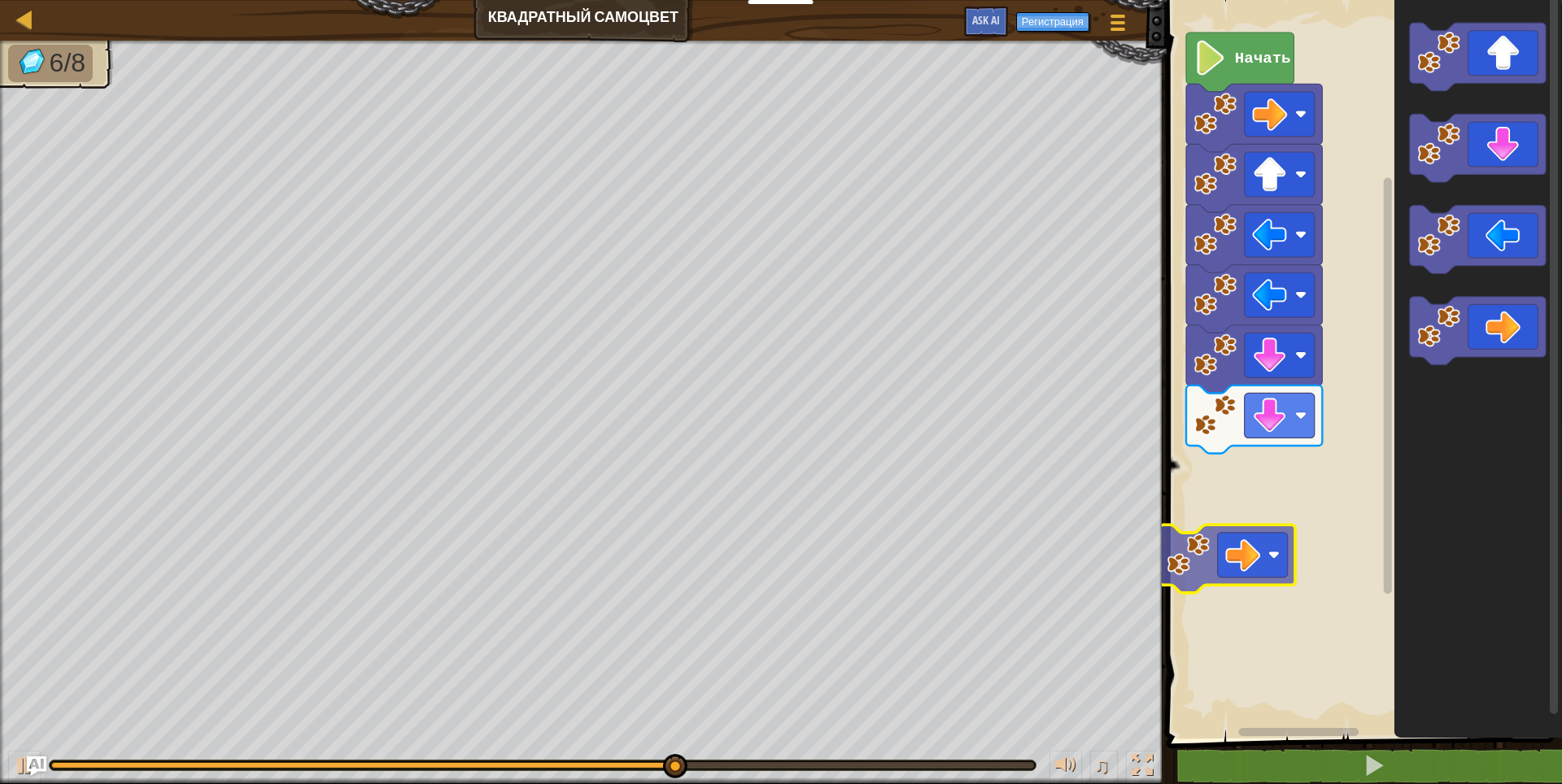
click at [1240, 559] on div "Начать" at bounding box center [1361, 365] width 401 height 747
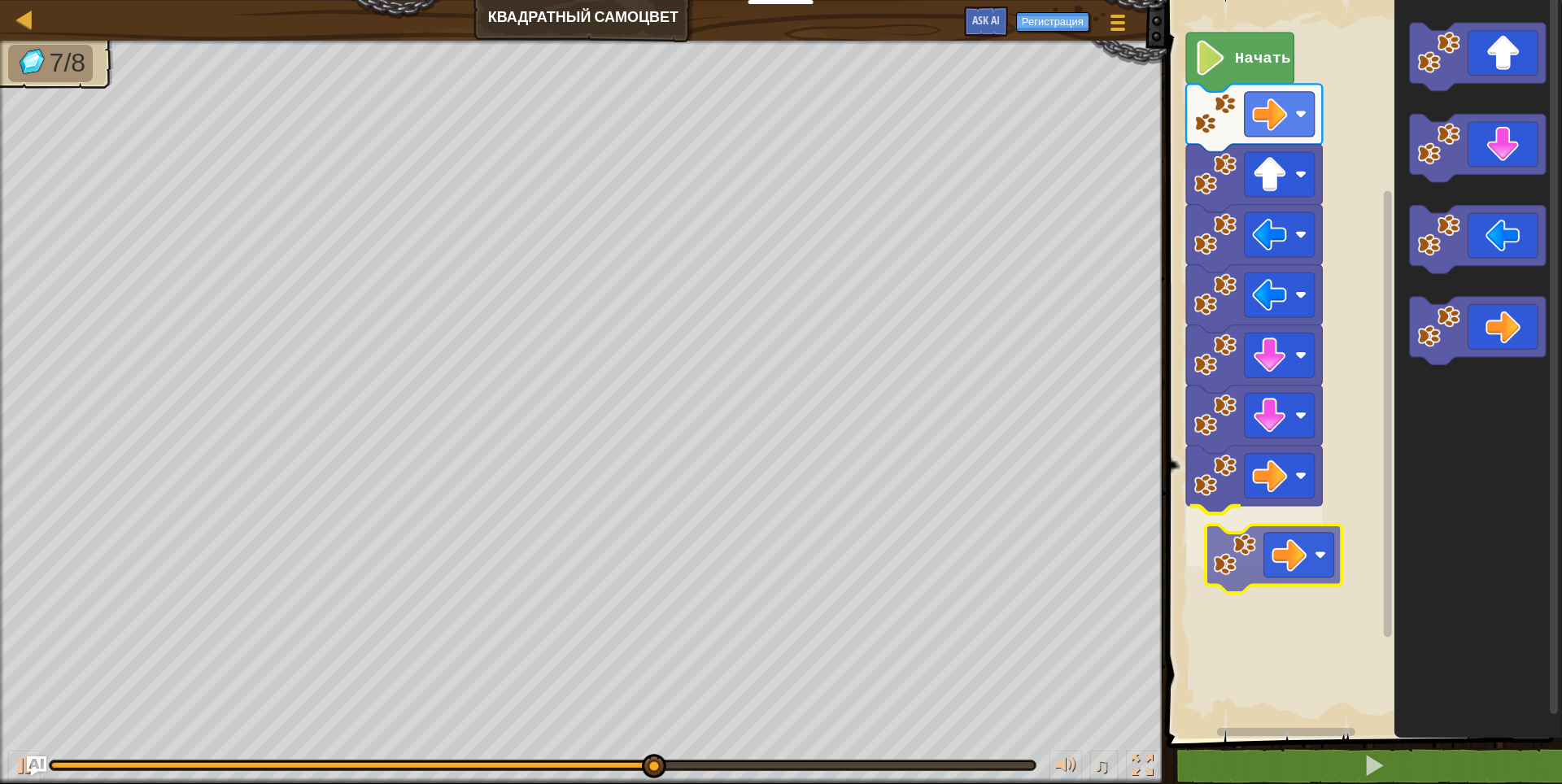
click at [1271, 567] on div "Начать" at bounding box center [1361, 365] width 401 height 747
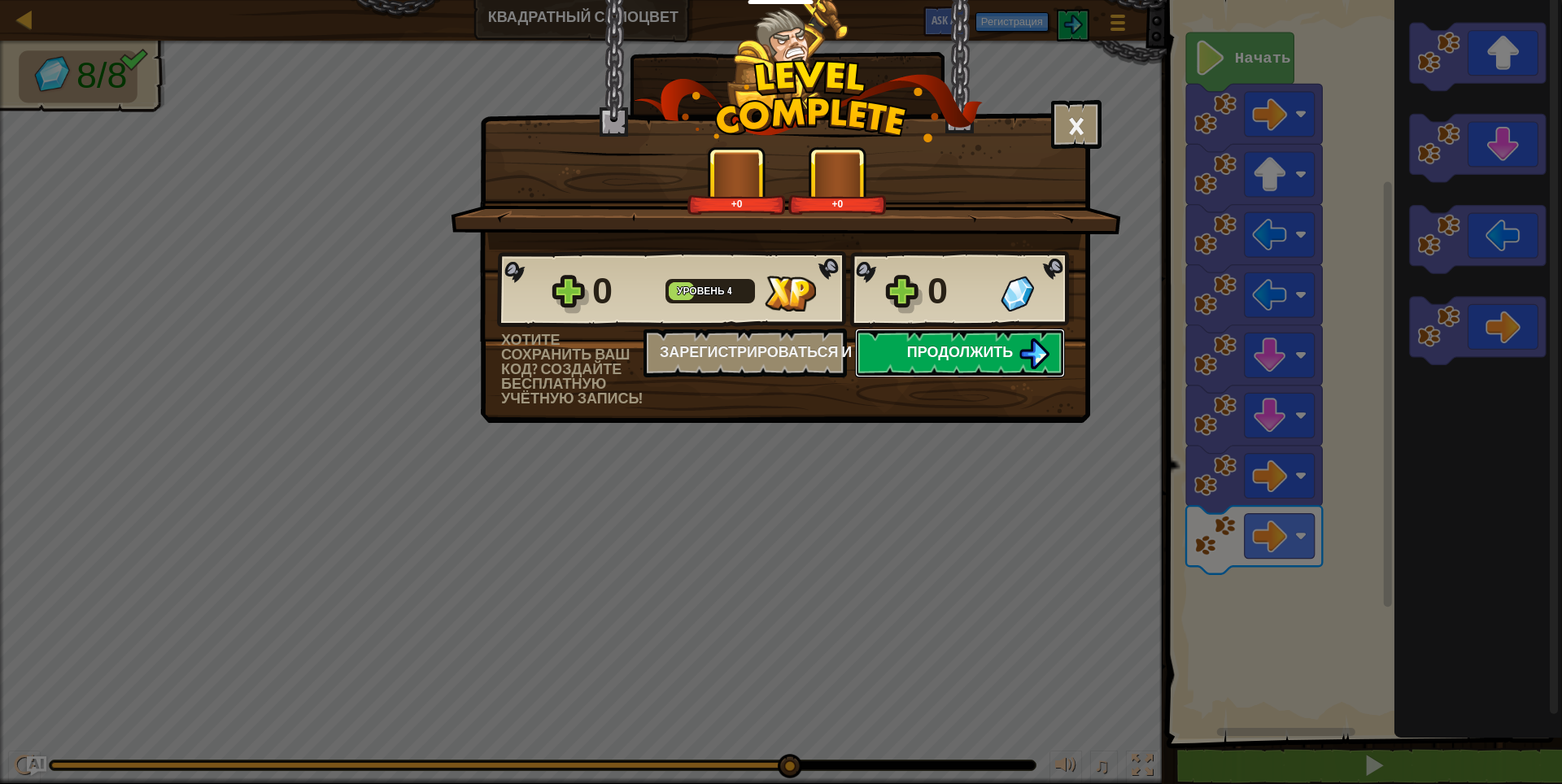
click at [921, 350] on span "Продолжить" at bounding box center [961, 351] width 107 height 20
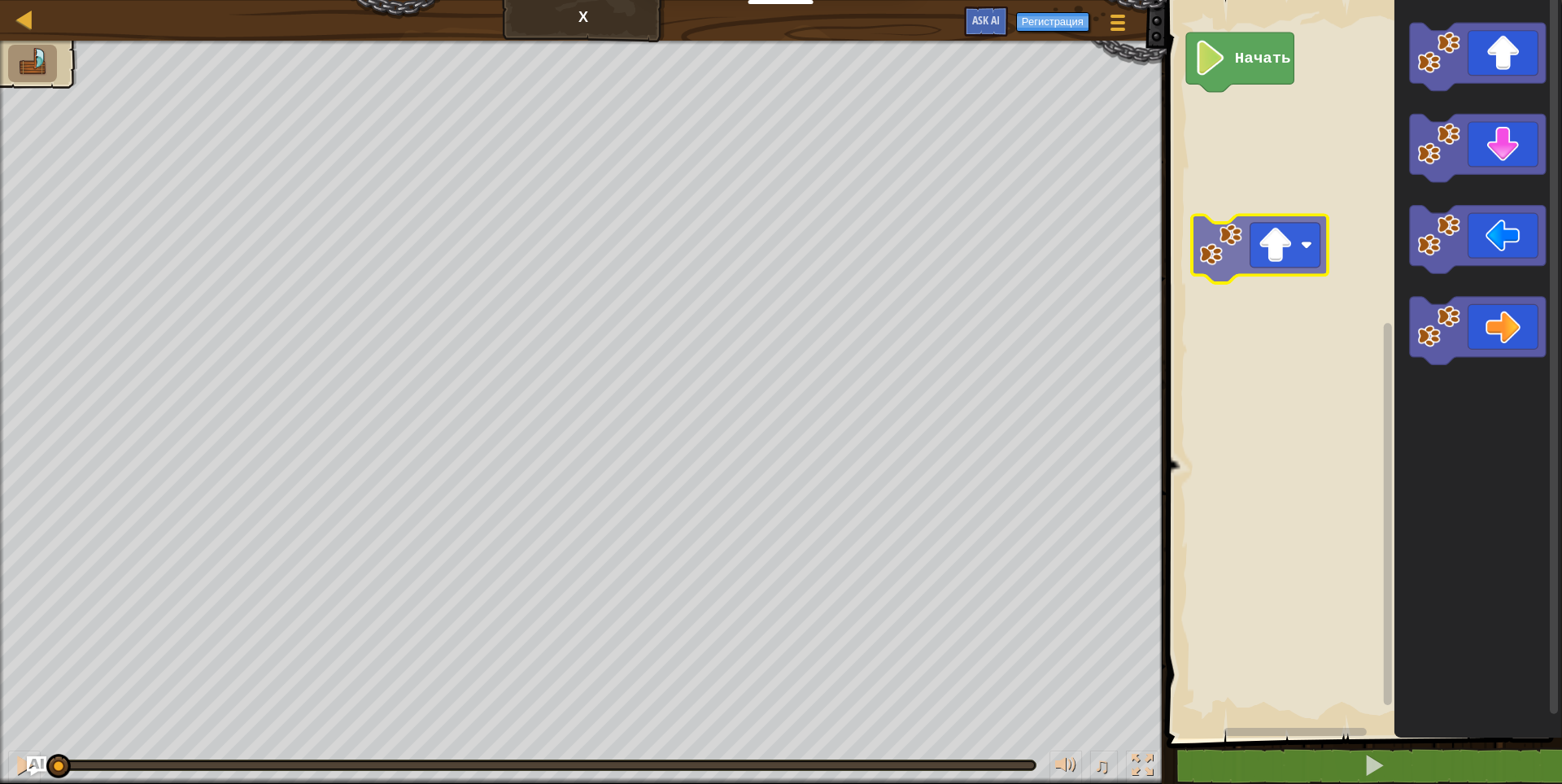
click at [1271, 259] on div "Начать" at bounding box center [1361, 365] width 401 height 747
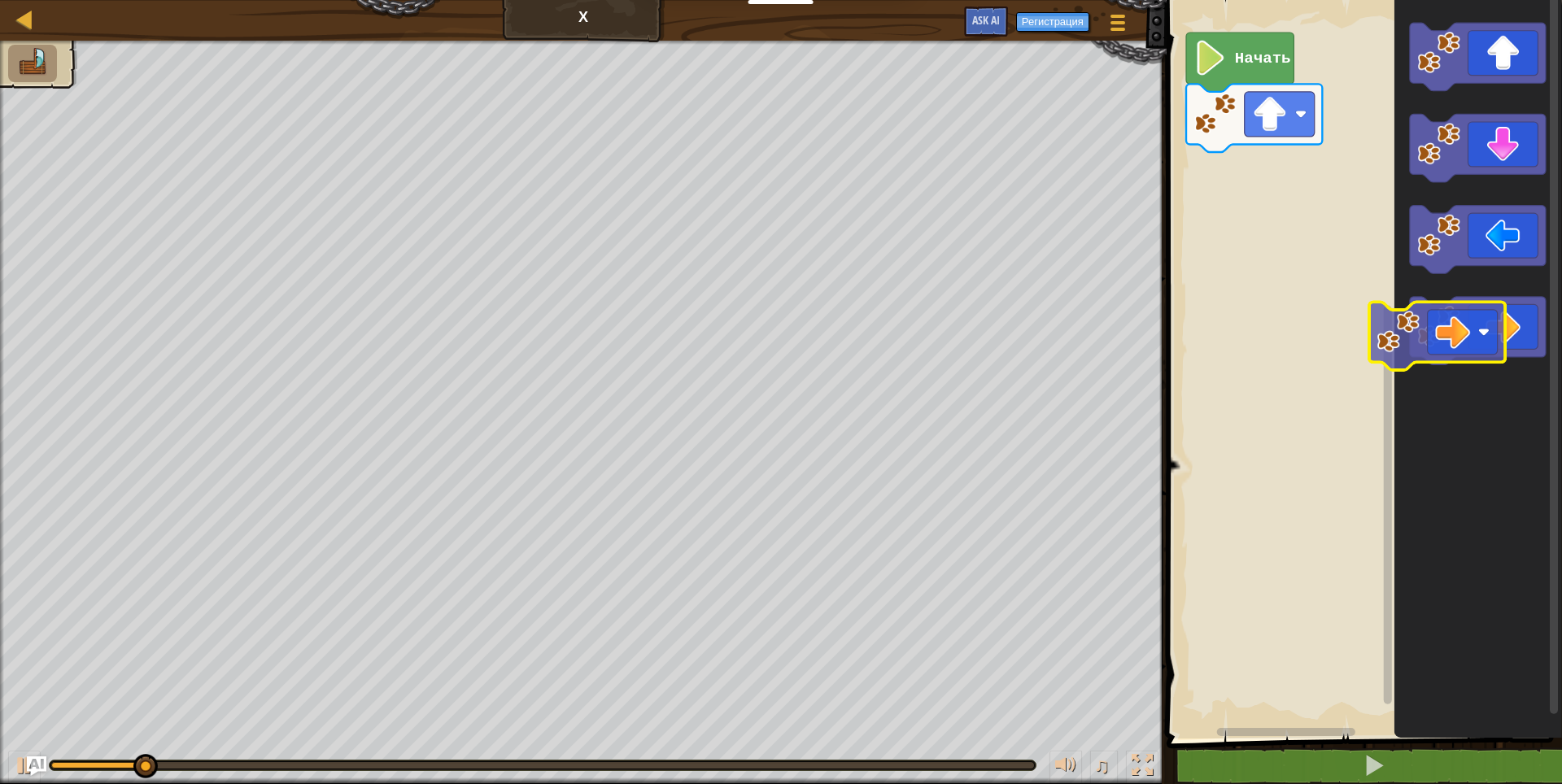
click at [1310, 316] on div "Начать" at bounding box center [1361, 365] width 401 height 747
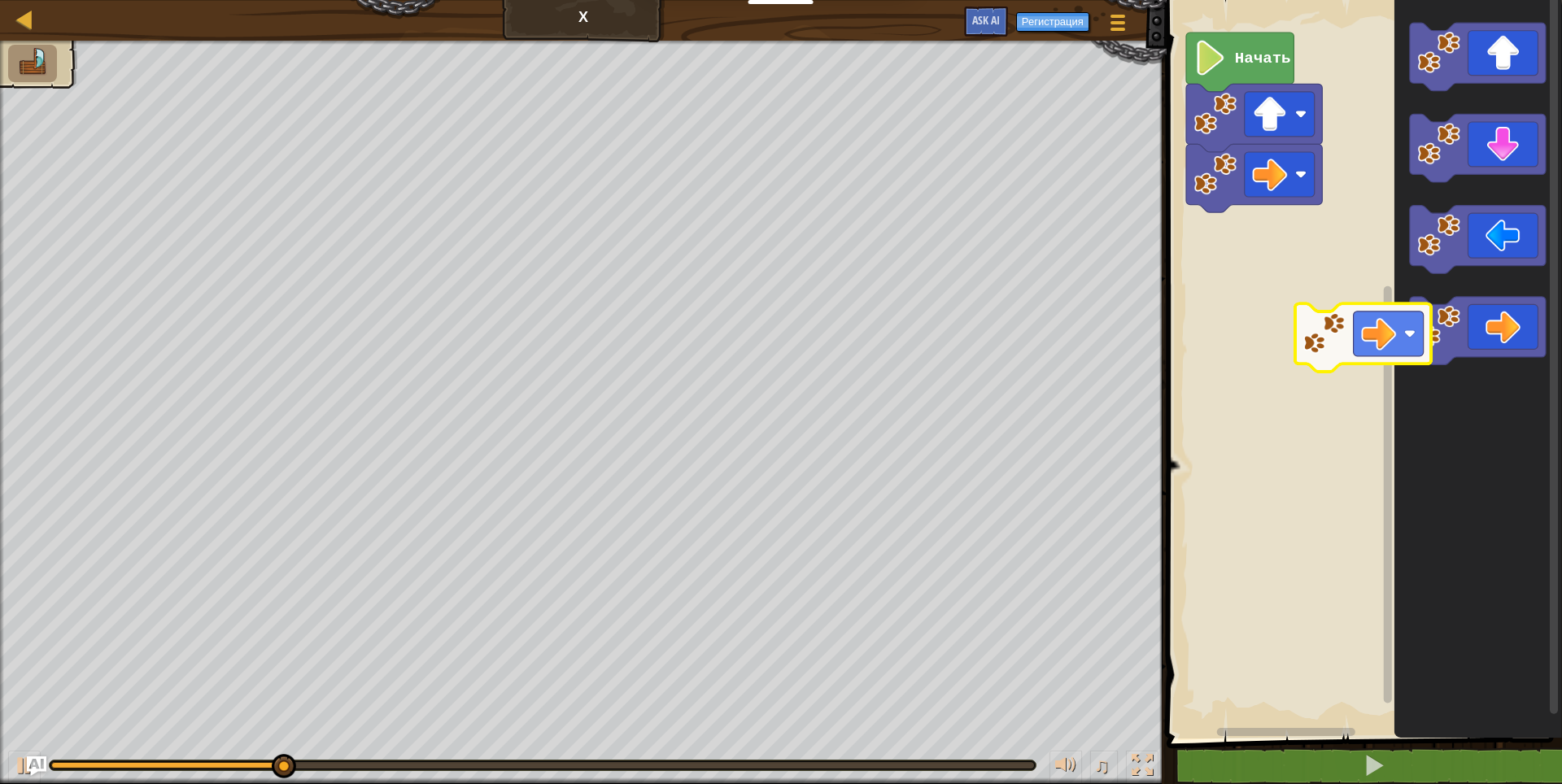
click at [1310, 332] on div "Начать" at bounding box center [1361, 365] width 401 height 747
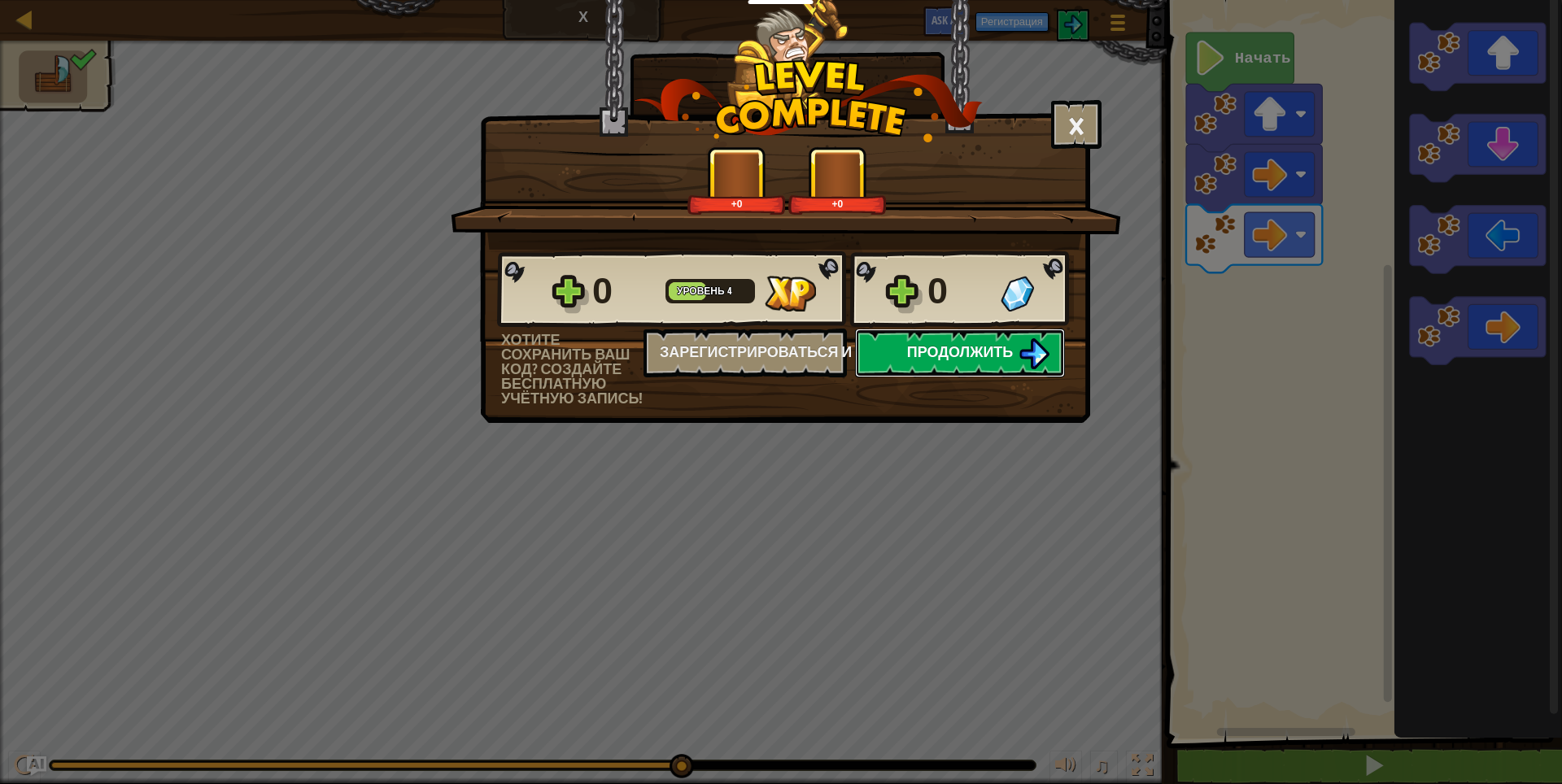
click at [996, 363] on button "Продолжить" at bounding box center [960, 353] width 210 height 49
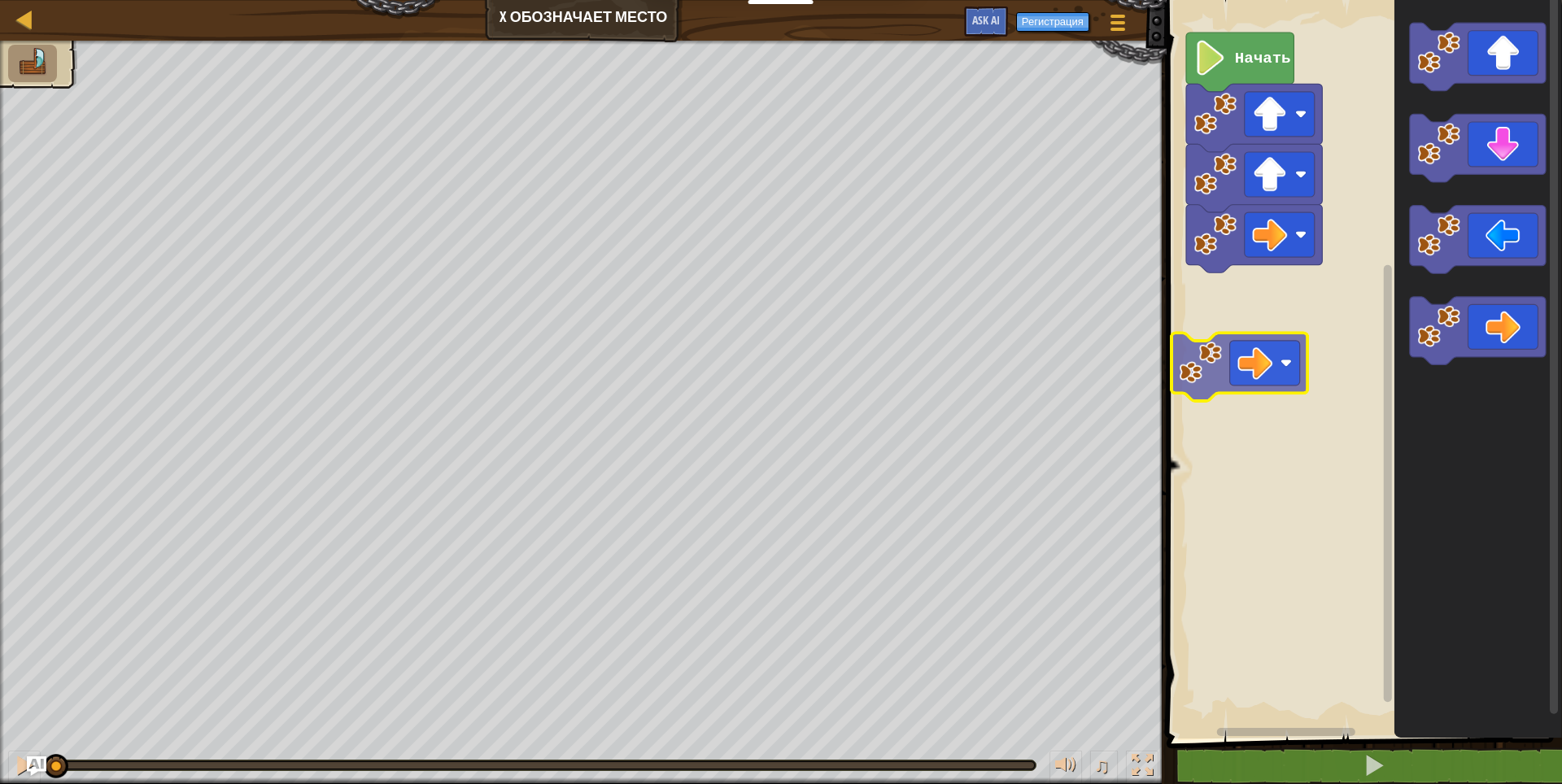
click at [1244, 361] on div "Начать" at bounding box center [1361, 365] width 401 height 747
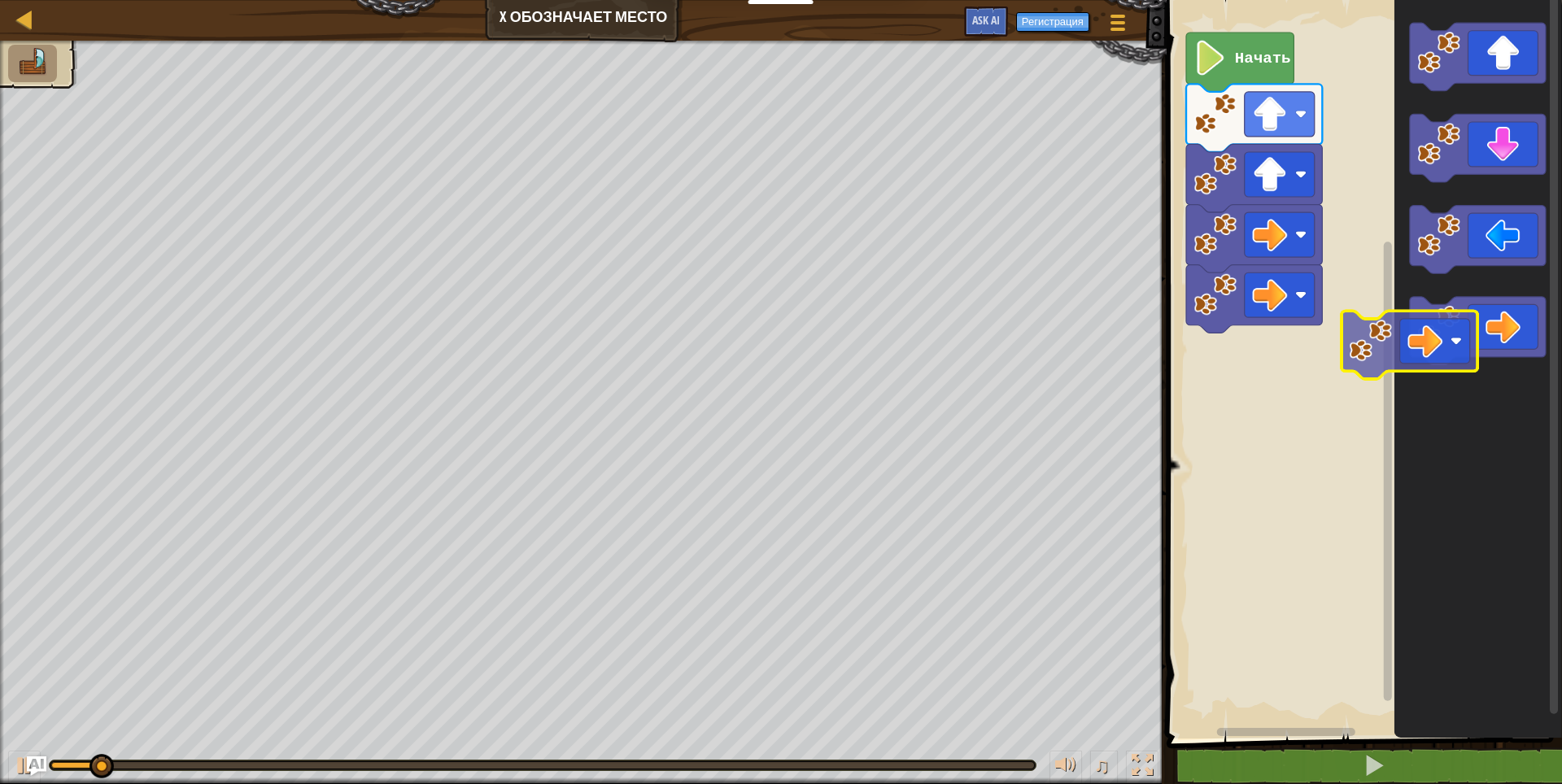
click at [1255, 393] on div "Начать" at bounding box center [1361, 365] width 401 height 747
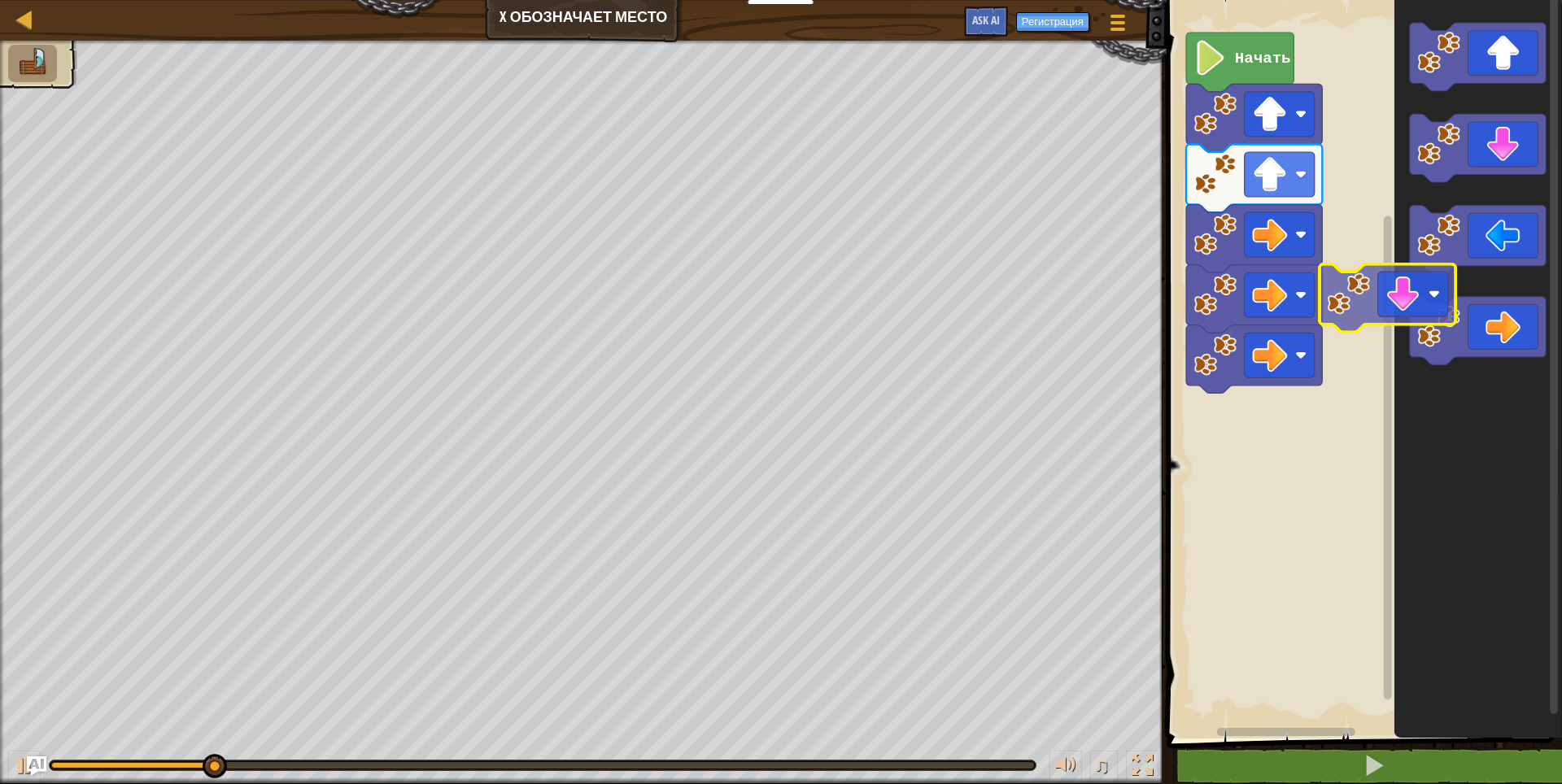
click at [1288, 521] on div "Начать" at bounding box center [1361, 365] width 401 height 747
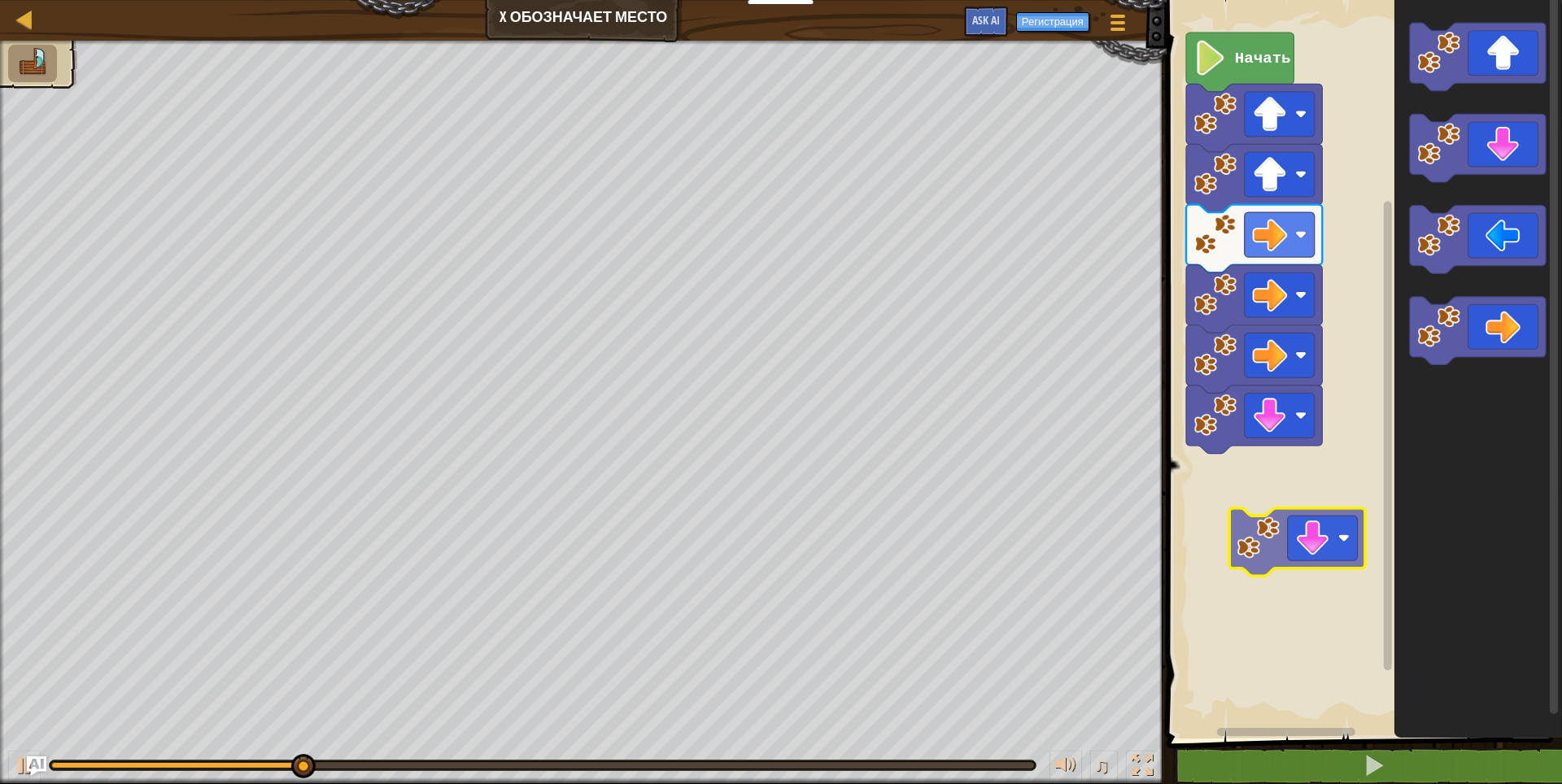
click at [1316, 544] on div "Начать" at bounding box center [1361, 365] width 401 height 747
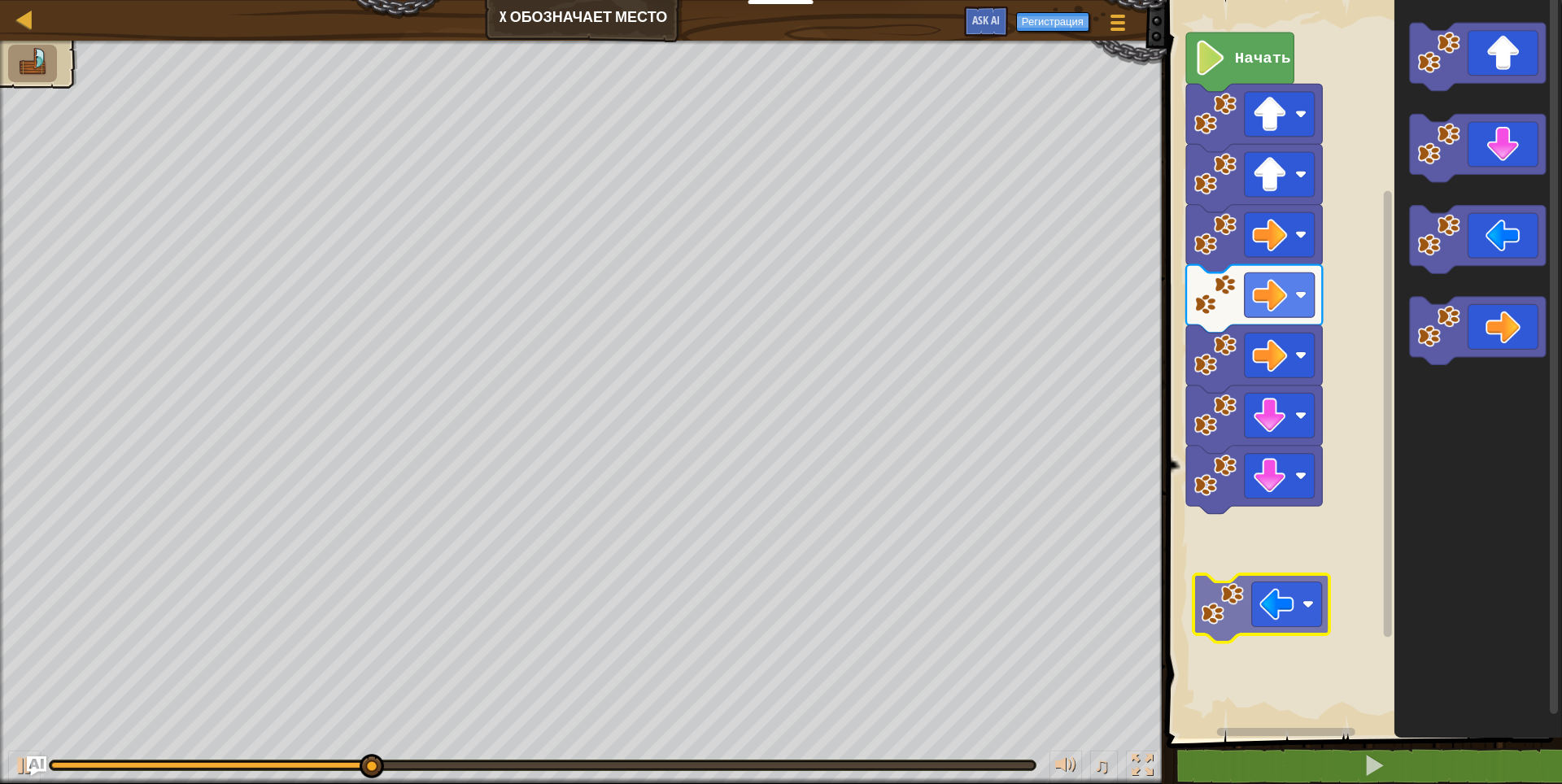
click at [1262, 627] on div "Начать" at bounding box center [1361, 365] width 401 height 747
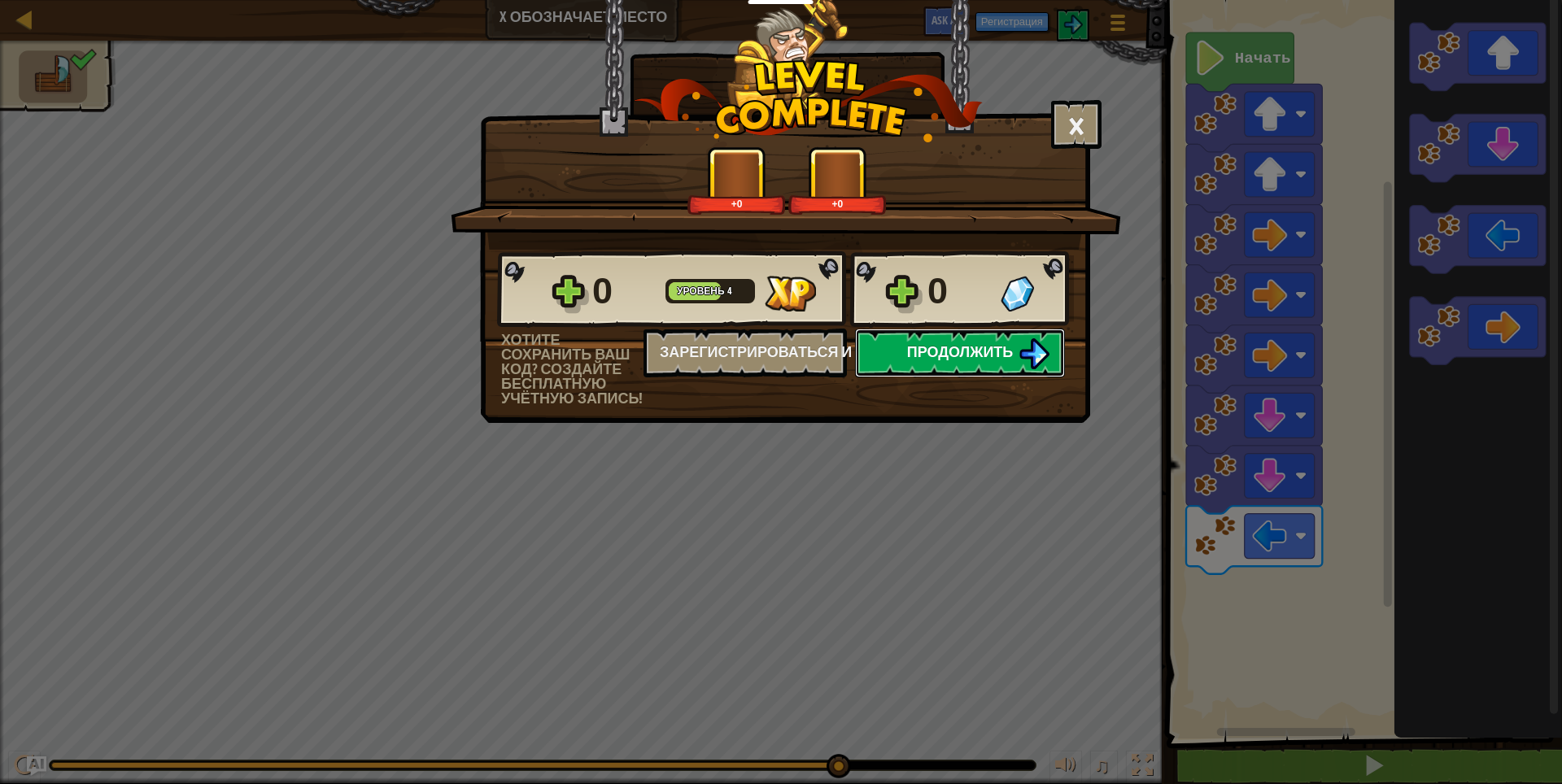
click at [922, 340] on button "Продолжить" at bounding box center [960, 353] width 210 height 49
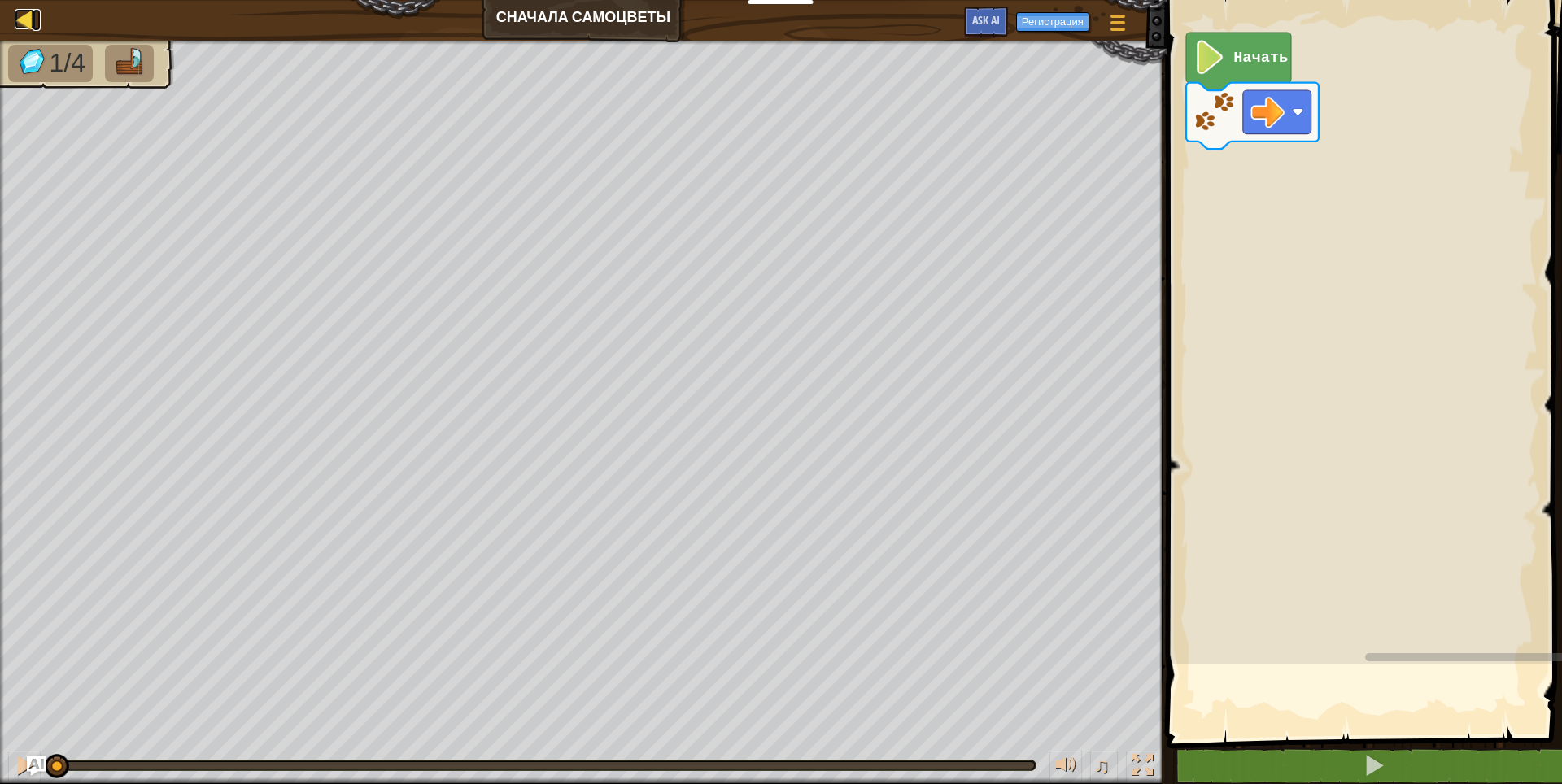
click at [30, 23] on div at bounding box center [25, 19] width 20 height 20
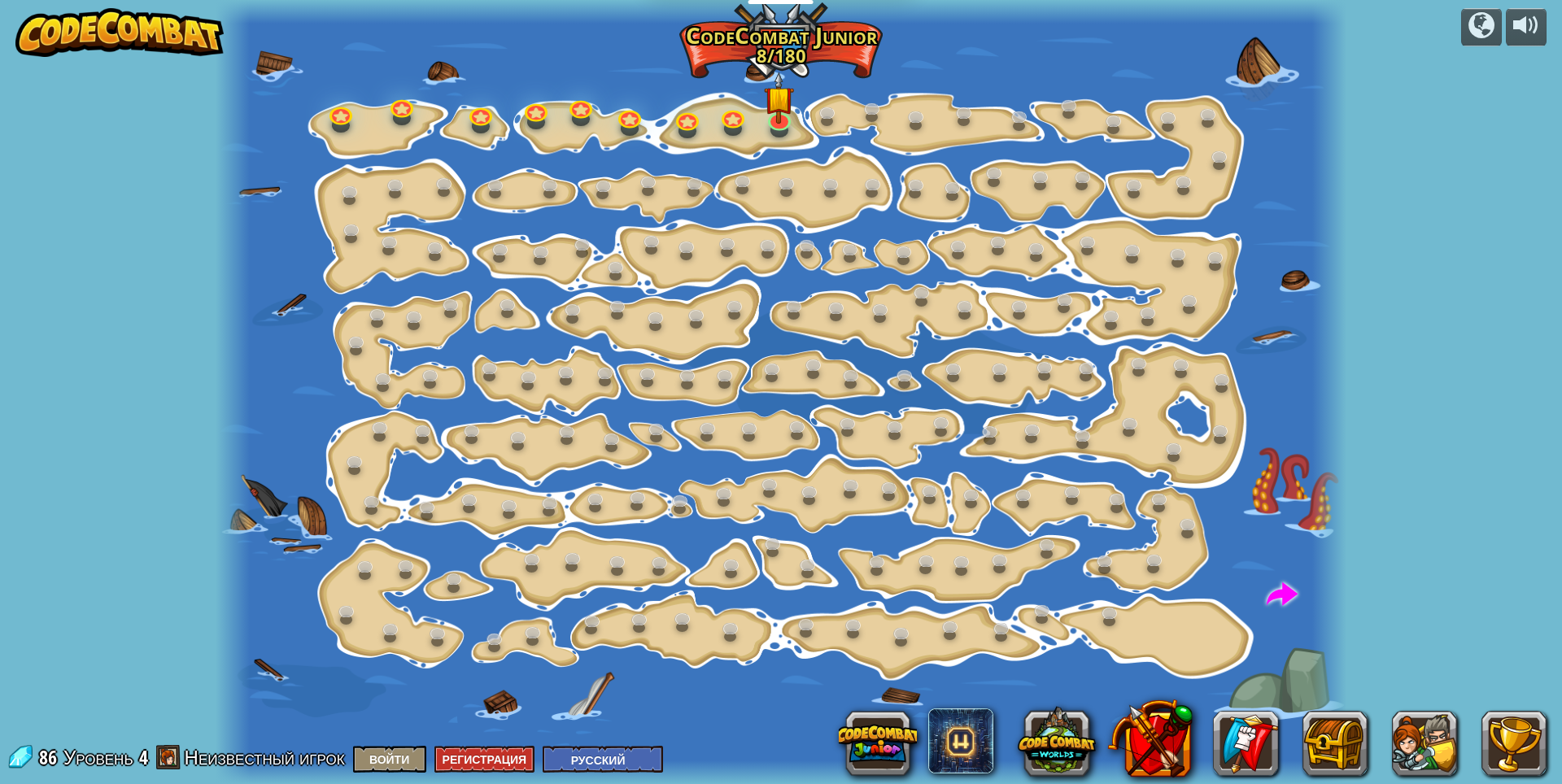
select select "ru"
click at [878, 744] on button at bounding box center [878, 743] width 78 height 78
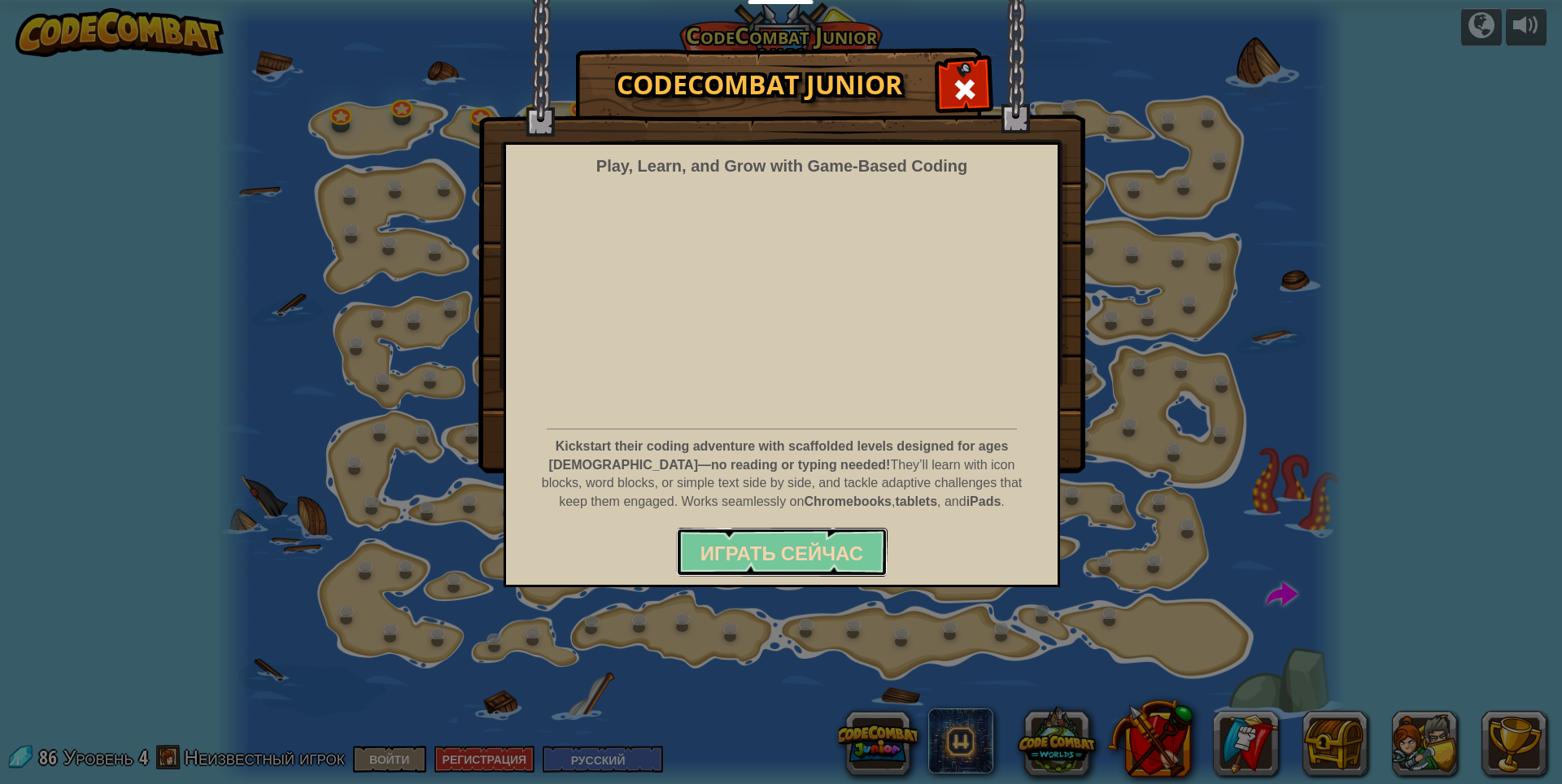
click at [817, 555] on span "Играть сейчас" at bounding box center [782, 553] width 163 height 26
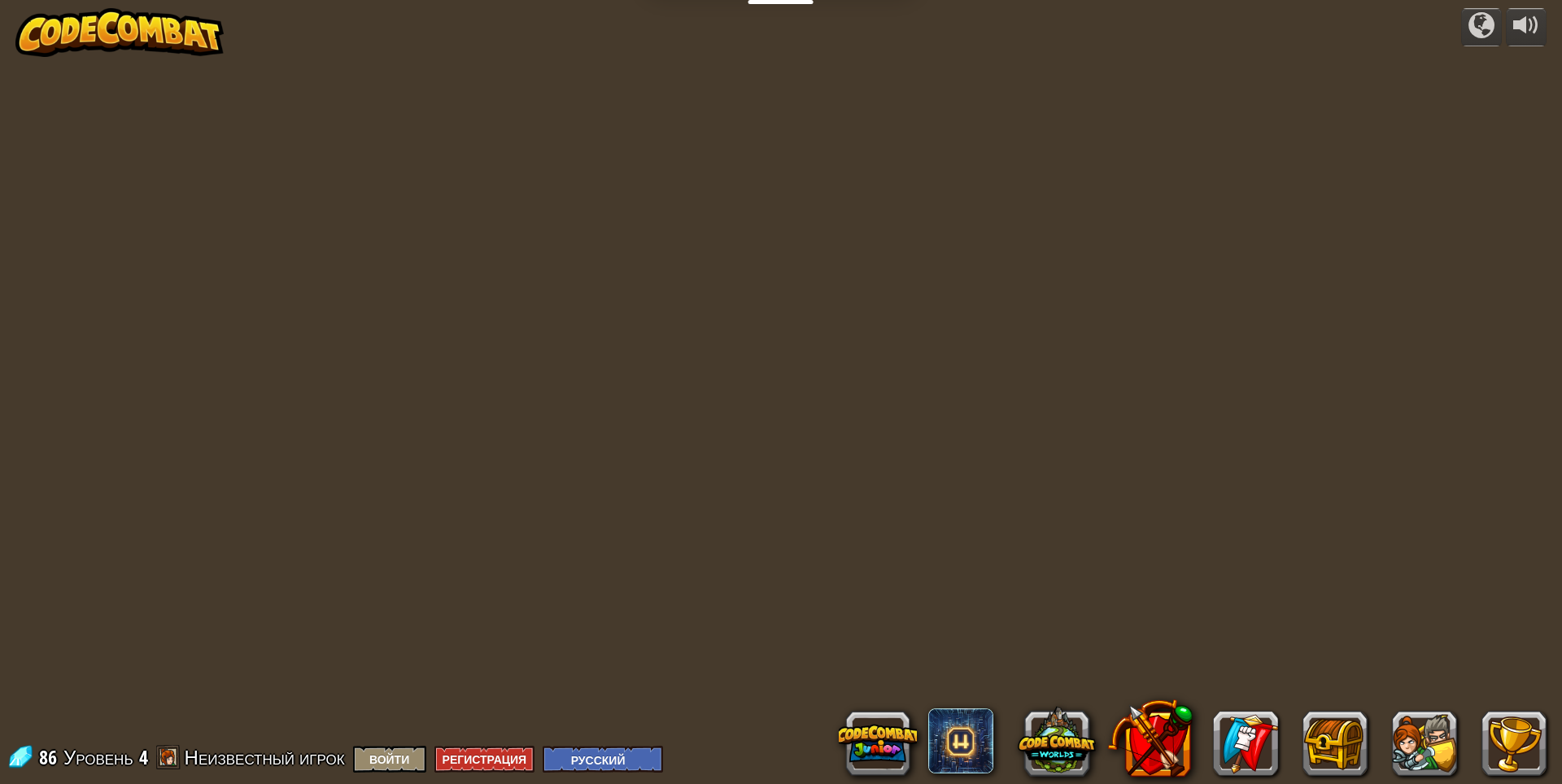
select select "ru"
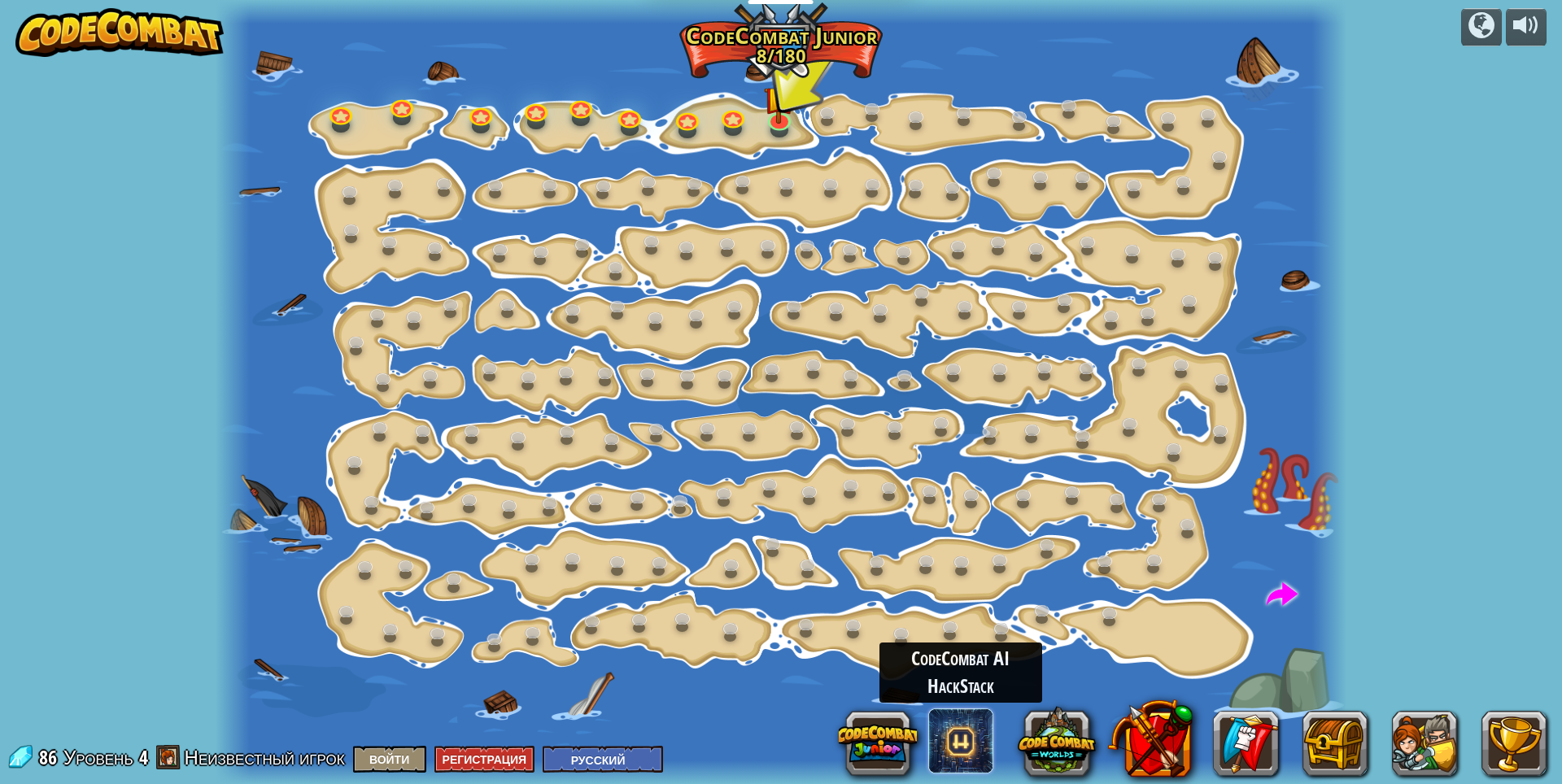
click at [975, 736] on span at bounding box center [961, 741] width 65 height 65
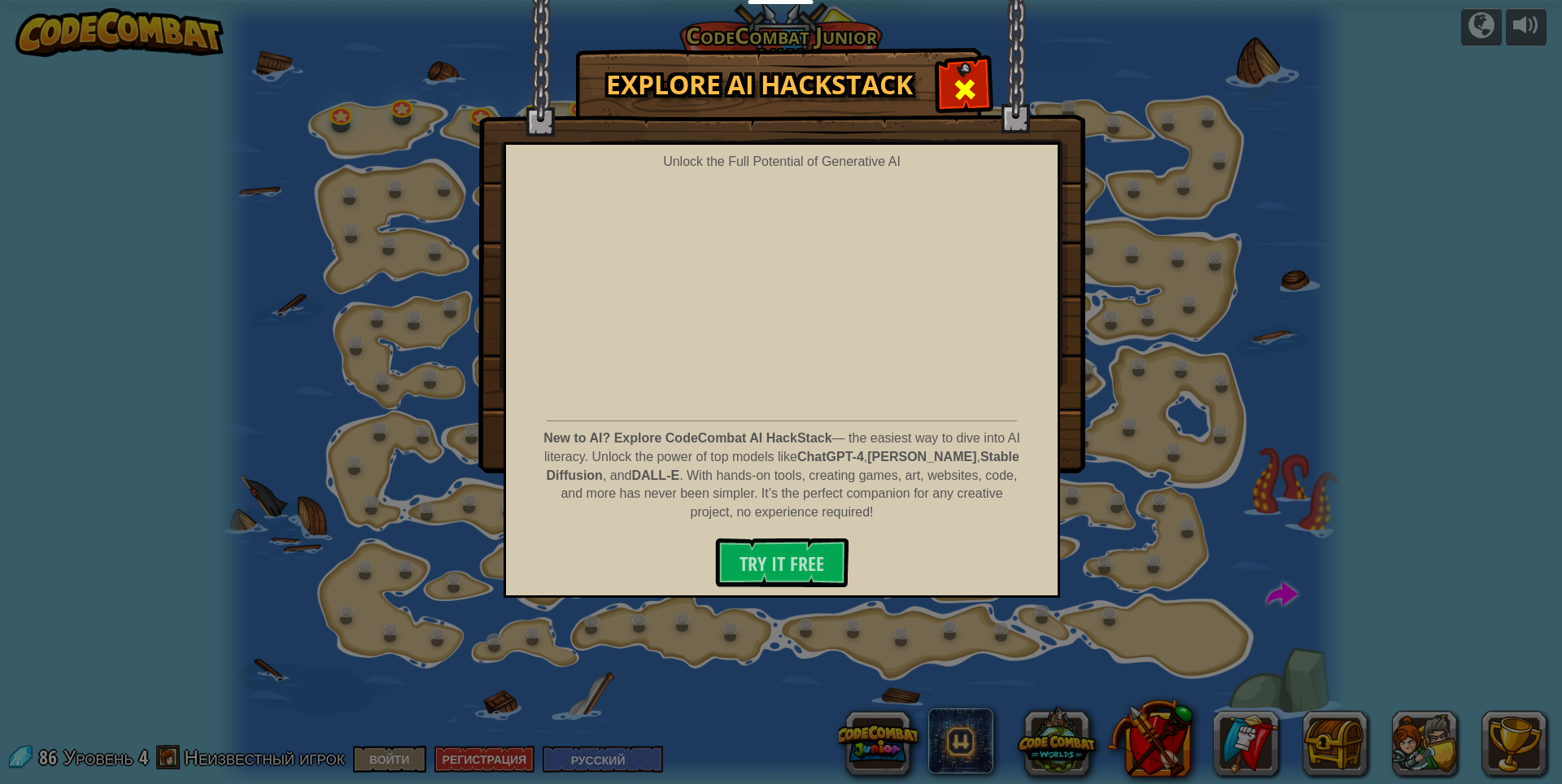
click at [972, 86] on span at bounding box center [965, 89] width 26 height 26
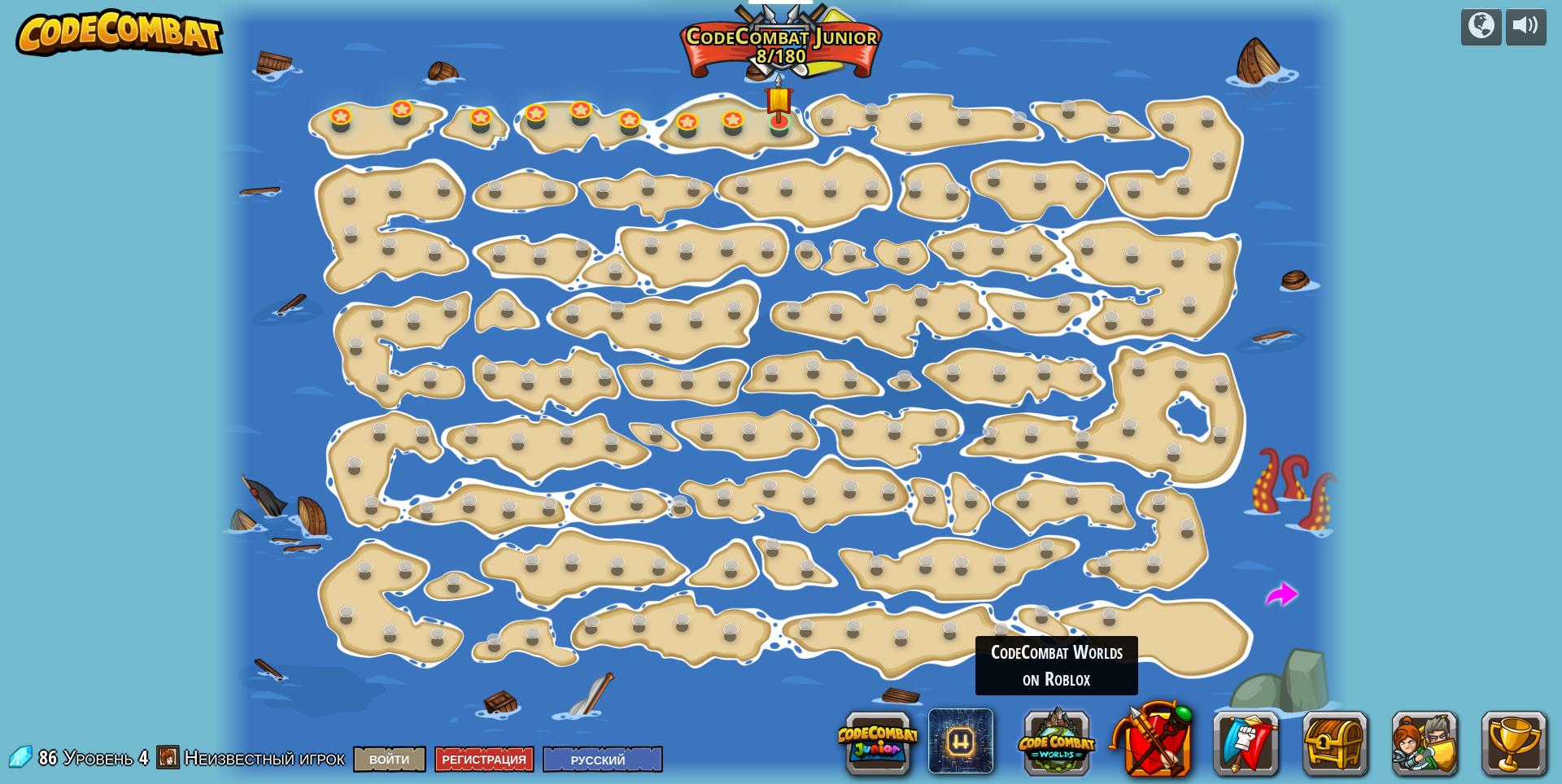
click at [1079, 742] on button at bounding box center [1056, 741] width 78 height 78
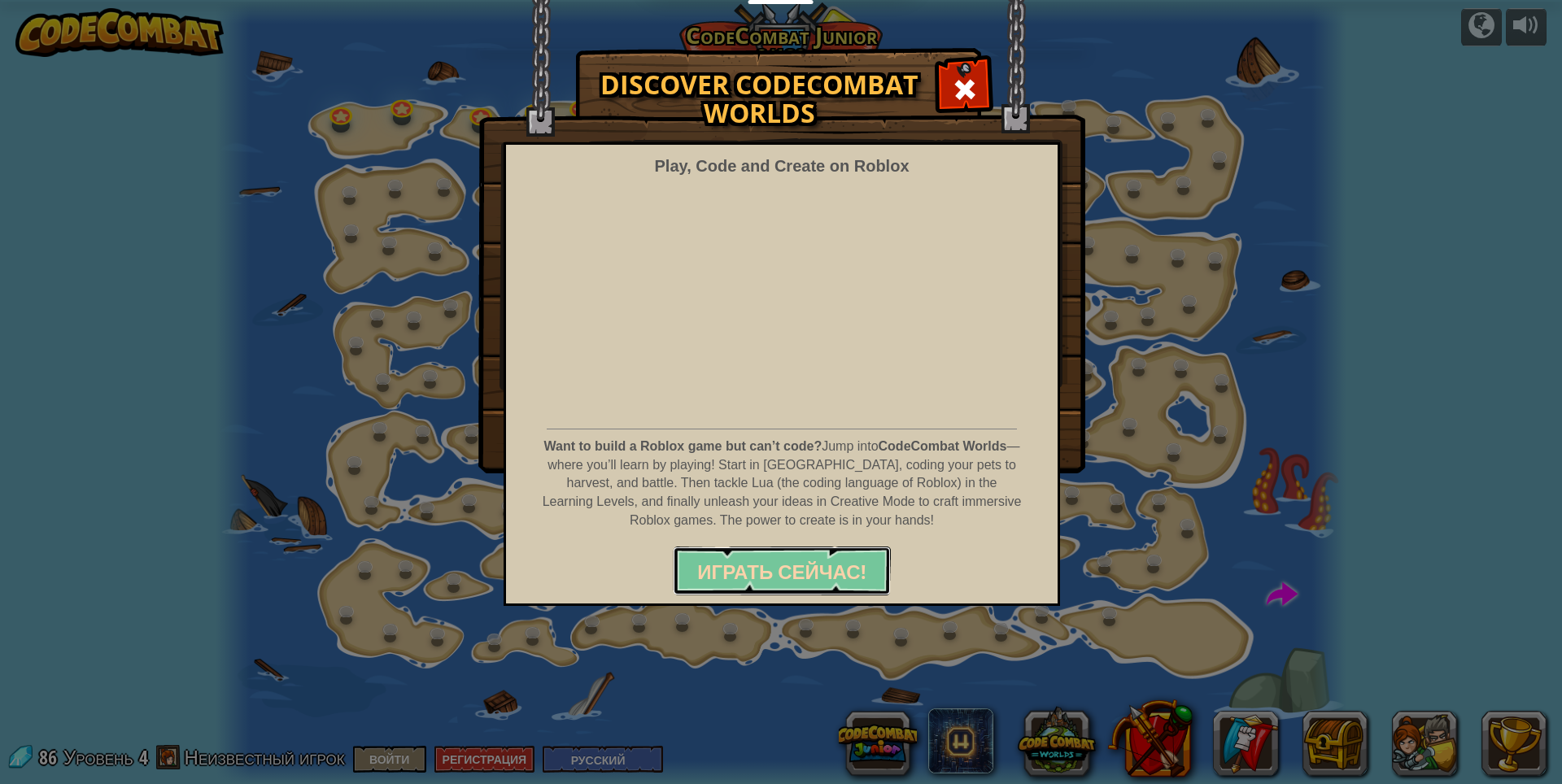
click at [867, 574] on button "Играть Сейчас!" at bounding box center [781, 571] width 217 height 49
